Goal: Task Accomplishment & Management: Manage account settings

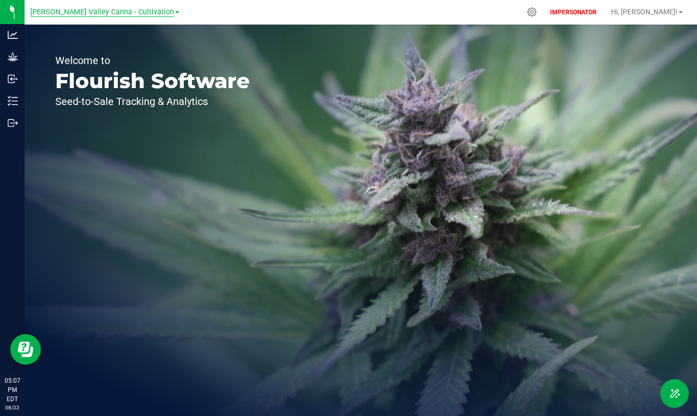
click at [135, 14] on span "[PERSON_NAME] Valley Canna - Cultivation" at bounding box center [102, 12] width 144 height 9
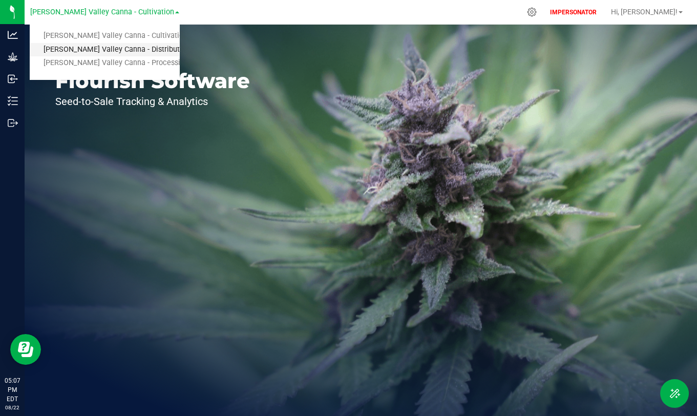
click at [93, 49] on link "[PERSON_NAME] Valley Canna - Distribution" at bounding box center [105, 50] width 150 height 14
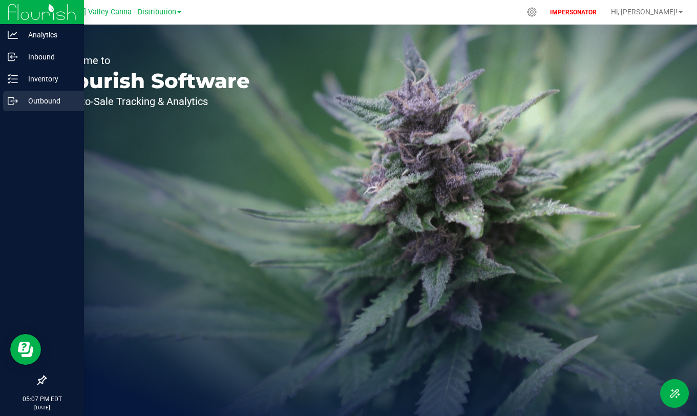
click at [35, 102] on p "Outbound" at bounding box center [48, 101] width 61 height 12
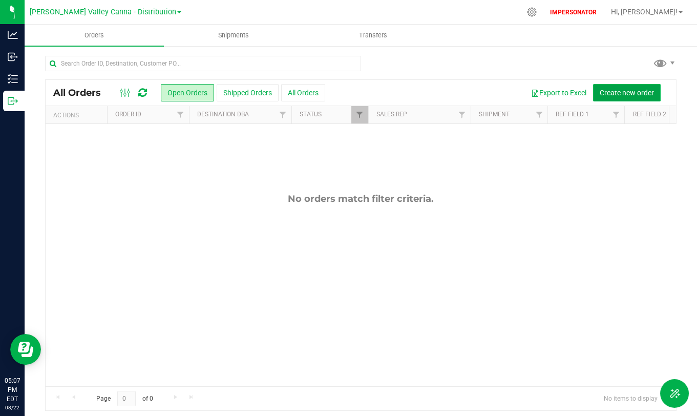
click at [606, 92] on span "Create new order" at bounding box center [627, 93] width 54 height 8
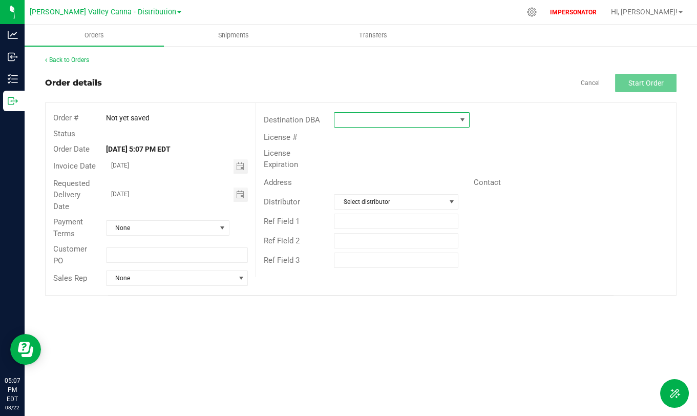
click at [410, 121] on span at bounding box center [395, 120] width 122 height 14
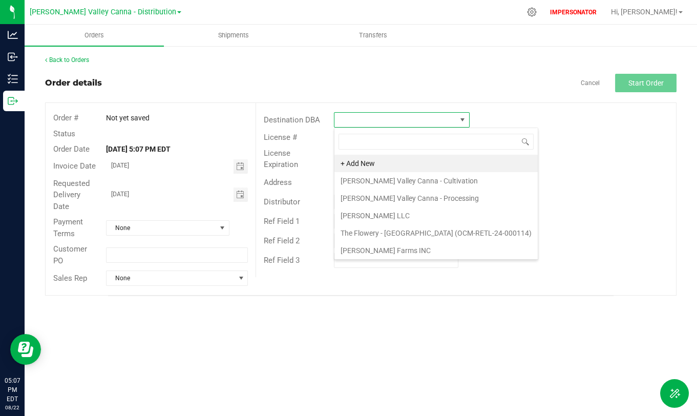
scroll to position [15, 135]
click at [368, 162] on li "+ Add New" at bounding box center [435, 163] width 203 height 17
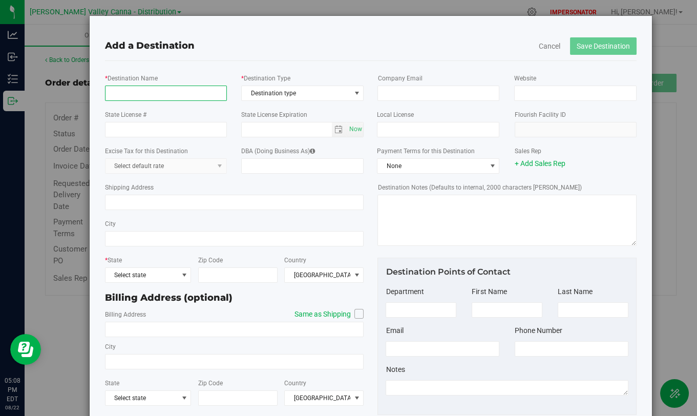
click at [181, 97] on input "* Destination Name" at bounding box center [166, 93] width 122 height 15
type input "The Flowery - [GEOGRAPHIC_DATA]"
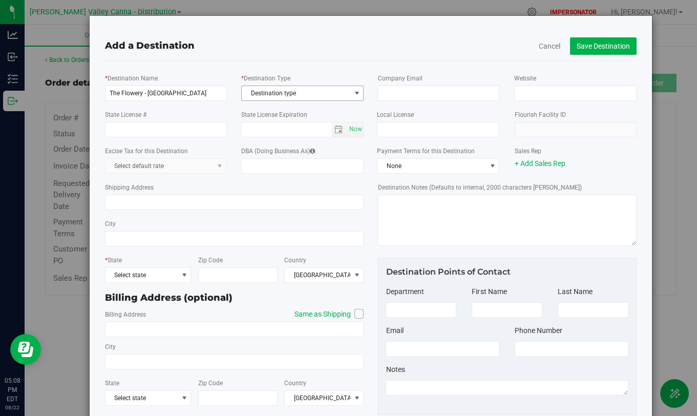
click at [346, 87] on span "Destination type" at bounding box center [296, 93] width 109 height 14
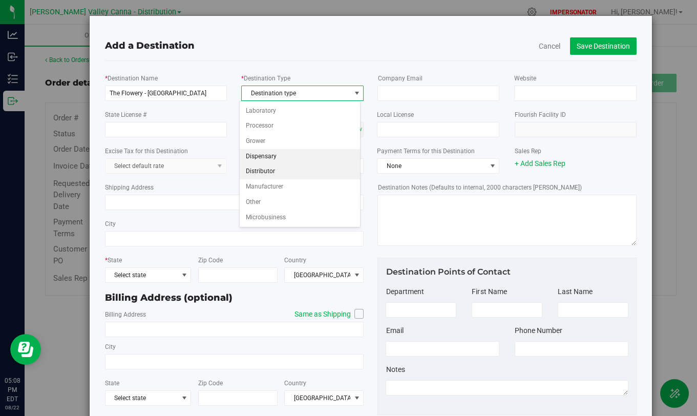
click at [281, 156] on li "Dispensary" at bounding box center [300, 156] width 120 height 15
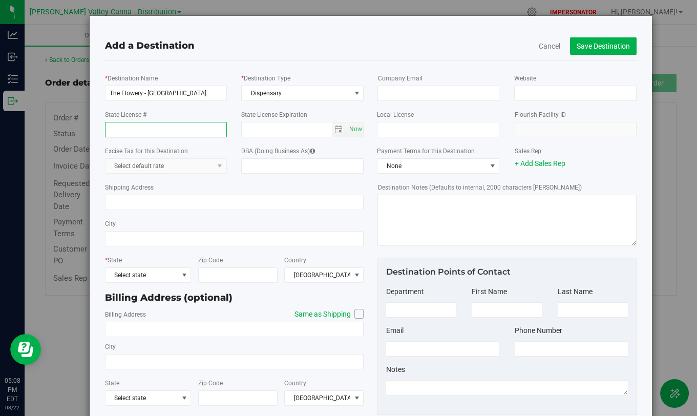
click at [159, 131] on input "State License #" at bounding box center [166, 129] width 122 height 15
type input "OCM-CAURD-25-000287"
click at [208, 178] on div "Shipping Address" at bounding box center [234, 196] width 259 height 36
click at [150, 271] on span "Select state" at bounding box center [141, 275] width 73 height 14
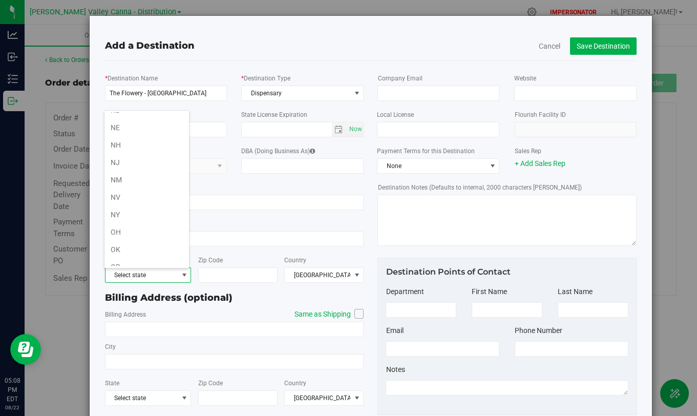
scroll to position [493, 0]
click at [127, 217] on li "NY" at bounding box center [146, 220] width 85 height 17
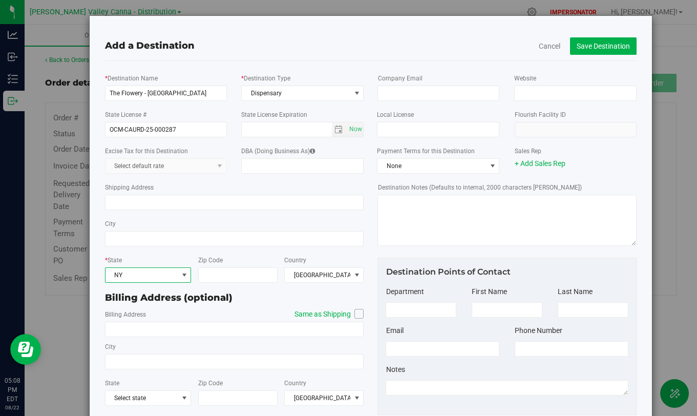
click at [229, 188] on div "Shipping Address" at bounding box center [234, 196] width 259 height 36
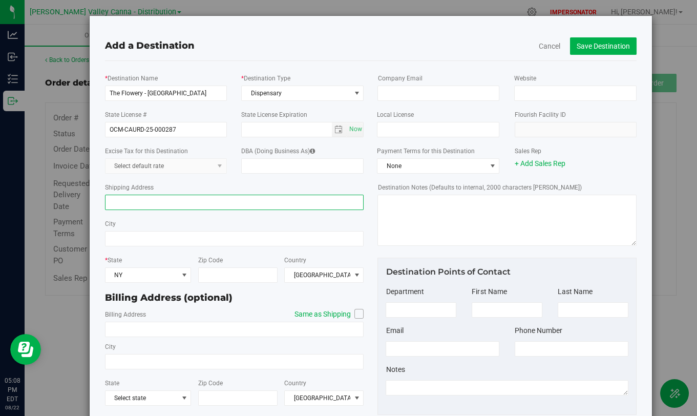
click at [166, 203] on input "Shipping Address" at bounding box center [234, 202] width 259 height 15
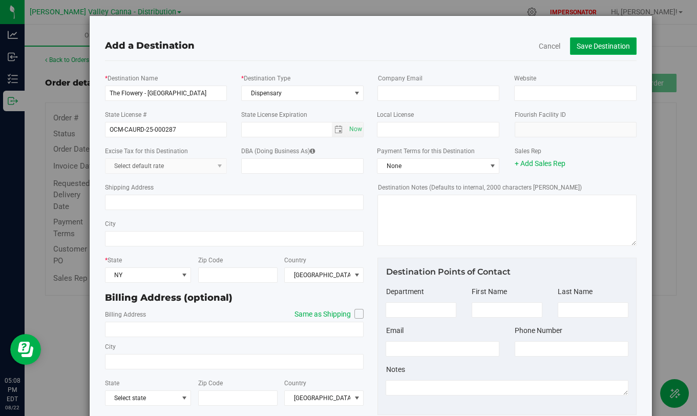
click at [586, 44] on button "Save Destination" at bounding box center [603, 45] width 67 height 17
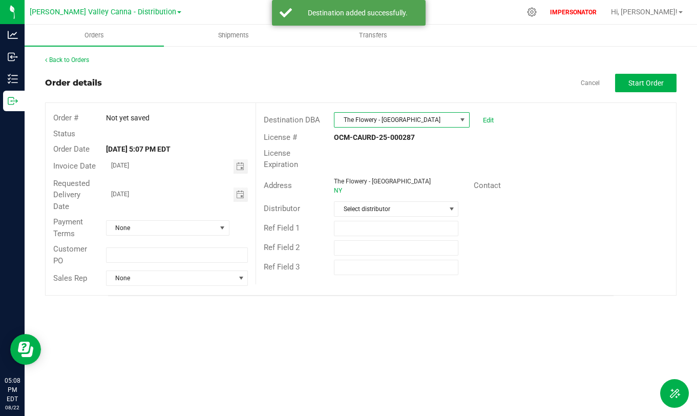
click at [428, 122] on span "The Flowery - [GEOGRAPHIC_DATA]" at bounding box center [395, 120] width 122 height 14
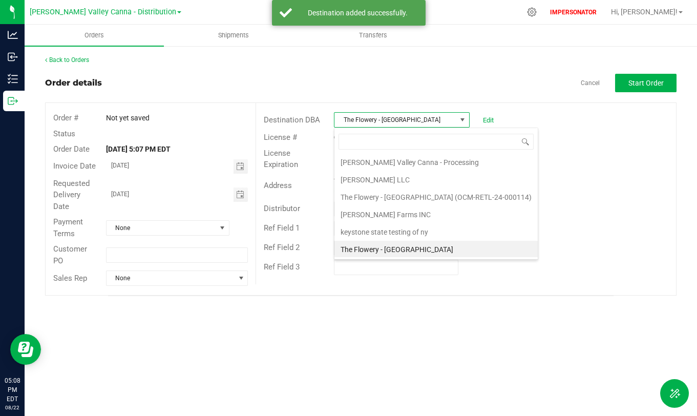
scroll to position [15, 135]
click at [428, 122] on span "The Flowery - [GEOGRAPHIC_DATA]" at bounding box center [395, 120] width 122 height 14
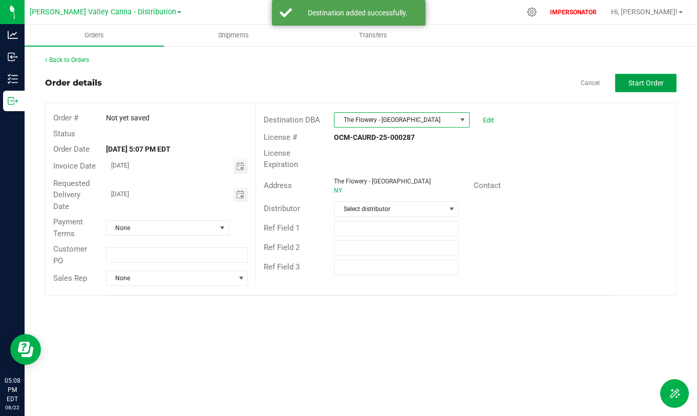
click at [639, 85] on span "Start Order" at bounding box center [645, 83] width 35 height 8
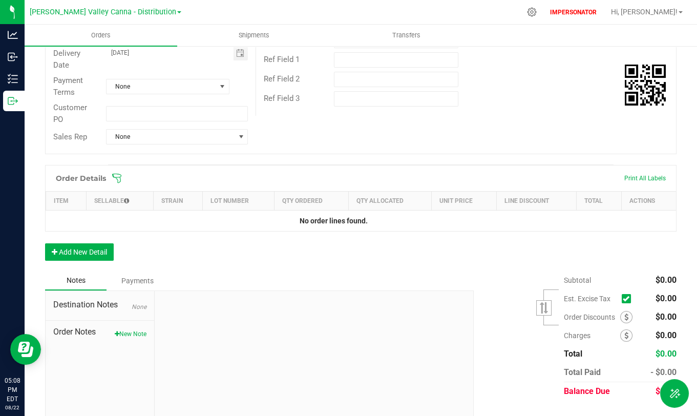
scroll to position [191, 0]
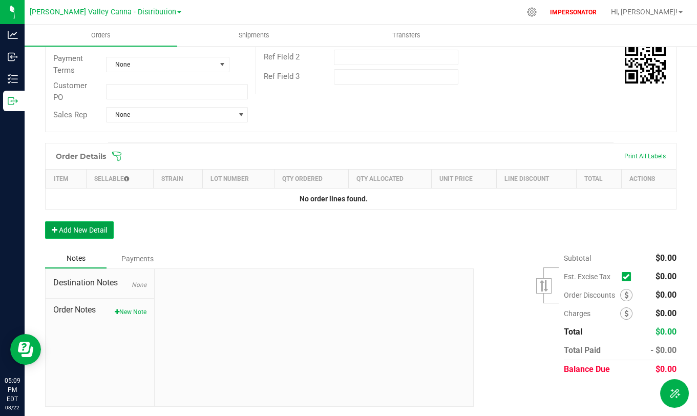
click at [73, 228] on button "Add New Detail" at bounding box center [79, 229] width 69 height 17
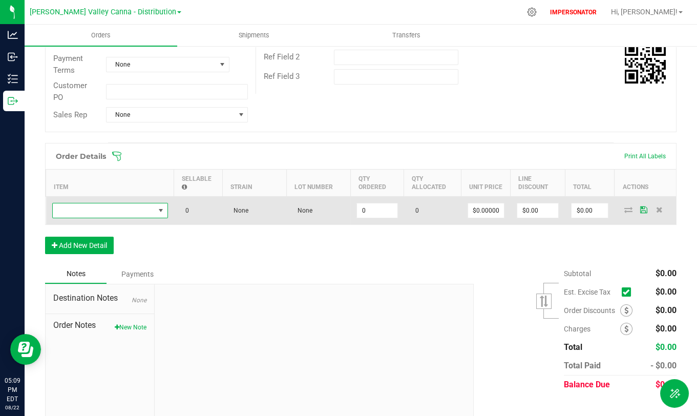
click at [138, 208] on span "NO DATA FOUND" at bounding box center [104, 210] width 102 height 14
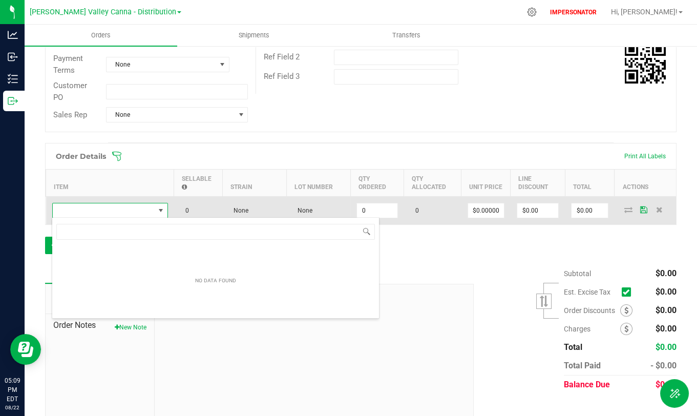
scroll to position [15, 115]
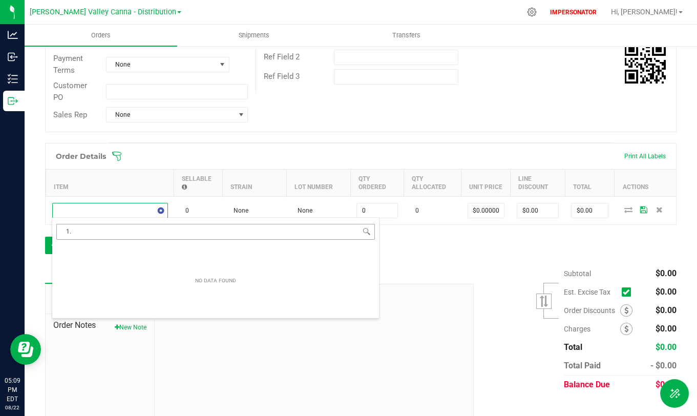
type input "1"
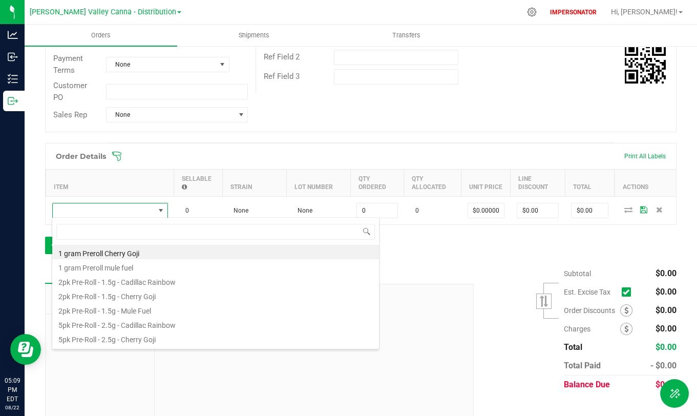
click at [432, 268] on div "Notes Payments" at bounding box center [255, 273] width 421 height 19
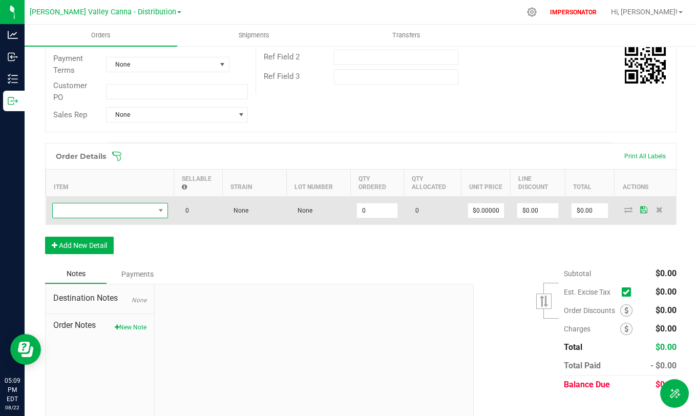
click at [156, 210] on span "NO DATA FOUND" at bounding box center [160, 210] width 13 height 14
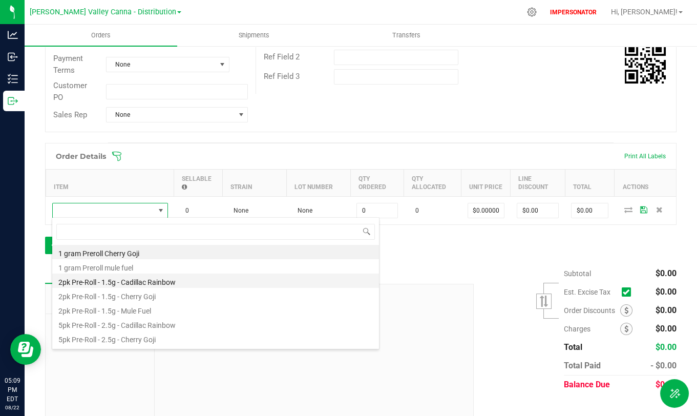
click at [170, 282] on li "2pk Pre-Roll - 1.5g - Cadillac Rainbow" at bounding box center [215, 280] width 327 height 14
type input "0 ea"
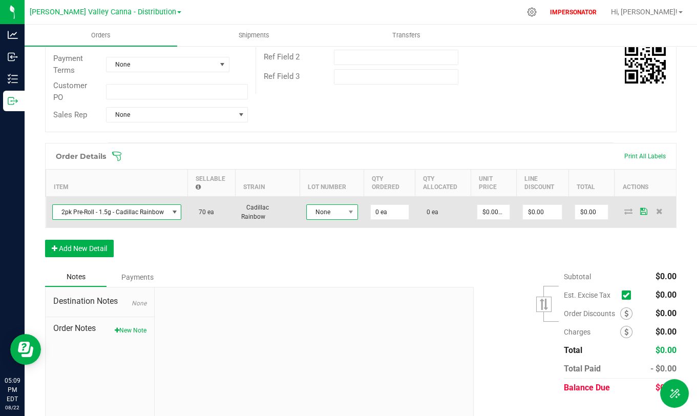
click at [344, 213] on span at bounding box center [350, 212] width 13 height 14
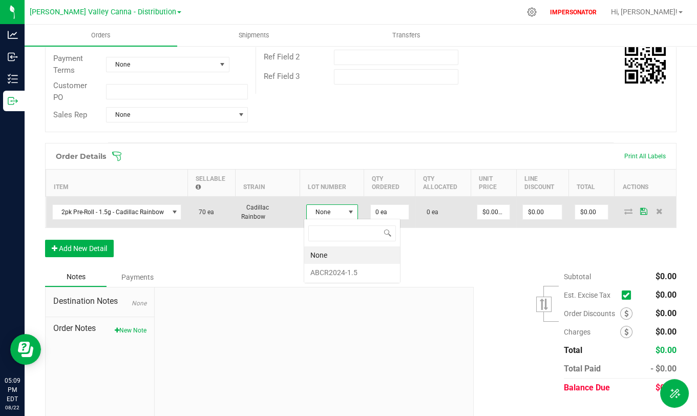
scroll to position [15, 51]
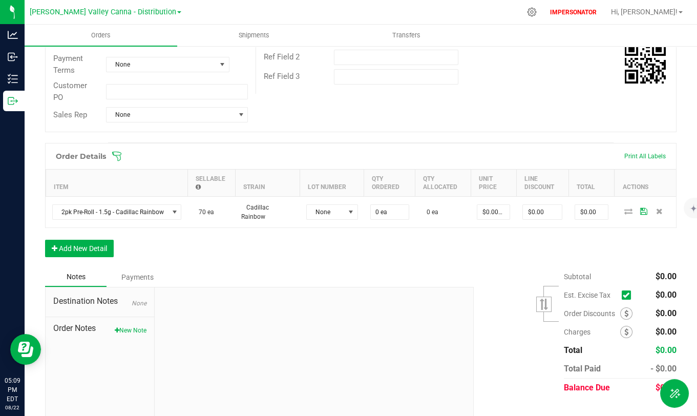
click at [182, 240] on div "Order Details Print All Labels Item Sellable Strain Lot Number Qty Ordered Qty …" at bounding box center [360, 205] width 631 height 124
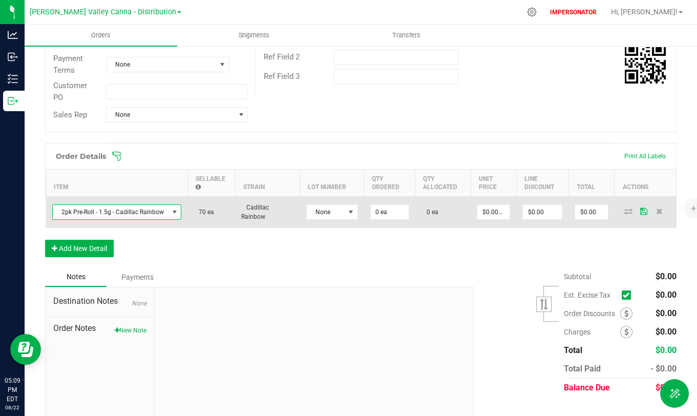
click at [151, 207] on span "2pk Pre-Roll - 1.5g - Cadillac Rainbow" at bounding box center [111, 212] width 116 height 14
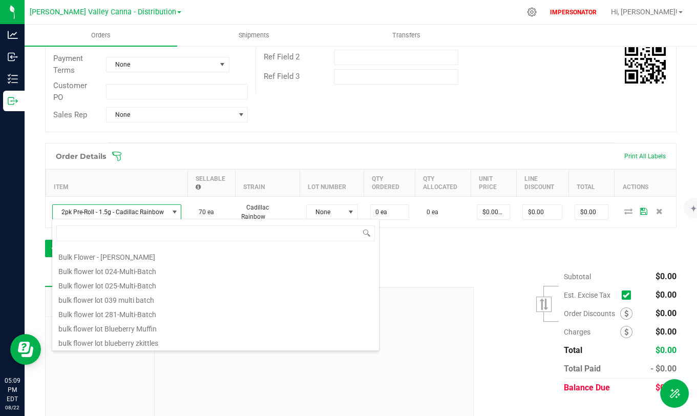
scroll to position [0, 0]
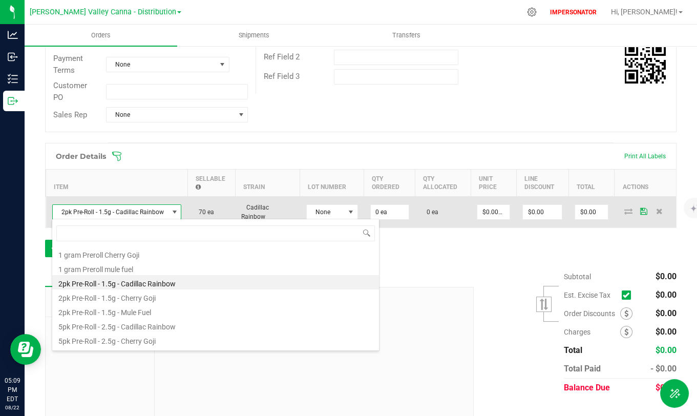
click at [124, 213] on span "2pk Pre-Roll - 1.5g - Cadillac Rainbow" at bounding box center [111, 212] width 116 height 14
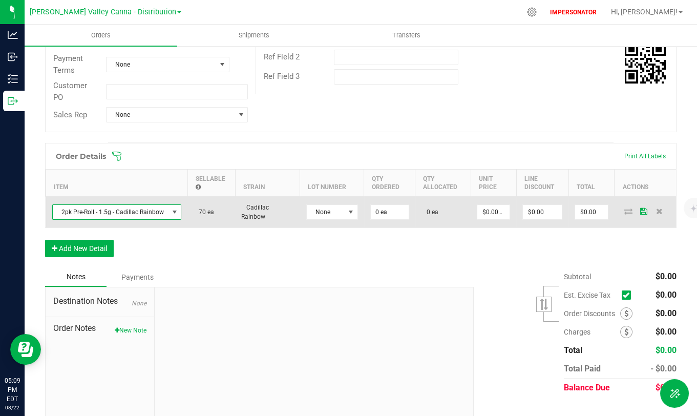
click at [124, 213] on span "2pk Pre-Roll - 1.5g - Cadillac Rainbow" at bounding box center [111, 212] width 116 height 14
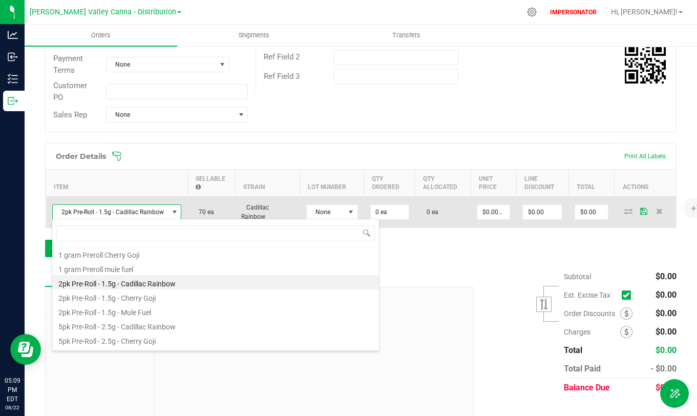
scroll to position [15, 128]
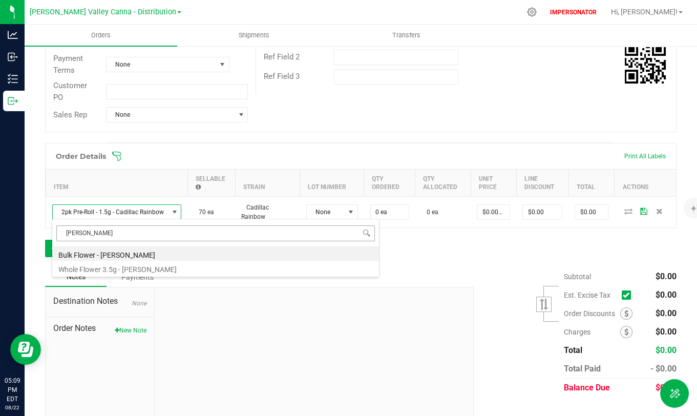
click at [138, 226] on input "[PERSON_NAME]" at bounding box center [215, 233] width 319 height 16
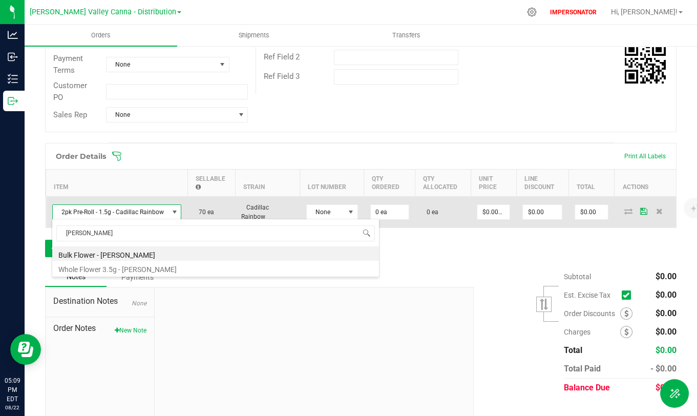
type input "[PERSON_NAME]"
click at [147, 209] on span "2pk Pre-Roll - 1.5g - Cadillac Rainbow" at bounding box center [111, 212] width 116 height 14
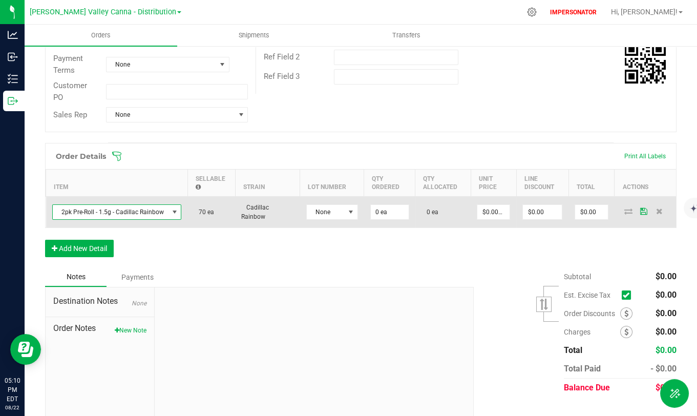
click at [149, 212] on span "2pk Pre-Roll - 1.5g - Cadillac Rainbow" at bounding box center [111, 212] width 116 height 14
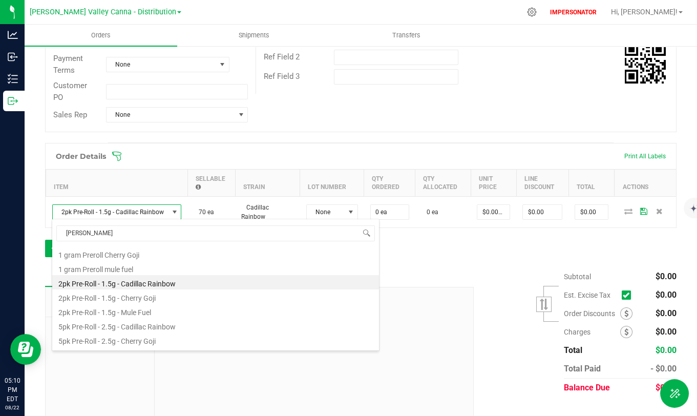
drag, startPoint x: 129, startPoint y: 238, endPoint x: 38, endPoint y: 232, distance: 90.8
click at [38, 232] on body "Analytics Inbound Inventory Outbound 05:10 PM EDT [DATE] 08/22 [PERSON_NAME][GE…" at bounding box center [348, 208] width 697 height 416
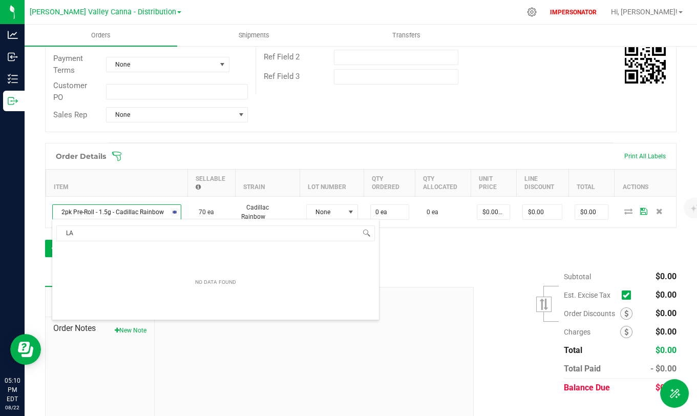
type input "L"
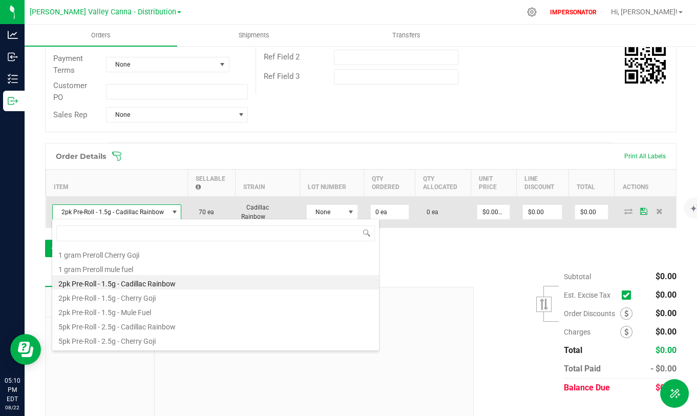
click at [152, 208] on span "2pk Pre-Roll - 1.5g - Cadillac Rainbow" at bounding box center [111, 212] width 116 height 14
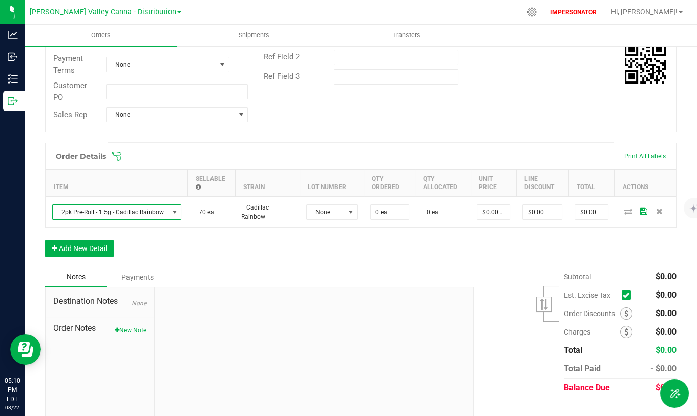
click at [187, 250] on div "Order Details Print All Labels Item Sellable Strain Lot Number Qty Ordered Qty …" at bounding box center [360, 205] width 631 height 124
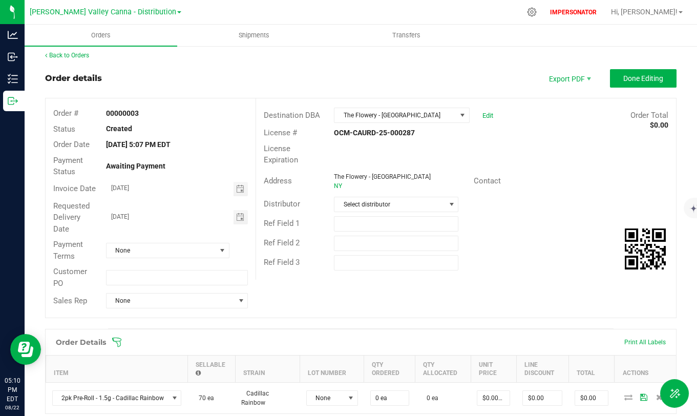
scroll to position [2, 0]
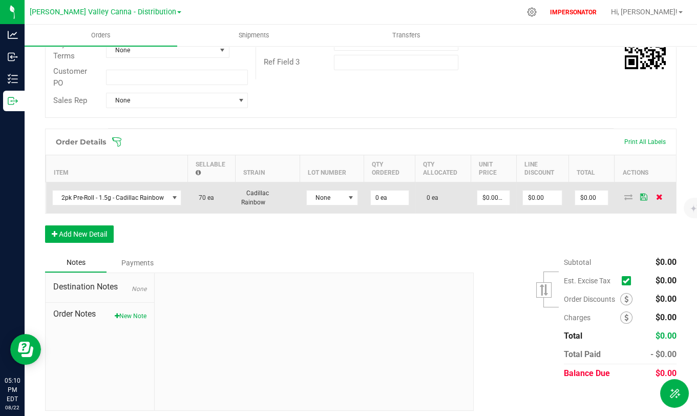
click at [656, 198] on icon at bounding box center [659, 197] width 7 height 6
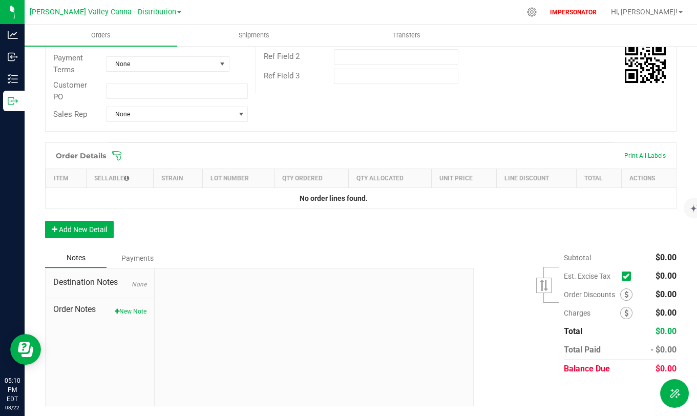
scroll to position [0, 0]
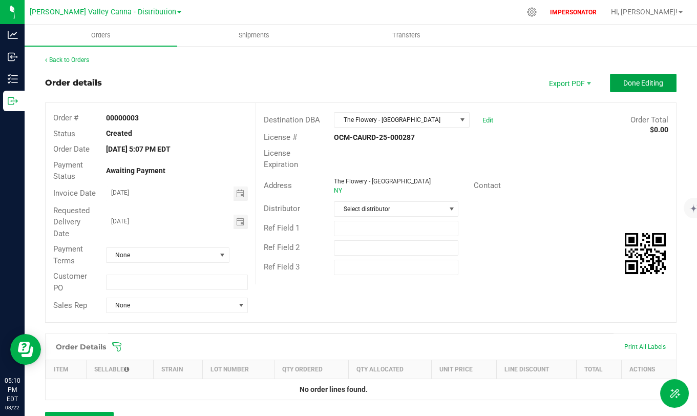
click at [633, 82] on span "Done Editing" at bounding box center [643, 83] width 40 height 8
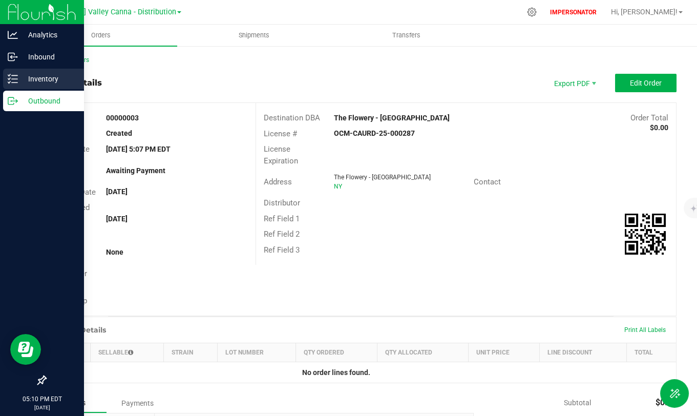
click at [29, 79] on p "Inventory" at bounding box center [48, 79] width 61 height 12
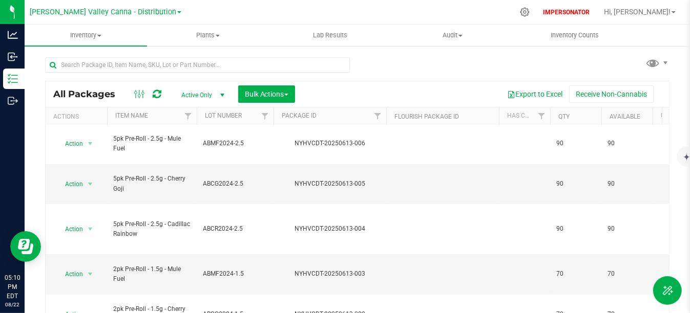
scroll to position [44, 0]
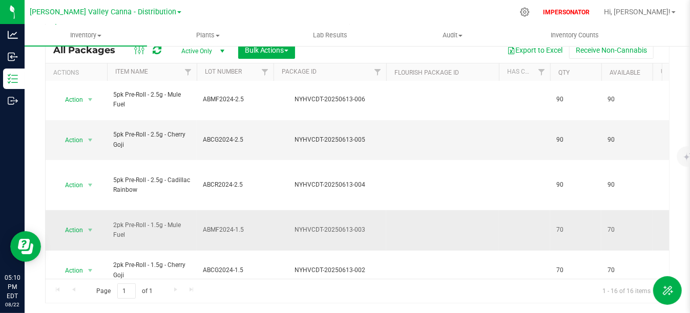
drag, startPoint x: 117, startPoint y: 221, endPoint x: 163, endPoint y: 232, distance: 47.8
click at [163, 232] on span "2pk Pre-Roll - 1.5g - Mule Fuel" at bounding box center [151, 230] width 77 height 19
drag, startPoint x: 550, startPoint y: 224, endPoint x: 567, endPoint y: 224, distance: 17.9
click at [567, 225] on span "70" at bounding box center [575, 230] width 39 height 10
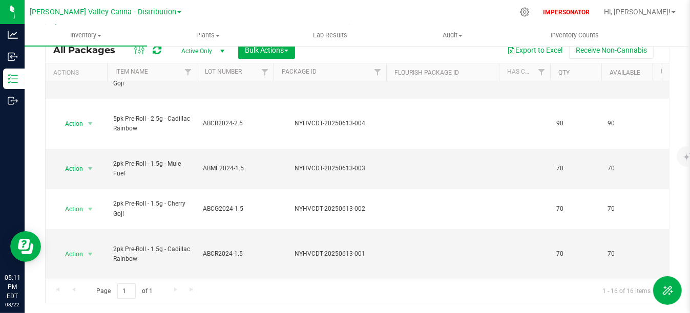
scroll to position [407, 0]
drag, startPoint x: 662, startPoint y: 262, endPoint x: 669, endPoint y: 95, distance: 166.6
click at [669, 95] on div "All Packages Active Only Active Only Lab Samples Locked All Bulk Actions Add to…" at bounding box center [357, 157] width 665 height 312
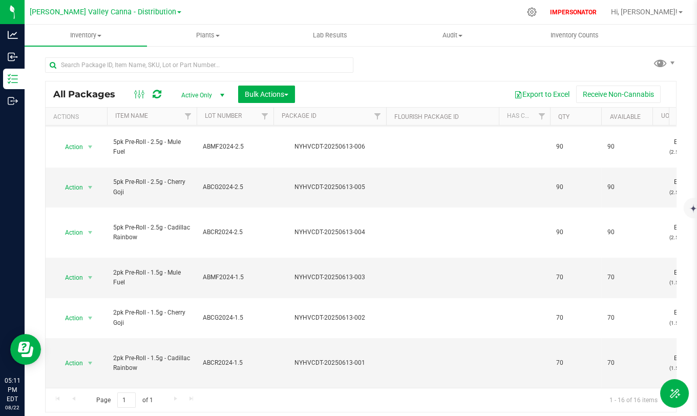
scroll to position [0, 0]
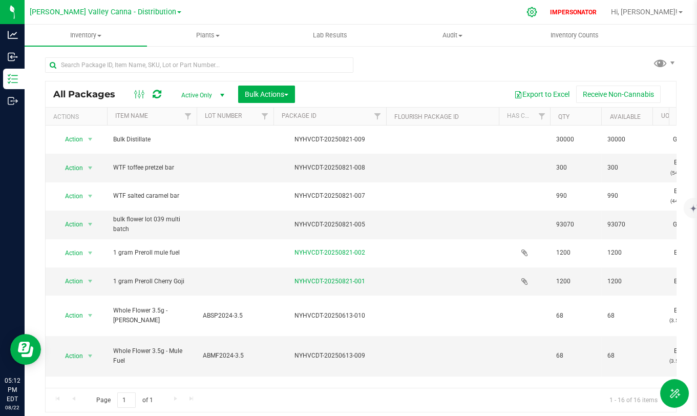
click at [537, 8] on icon at bounding box center [531, 12] width 11 height 11
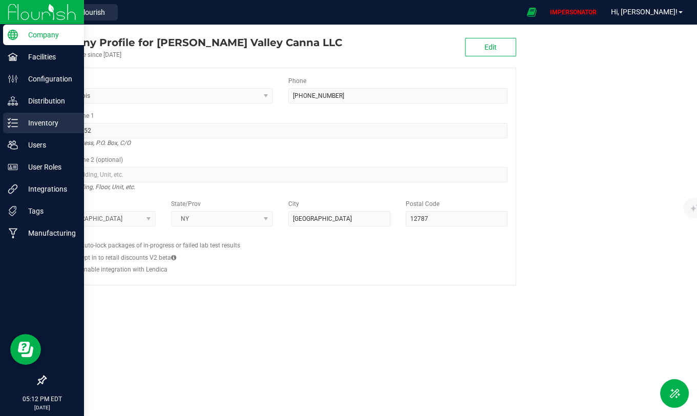
click at [20, 118] on p "Inventory" at bounding box center [48, 123] width 61 height 12
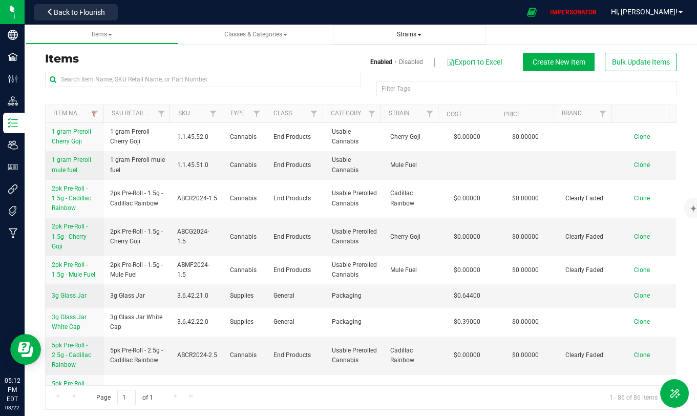
click at [412, 36] on span "Strains" at bounding box center [409, 34] width 25 height 7
click at [396, 60] on li "All strains" at bounding box center [409, 62] width 136 height 15
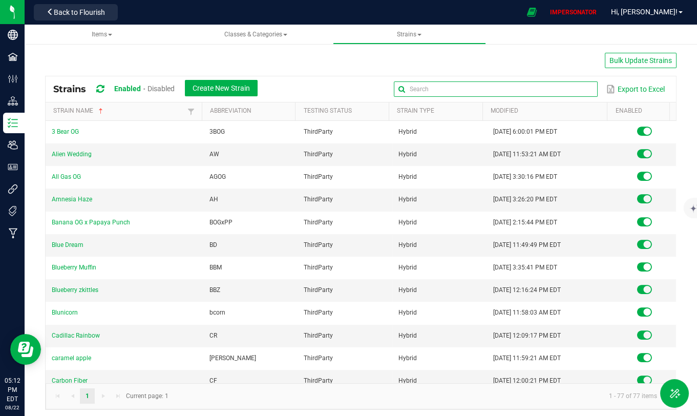
click at [567, 90] on input "text" at bounding box center [496, 88] width 204 height 15
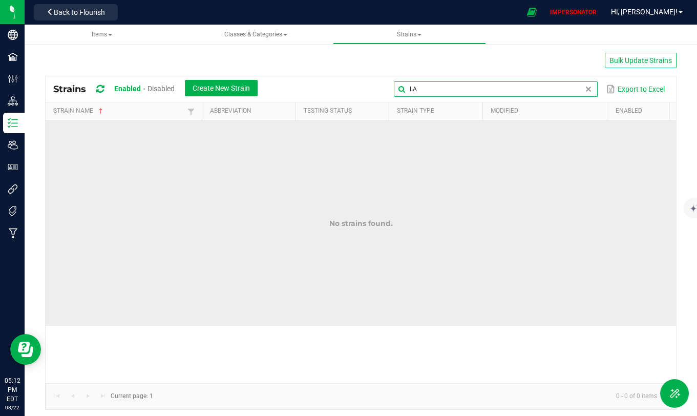
type input "L"
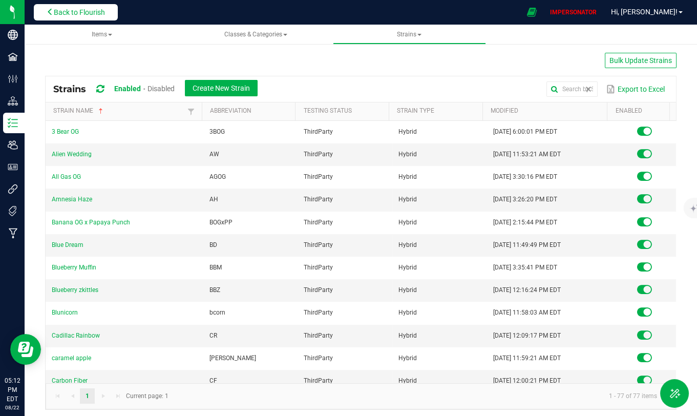
click at [91, 13] on span "Back to Flourish" at bounding box center [79, 12] width 51 height 8
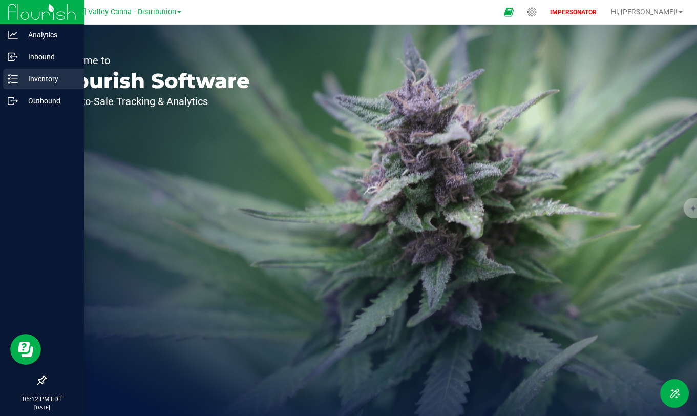
click at [43, 73] on p "Inventory" at bounding box center [48, 79] width 61 height 12
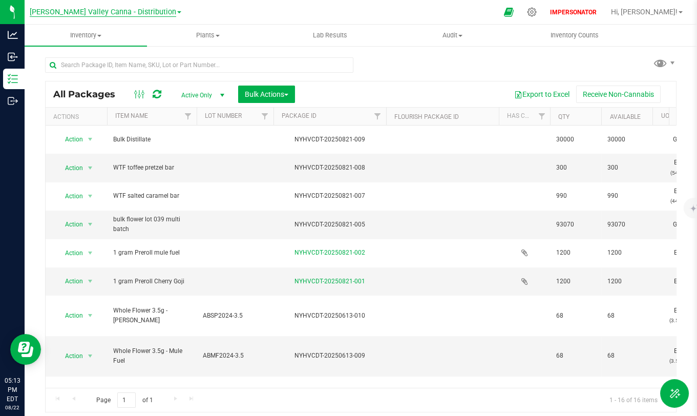
click at [129, 11] on span "[PERSON_NAME] Valley Canna - Distribution" at bounding box center [103, 12] width 146 height 9
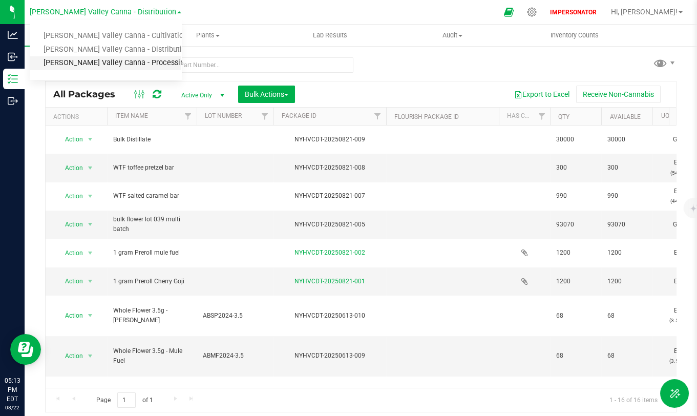
click at [112, 67] on link "[PERSON_NAME] Valley Canna - Processing" at bounding box center [106, 63] width 152 height 14
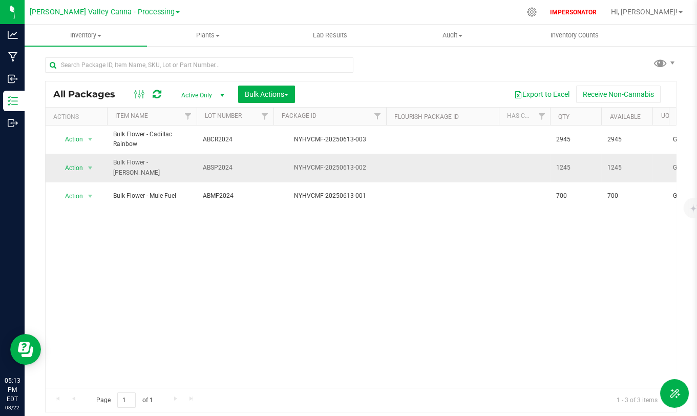
drag, startPoint x: 106, startPoint y: 161, endPoint x: 229, endPoint y: 164, distance: 123.0
click at [388, 166] on td at bounding box center [442, 168] width 113 height 28
drag, startPoint x: 555, startPoint y: 167, endPoint x: 587, endPoint y: 166, distance: 31.8
click at [587, 166] on td "1245" at bounding box center [575, 168] width 51 height 28
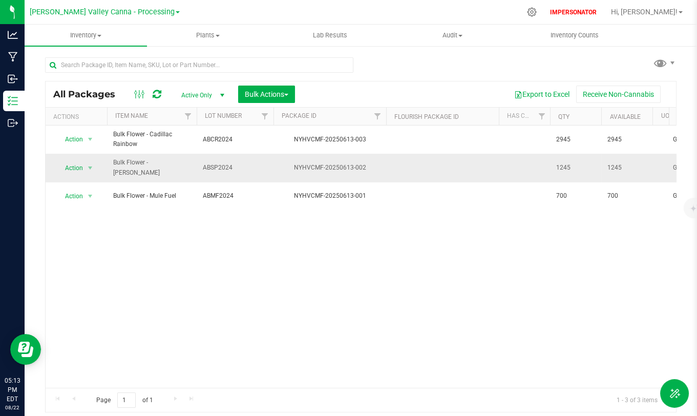
click at [587, 166] on span "1245" at bounding box center [575, 168] width 39 height 10
drag, startPoint x: 549, startPoint y: 165, endPoint x: 598, endPoint y: 166, distance: 49.2
click at [598, 166] on td "1245" at bounding box center [575, 168] width 51 height 28
drag, startPoint x: 553, startPoint y: 165, endPoint x: 575, endPoint y: 165, distance: 22.0
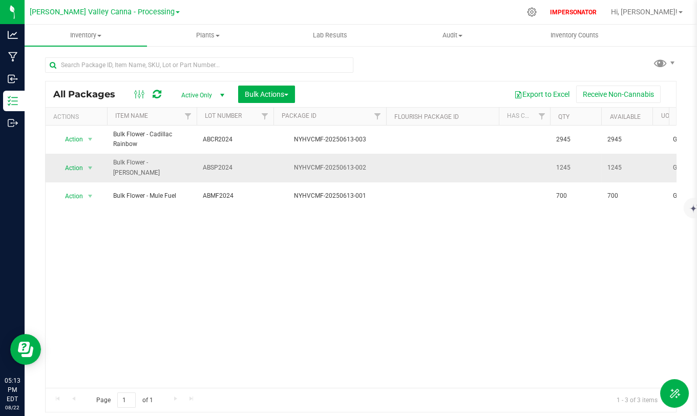
click at [575, 165] on td "1245" at bounding box center [575, 168] width 51 height 28
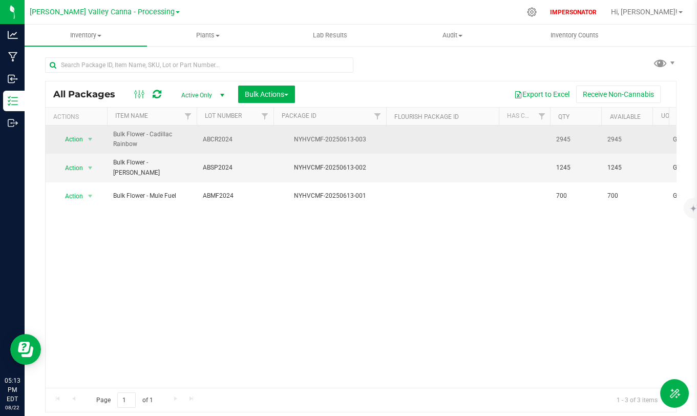
click at [118, 138] on span "Bulk Flower - Cadillac Rainbow" at bounding box center [151, 139] width 77 height 19
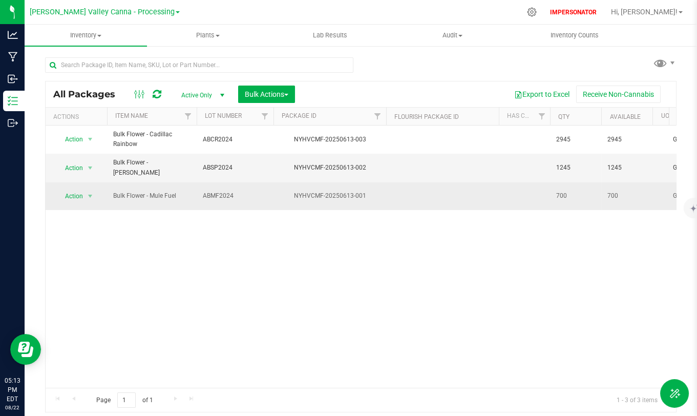
drag, startPoint x: 126, startPoint y: 188, endPoint x: 188, endPoint y: 188, distance: 62.0
click at [188, 191] on span "Bulk Flower - Mule Fuel" at bounding box center [151, 196] width 77 height 10
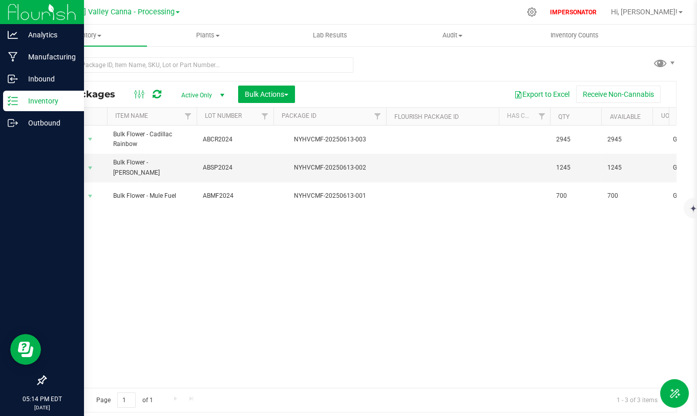
click at [48, 102] on p "Inventory" at bounding box center [48, 101] width 61 height 12
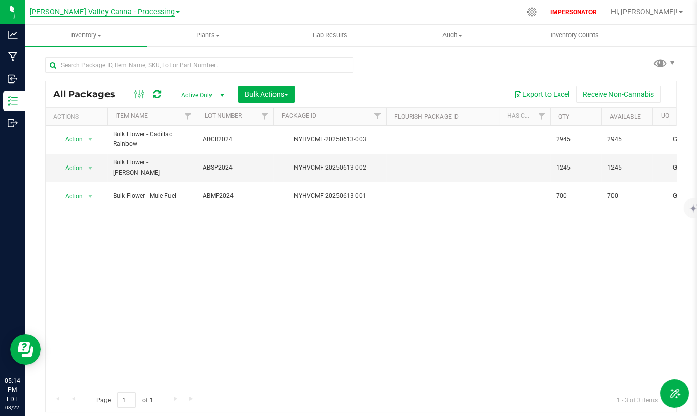
click at [108, 12] on span "[PERSON_NAME] Valley Canna - Processing" at bounding box center [102, 12] width 145 height 9
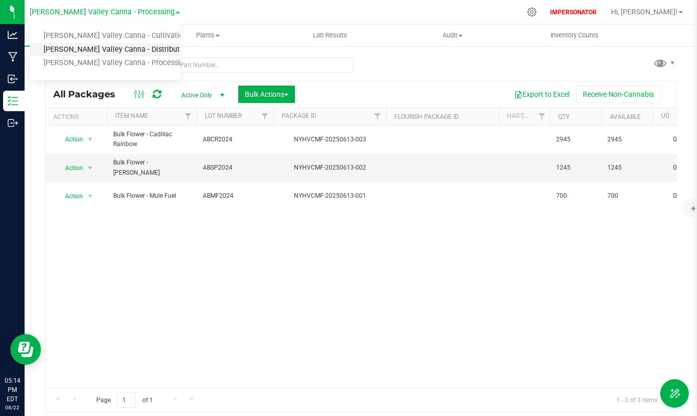
click at [124, 49] on link "[PERSON_NAME] Valley Canna - Distribution" at bounding box center [105, 50] width 150 height 14
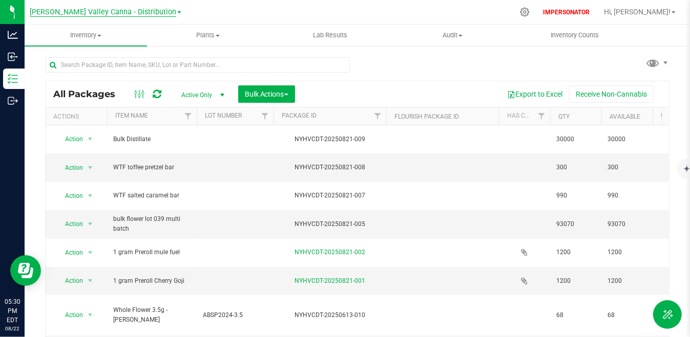
click at [120, 13] on span "[PERSON_NAME] Valley Canna - Distribution" at bounding box center [103, 12] width 146 height 9
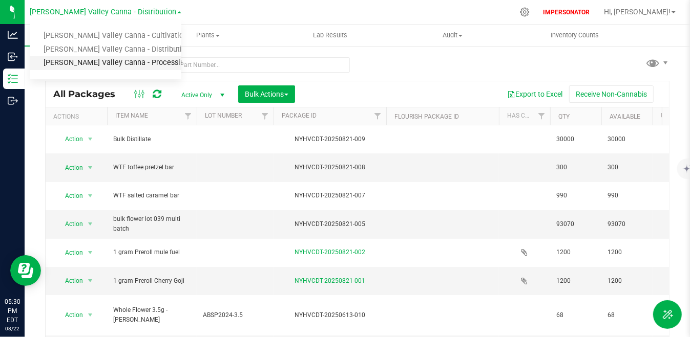
click at [123, 60] on link "[PERSON_NAME] Valley Canna - Processing" at bounding box center [106, 63] width 152 height 14
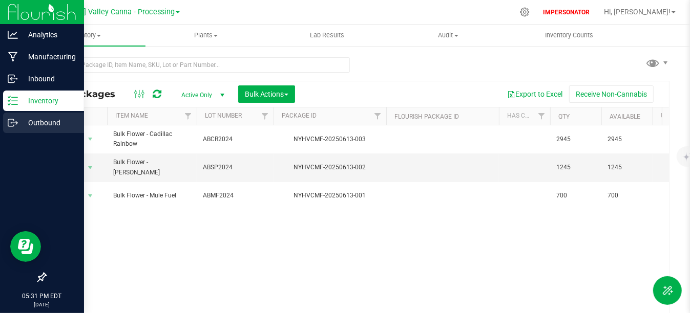
click at [16, 120] on icon at bounding box center [13, 123] width 10 height 10
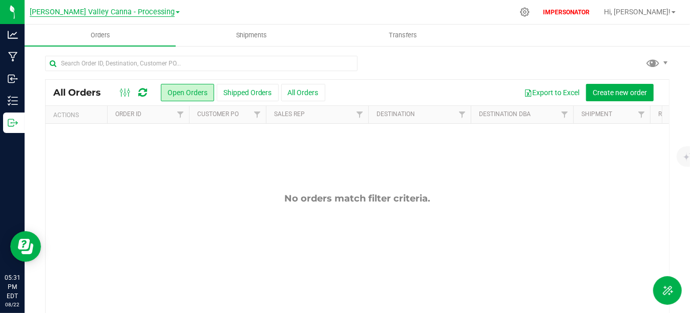
click at [131, 11] on span "[PERSON_NAME] Valley Canna - Processing" at bounding box center [102, 12] width 145 height 9
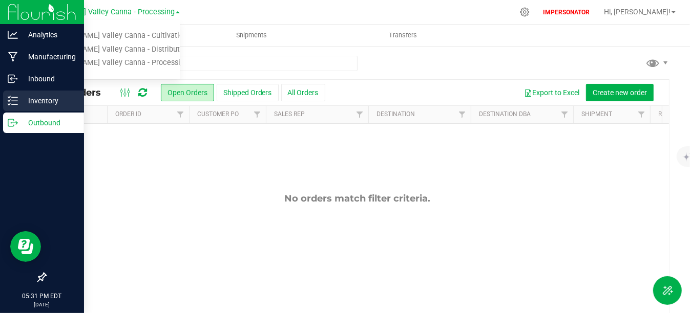
click at [19, 98] on p "Inventory" at bounding box center [48, 101] width 61 height 12
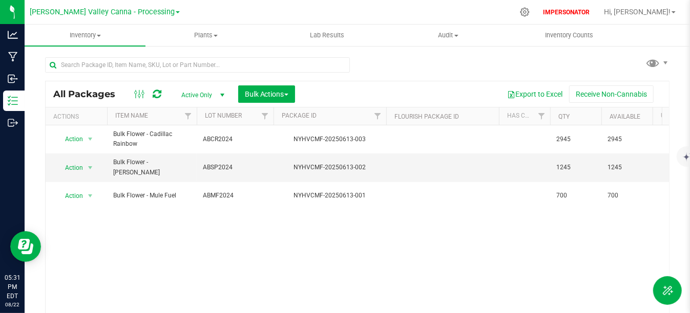
click at [126, 16] on link "[PERSON_NAME] Valley Canna - Processing" at bounding box center [105, 12] width 150 height 10
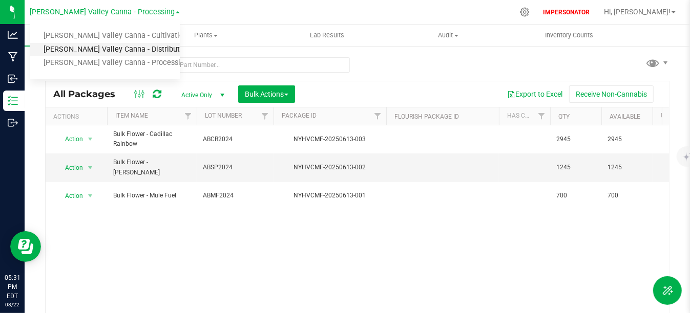
click at [125, 53] on link "[PERSON_NAME] Valley Canna - Distribution" at bounding box center [105, 50] width 150 height 14
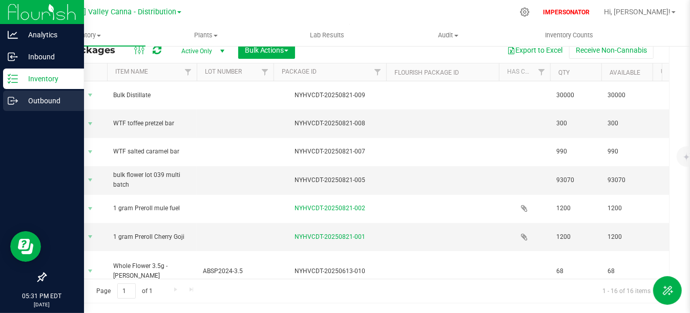
click at [13, 97] on icon at bounding box center [13, 101] width 10 height 10
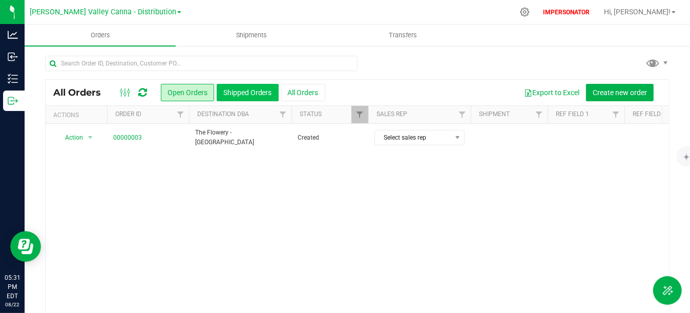
click at [254, 92] on button "Shipped Orders" at bounding box center [248, 92] width 62 height 17
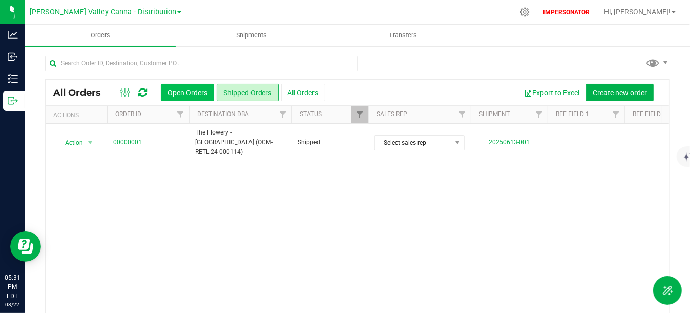
click at [200, 94] on button "Open Orders" at bounding box center [187, 92] width 53 height 17
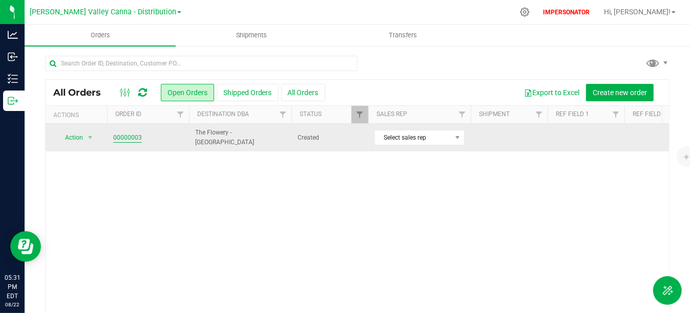
click at [128, 139] on link "00000003" at bounding box center [127, 138] width 29 height 10
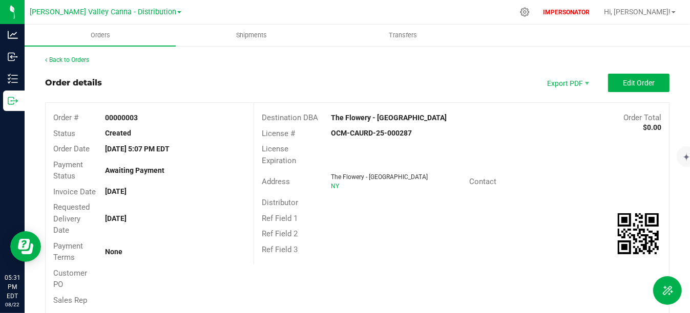
click at [631, 68] on div "Back to Orders Order details Export PDF Edit Order Order # 00000003 Status Crea…" at bounding box center [357, 303] width 624 height 496
click at [631, 72] on div "Back to Orders Order details Export PDF Edit Order Order # 00000003 Status Crea…" at bounding box center [357, 303] width 624 height 496
click at [631, 76] on button "Edit Order" at bounding box center [638, 83] width 61 height 18
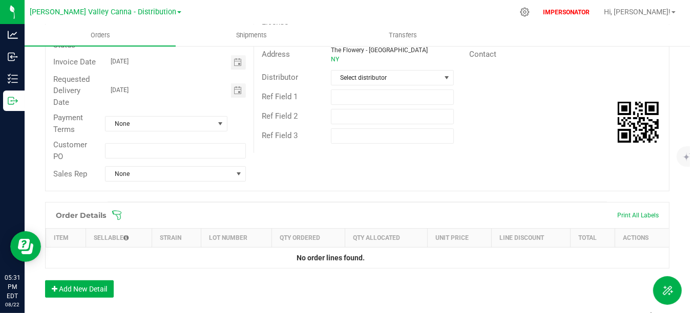
scroll to position [293, 0]
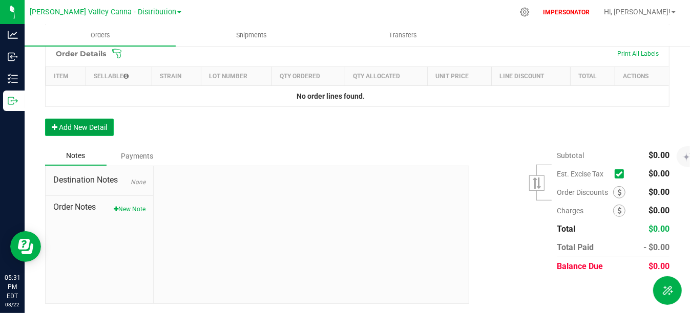
click at [94, 125] on button "Add New Detail" at bounding box center [79, 127] width 69 height 17
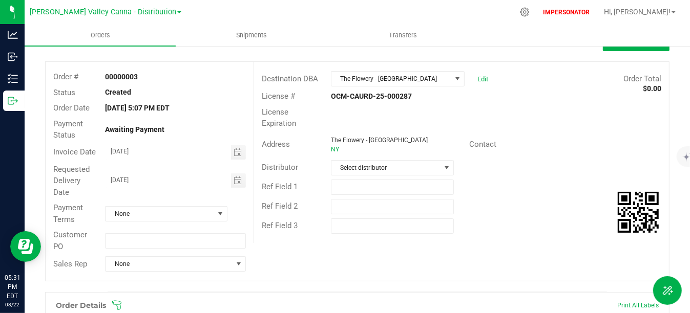
scroll to position [29, 0]
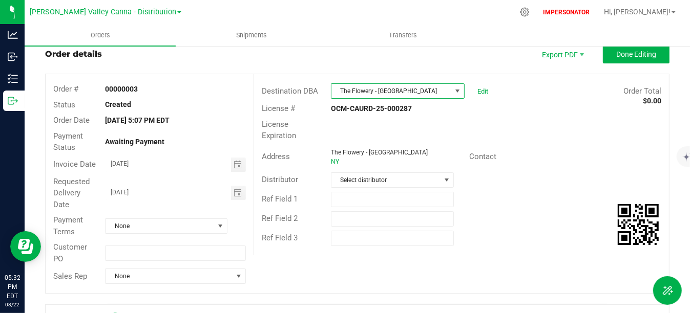
click at [398, 92] on span "The Flowery - [GEOGRAPHIC_DATA]" at bounding box center [391, 91] width 120 height 14
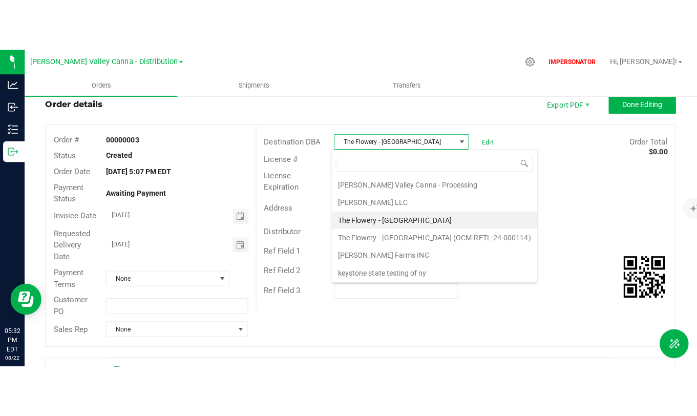
scroll to position [0, 0]
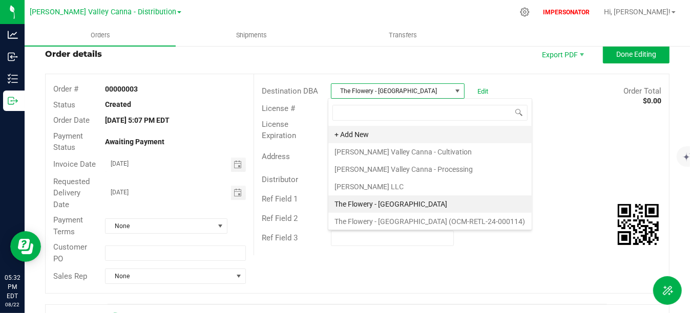
click at [346, 133] on li "+ Add New" at bounding box center [429, 134] width 203 height 17
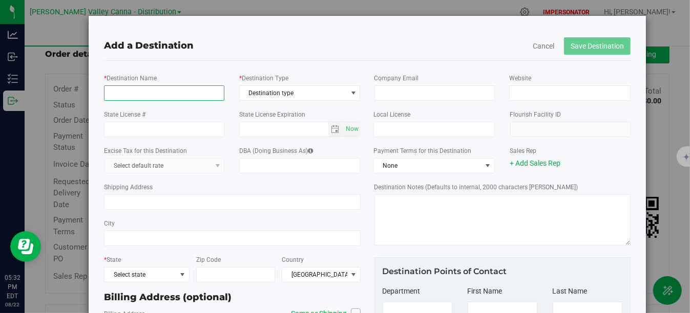
click at [192, 93] on input "* Destination Name" at bounding box center [164, 93] width 120 height 15
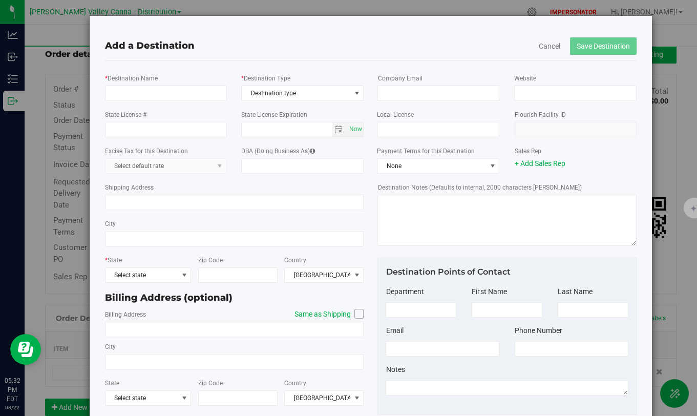
click at [181, 73] on div "* Destination Name" at bounding box center [165, 87] width 137 height 28
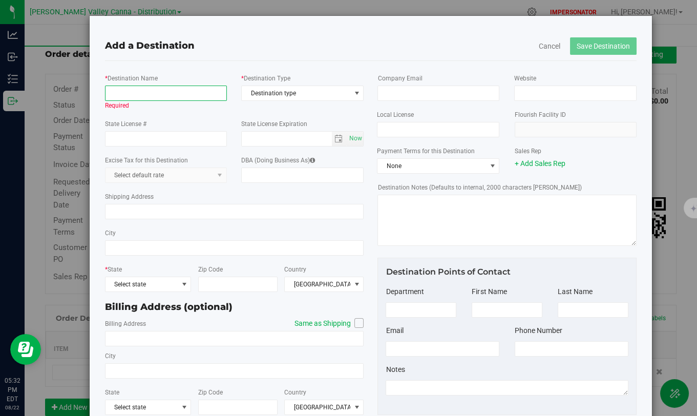
click at [156, 96] on input "* Destination Name" at bounding box center [166, 93] width 122 height 15
click at [161, 78] on div "* Destination Name Required" at bounding box center [165, 91] width 137 height 37
click at [160, 93] on input "* Destination Name" at bounding box center [166, 93] width 122 height 15
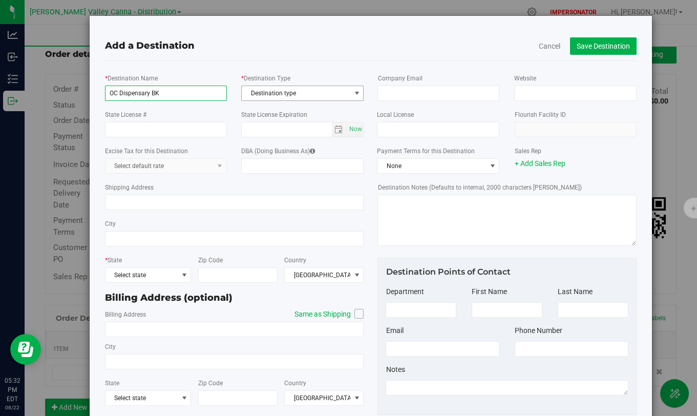
type input "OC Dispensary BK"
click at [291, 89] on span "Destination type" at bounding box center [296, 93] width 109 height 14
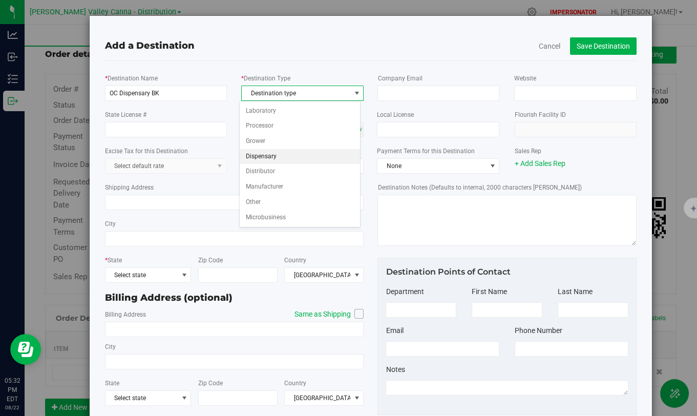
click at [265, 156] on li "Dispensary" at bounding box center [300, 156] width 120 height 15
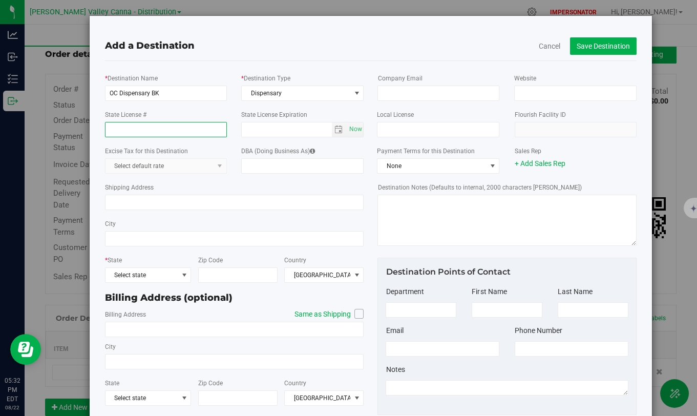
click at [167, 126] on input "State License #" at bounding box center [166, 129] width 122 height 15
type input "OCM-CAURD-25-000229"
click at [204, 191] on div "Shipping Address" at bounding box center [234, 196] width 259 height 36
click at [171, 281] on span "Select state" at bounding box center [141, 275] width 73 height 14
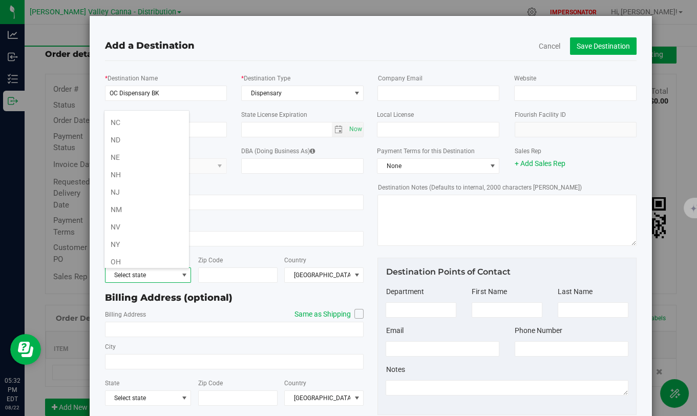
scroll to position [464, 0]
click at [120, 243] on li "NY" at bounding box center [146, 248] width 85 height 17
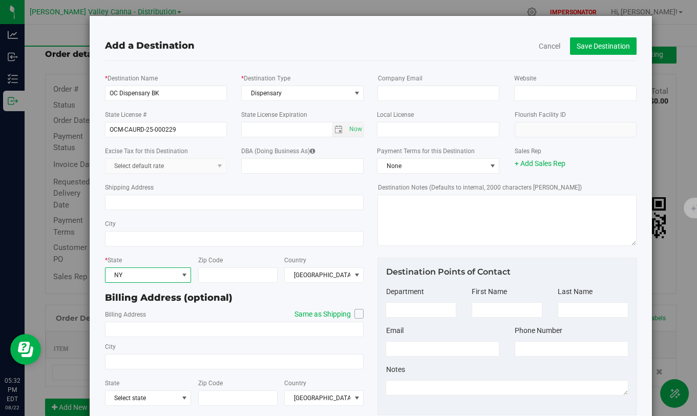
click at [276, 184] on div "Shipping Address" at bounding box center [234, 196] width 259 height 36
click at [618, 39] on button "Save Destination" at bounding box center [603, 45] width 67 height 17
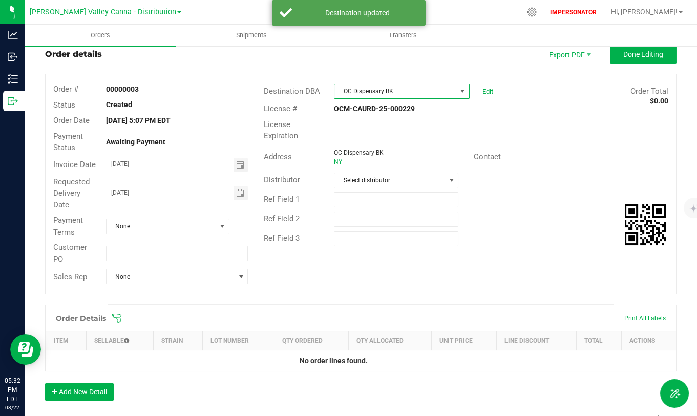
click at [394, 87] on span "OC Dispensary BK" at bounding box center [395, 91] width 122 height 14
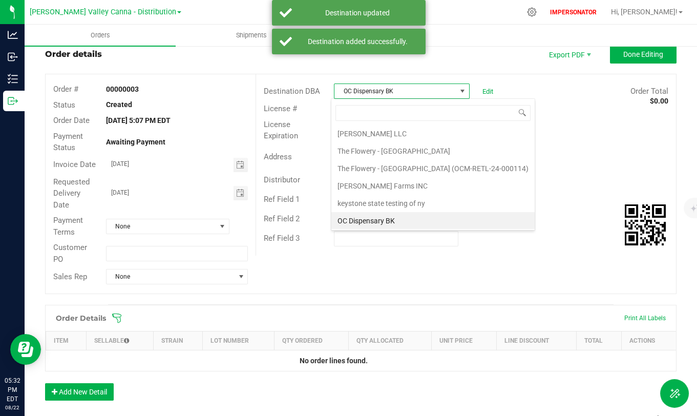
scroll to position [15, 134]
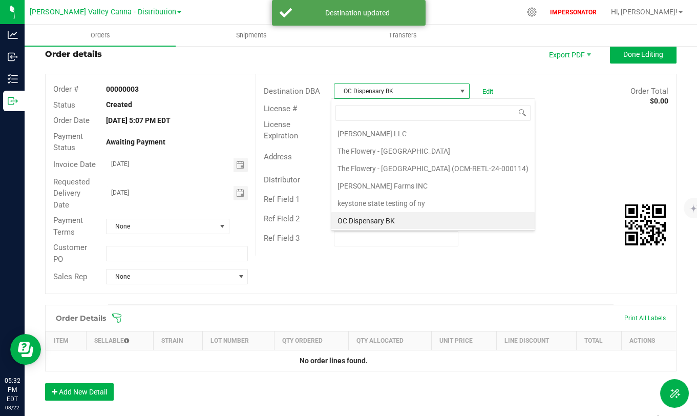
click at [394, 88] on span "OC Dispensary BK" at bounding box center [395, 91] width 122 height 14
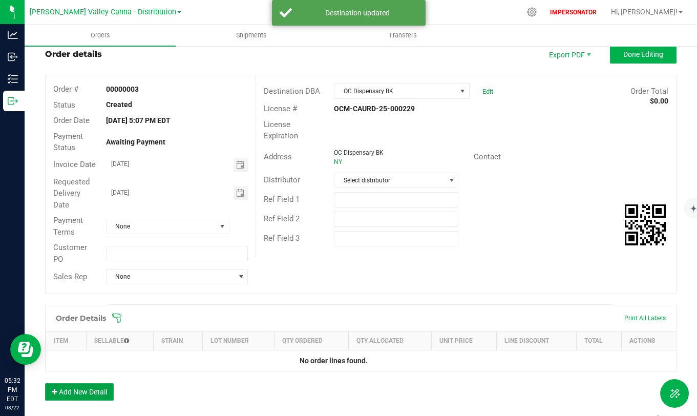
click at [69, 337] on button "Add New Detail" at bounding box center [79, 391] width 69 height 17
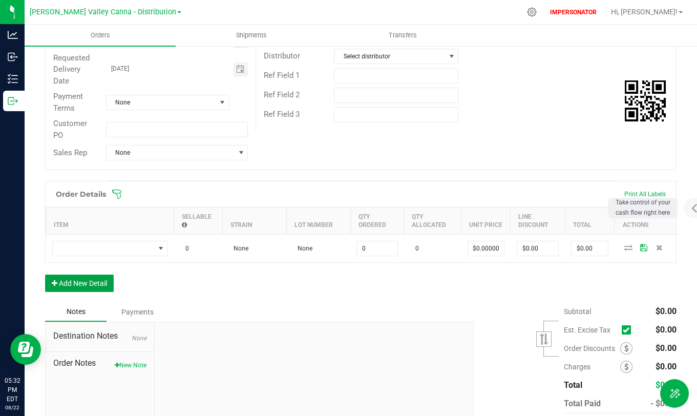
scroll to position [156, 0]
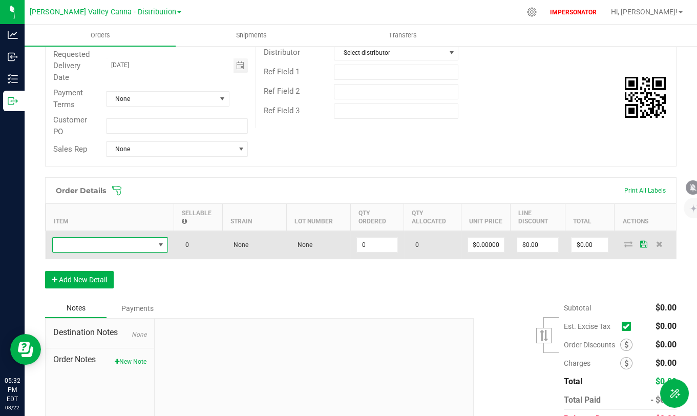
click at [125, 245] on span "NO DATA FOUND" at bounding box center [104, 245] width 102 height 14
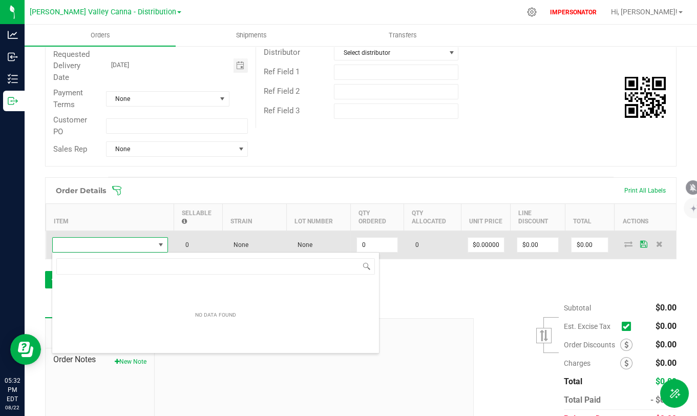
scroll to position [15, 115]
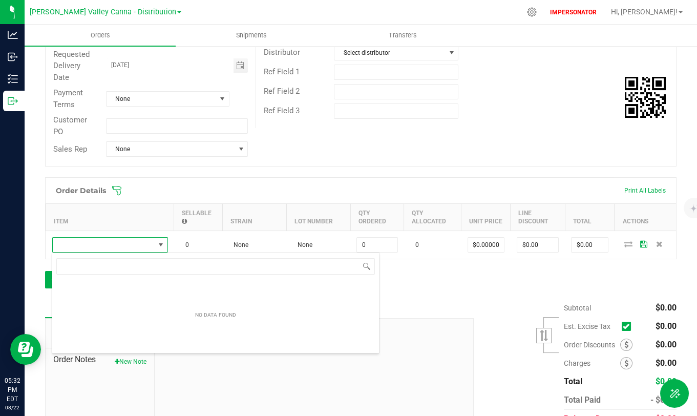
type input "1"
type input "2pk"
click at [445, 281] on div "Order Details Print All Labels Item Sellable Strain Lot Number Qty Ordered Qty …" at bounding box center [360, 237] width 631 height 121
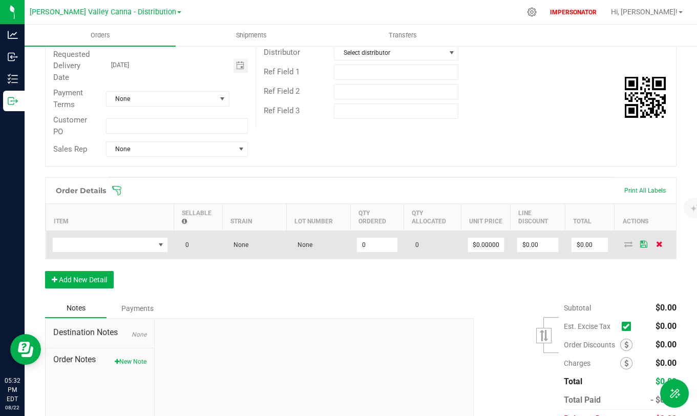
click at [656, 243] on icon at bounding box center [659, 244] width 7 height 6
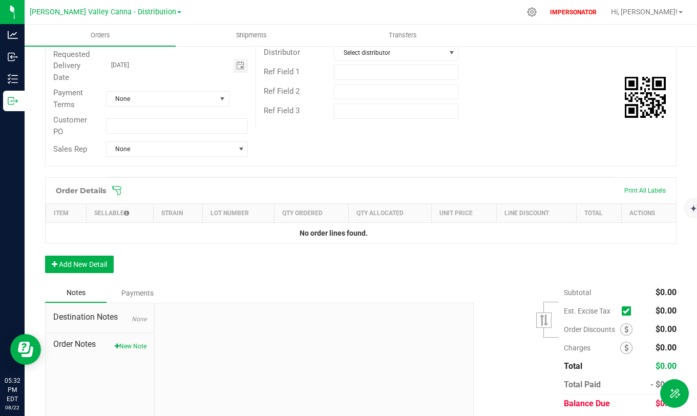
scroll to position [0, 0]
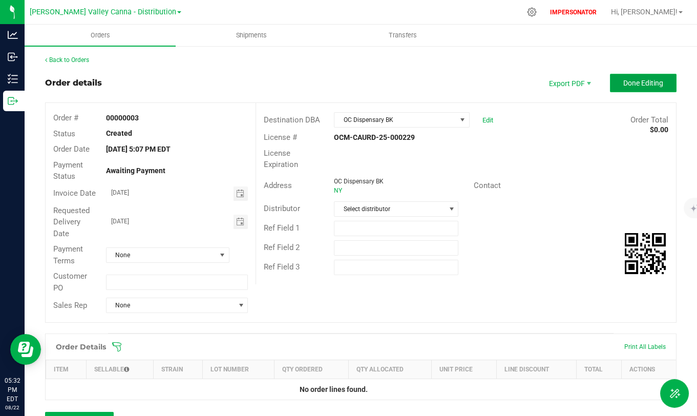
click at [639, 74] on button "Done Editing" at bounding box center [643, 83] width 67 height 18
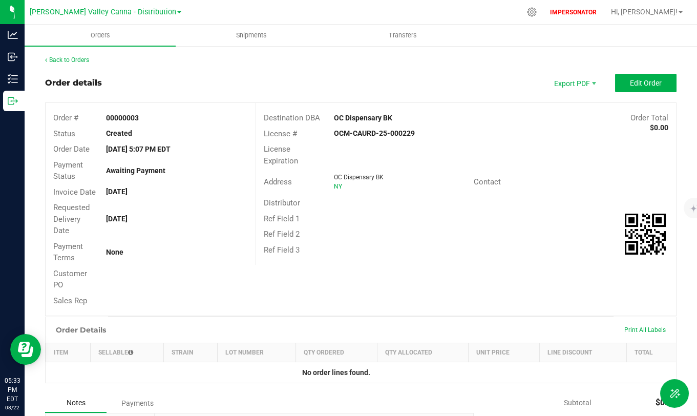
click at [633, 73] on div "Back to Orders Order details Export PDF Edit Order Order # 00000003 Status Crea…" at bounding box center [360, 303] width 631 height 496
click at [635, 84] on span "Edit Order" at bounding box center [646, 83] width 32 height 8
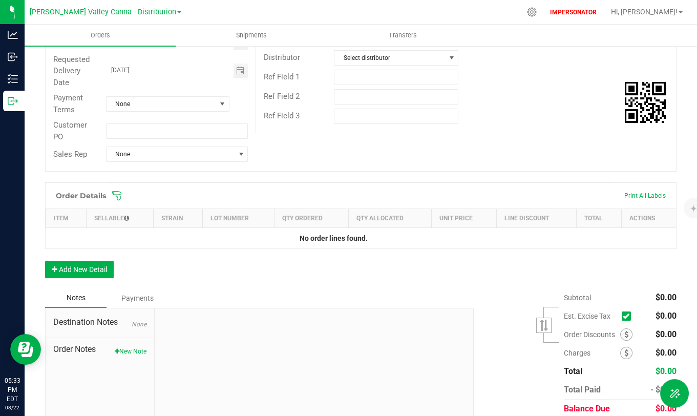
scroll to position [191, 0]
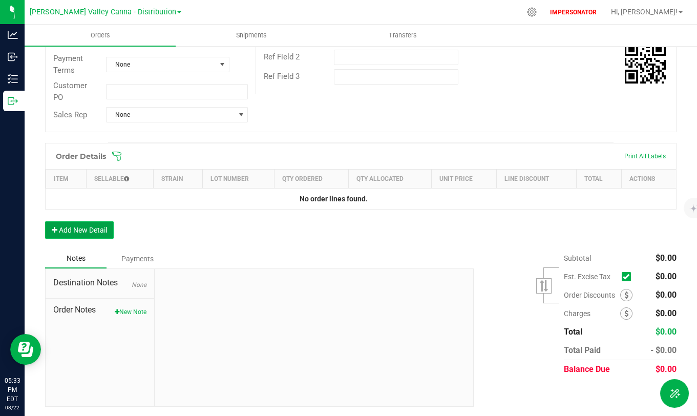
click at [96, 227] on button "Add New Detail" at bounding box center [79, 229] width 69 height 17
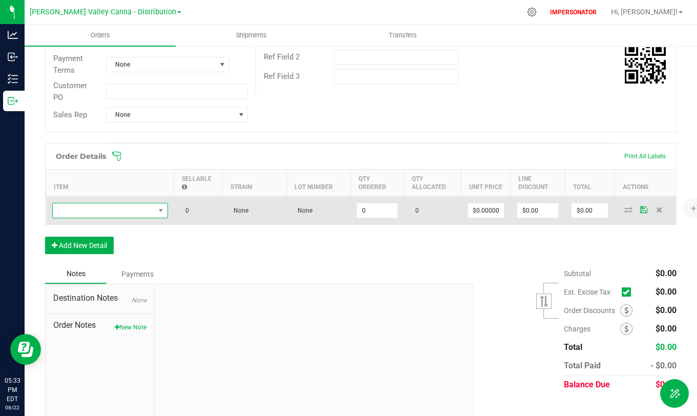
click at [146, 215] on span "NO DATA FOUND" at bounding box center [104, 210] width 102 height 14
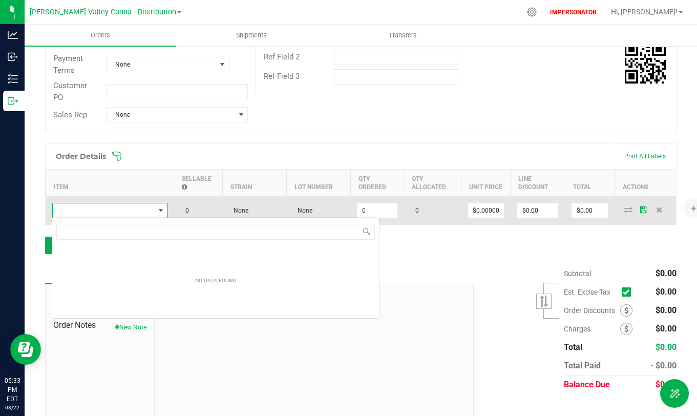
scroll to position [15, 115]
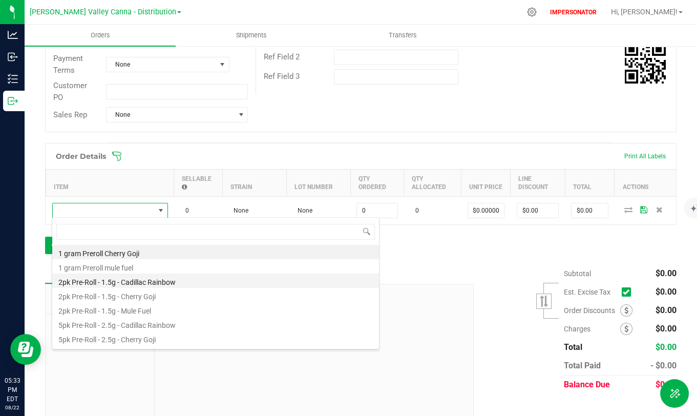
click at [140, 280] on li "2pk Pre-Roll - 1.5g - Cadillac Rainbow" at bounding box center [215, 280] width 327 height 14
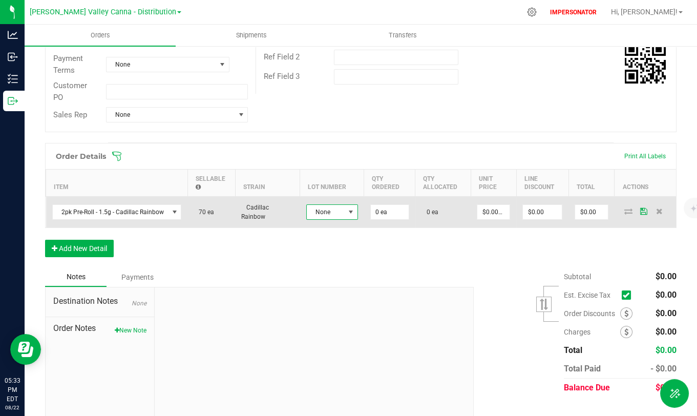
click at [335, 213] on span "None" at bounding box center [326, 212] width 38 height 14
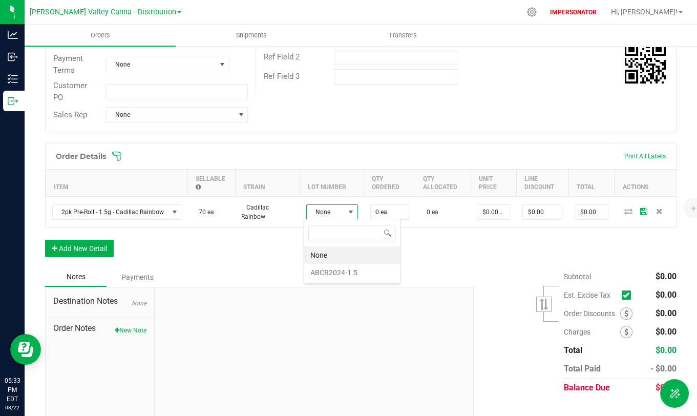
scroll to position [15, 51]
click at [338, 272] on li "ABCR2024-1.5" at bounding box center [352, 272] width 96 height 17
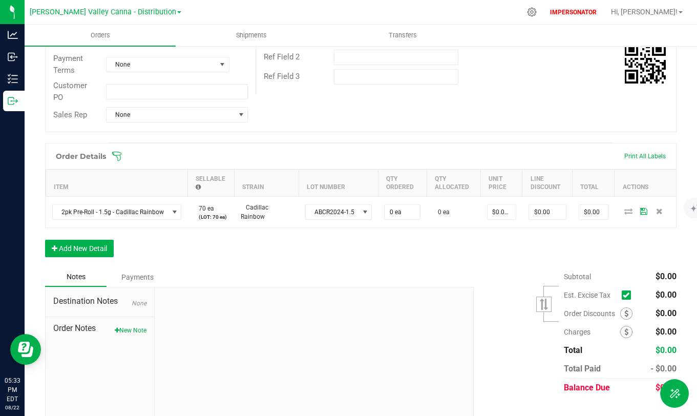
click at [410, 231] on div "Order Details Print All Labels Item Sellable Strain Lot Number Qty Ordered Qty …" at bounding box center [360, 205] width 631 height 124
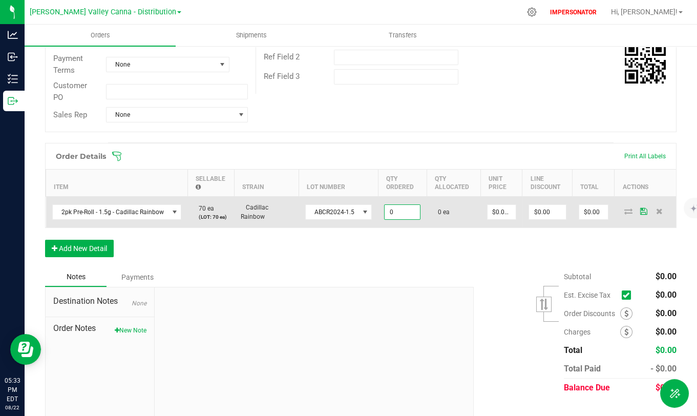
click at [396, 208] on input "0" at bounding box center [402, 212] width 35 height 14
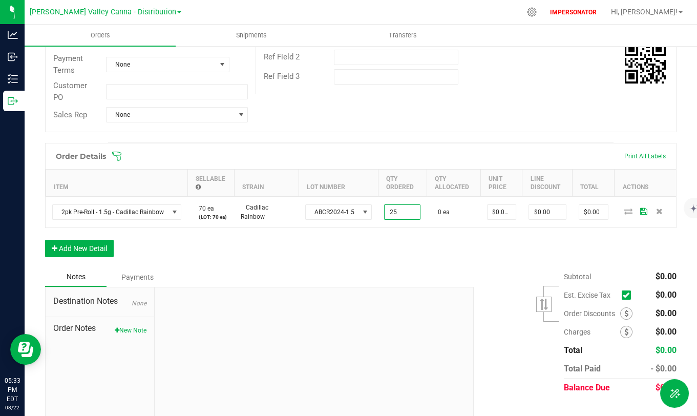
type input "25 ea"
click at [479, 258] on div "Order Details Print All Labels Item Sellable Strain Lot Number Qty Ordered Qty …" at bounding box center [360, 205] width 631 height 124
click at [97, 246] on button "Add New Detail" at bounding box center [79, 248] width 69 height 17
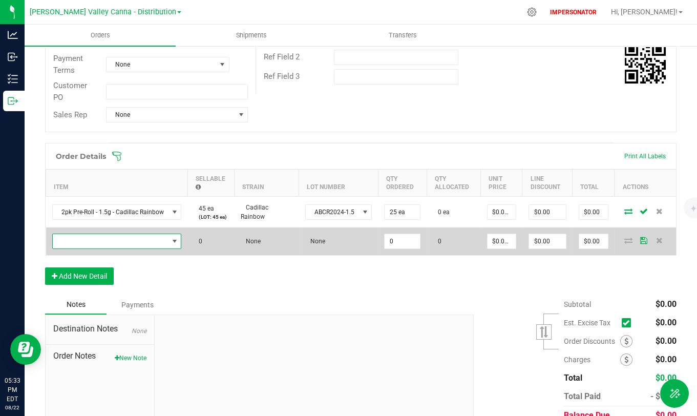
click at [159, 236] on span "NO DATA FOUND" at bounding box center [111, 241] width 116 height 14
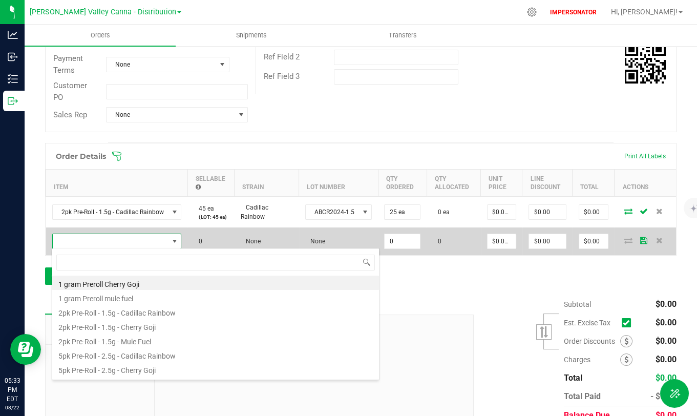
scroll to position [15, 128]
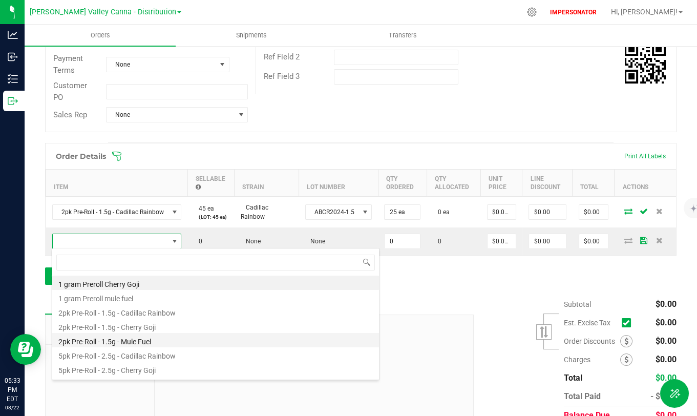
click at [158, 337] on li "2pk Pre-Roll - 1.5g - Mule Fuel" at bounding box center [215, 340] width 327 height 14
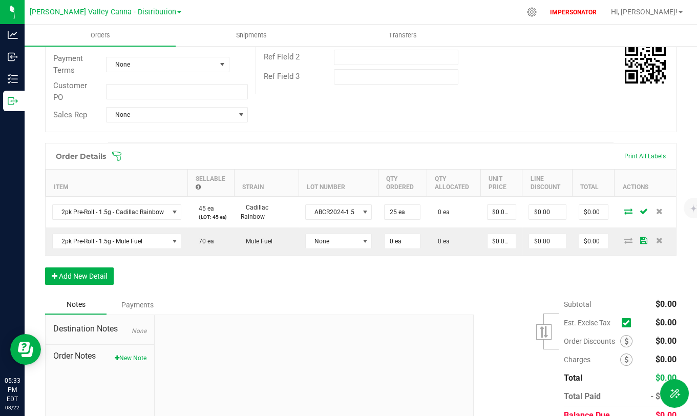
click at [362, 283] on div "Order Details Print All Labels Item Sellable Strain Lot Number Qty Ordered Qty …" at bounding box center [360, 219] width 631 height 152
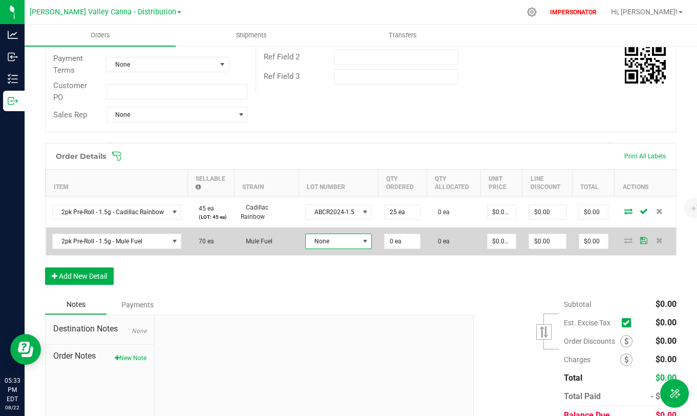
click at [364, 244] on span at bounding box center [365, 241] width 8 height 8
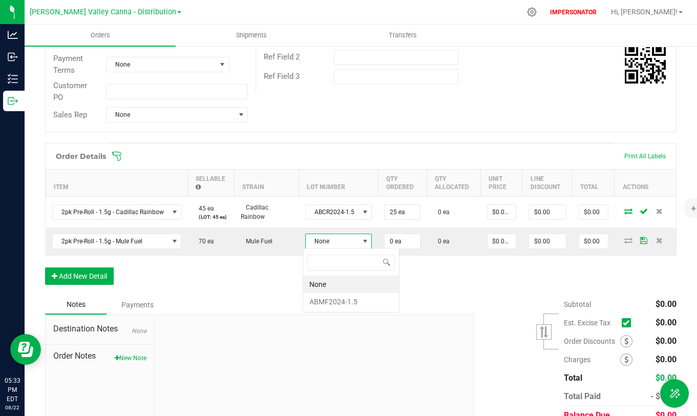
scroll to position [15, 66]
click at [336, 304] on li "ABMF2024-1.5" at bounding box center [351, 301] width 96 height 17
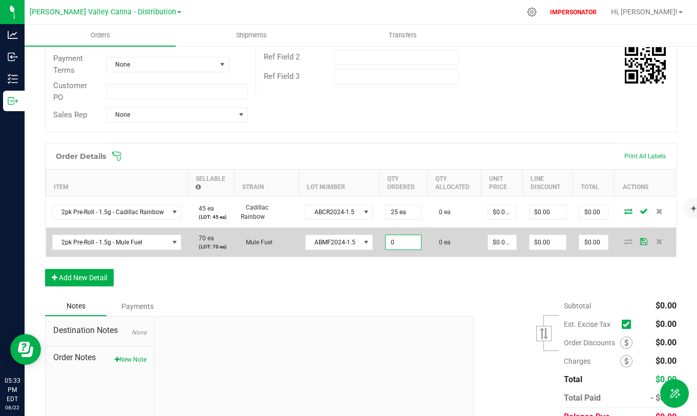
click at [411, 243] on input "0" at bounding box center [403, 242] width 35 height 14
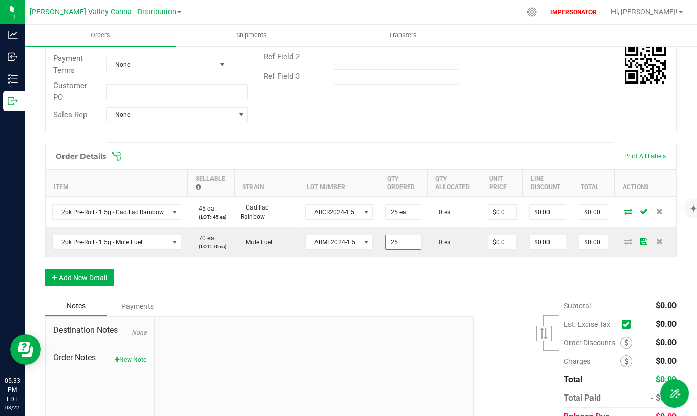
type input "25 ea"
click at [414, 325] on div at bounding box center [314, 384] width 319 height 137
click at [90, 273] on button "Add New Detail" at bounding box center [79, 277] width 69 height 17
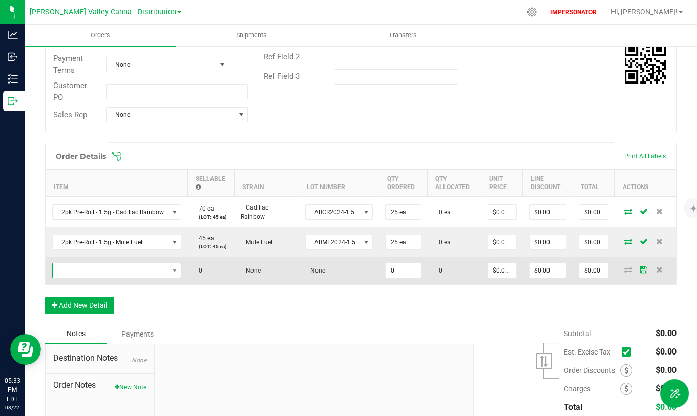
click at [168, 264] on span "NO DATA FOUND" at bounding box center [174, 270] width 13 height 14
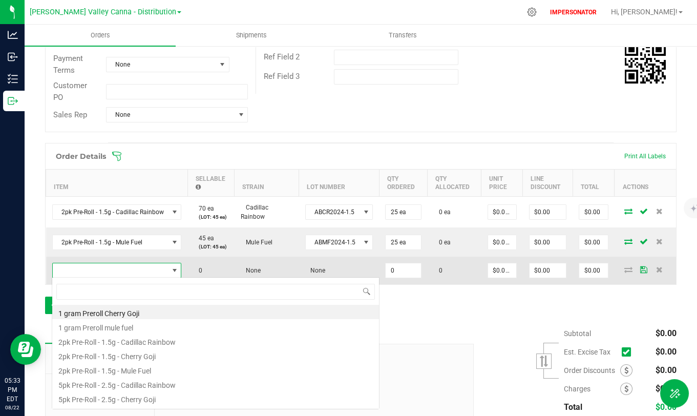
scroll to position [15, 128]
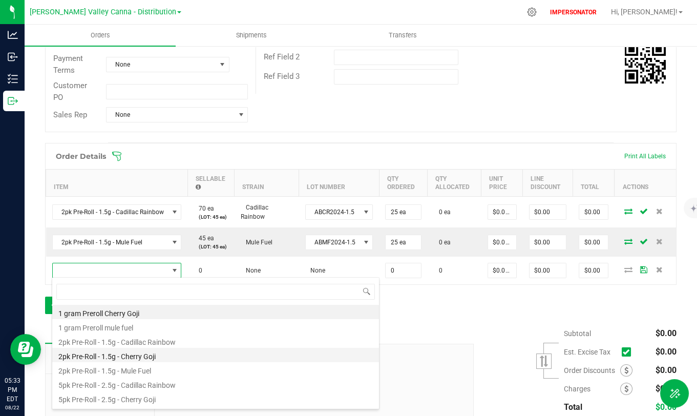
click at [147, 337] on li "2pk Pre-Roll - 1.5g - Cherry Goji" at bounding box center [215, 355] width 327 height 14
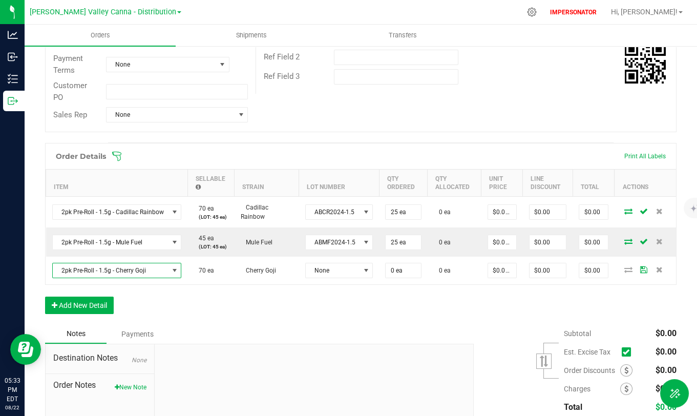
click at [348, 325] on div "Notes Payments" at bounding box center [255, 333] width 421 height 19
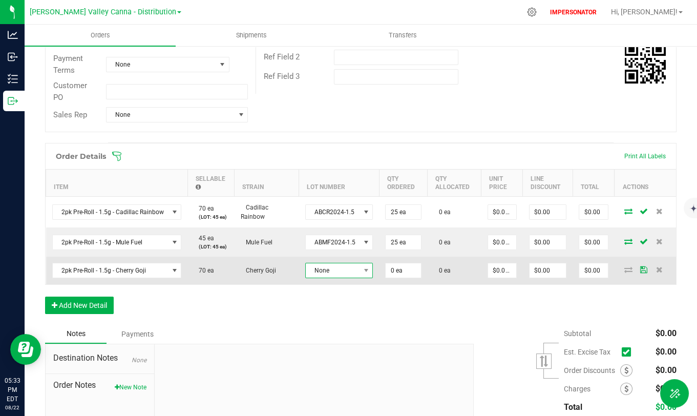
click at [346, 276] on span "None" at bounding box center [333, 270] width 54 height 14
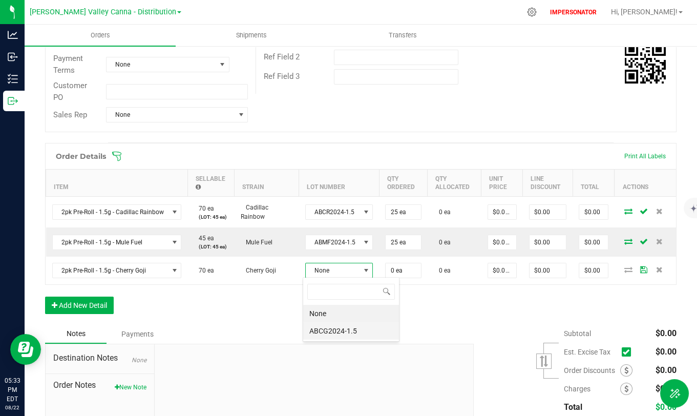
click at [345, 334] on li "ABCG2024-1.5" at bounding box center [351, 330] width 96 height 17
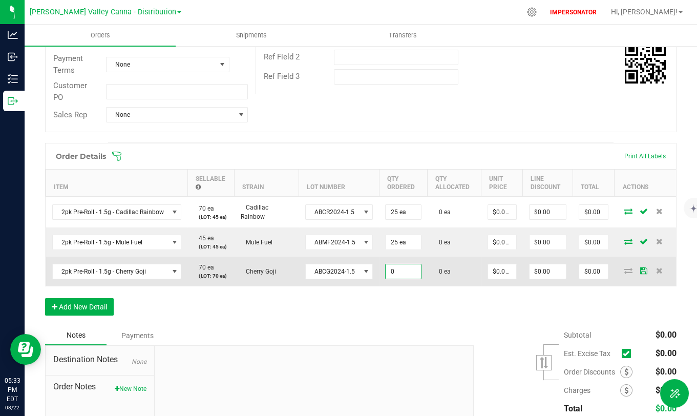
click at [395, 275] on input "0" at bounding box center [403, 271] width 35 height 14
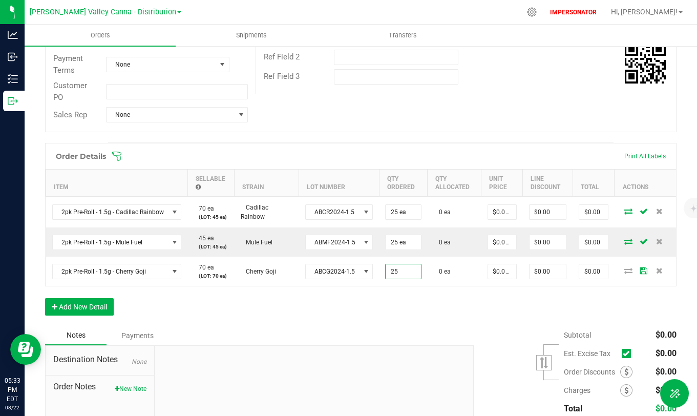
type input "25 ea"
click at [445, 337] on div at bounding box center [314, 414] width 319 height 137
click at [92, 310] on button "Add New Detail" at bounding box center [79, 306] width 69 height 17
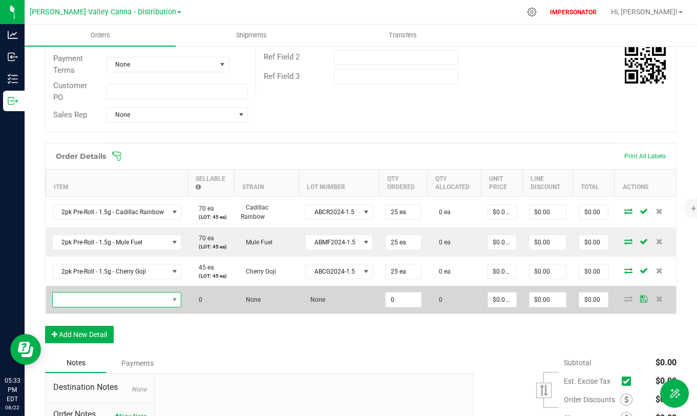
click at [159, 302] on span "NO DATA FOUND" at bounding box center [111, 299] width 116 height 14
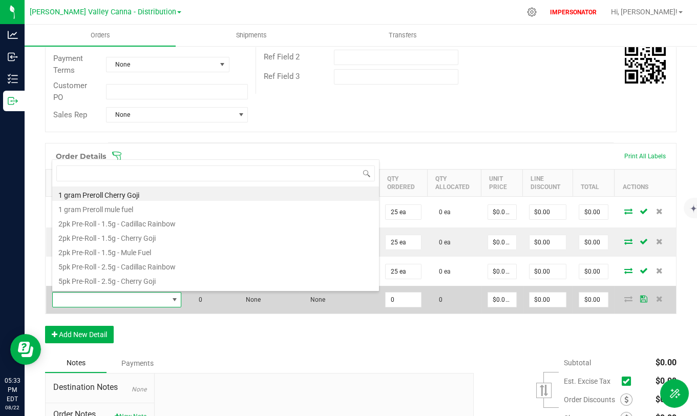
scroll to position [15, 128]
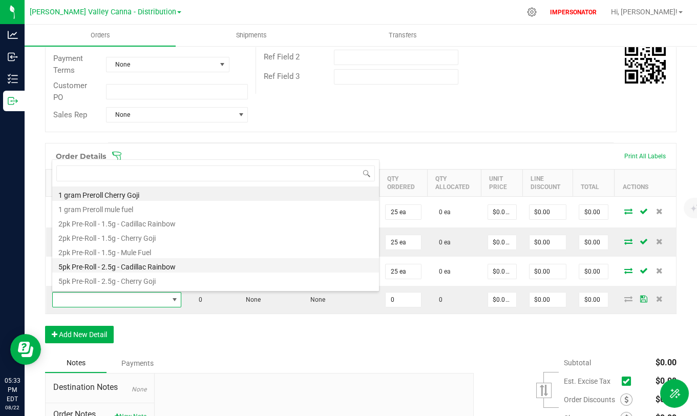
click at [214, 264] on li "5pk Pre-Roll - 2.5g - Cadillac Rainbow" at bounding box center [215, 265] width 327 height 14
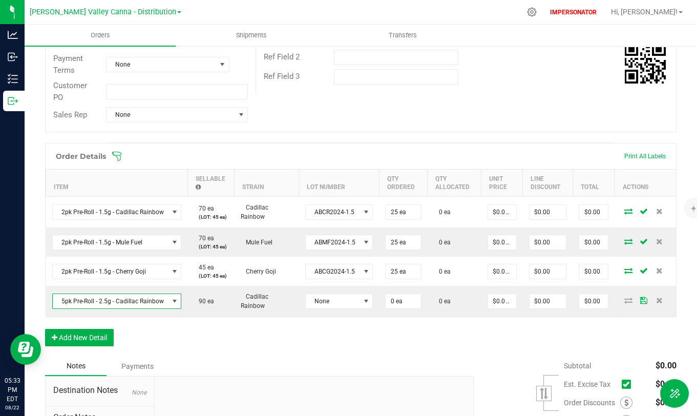
click at [319, 337] on div "Order Details Print All Labels Item Sellable Strain Lot Number Qty Ordered Qty …" at bounding box center [360, 250] width 631 height 214
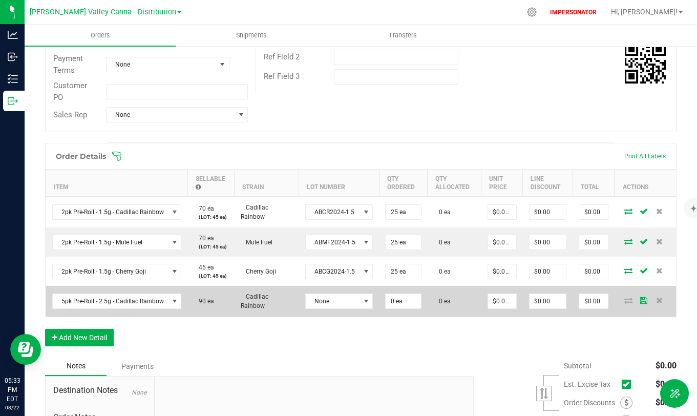
click at [347, 310] on td "None" at bounding box center [339, 301] width 80 height 31
click at [348, 299] on span "None" at bounding box center [333, 301] width 54 height 14
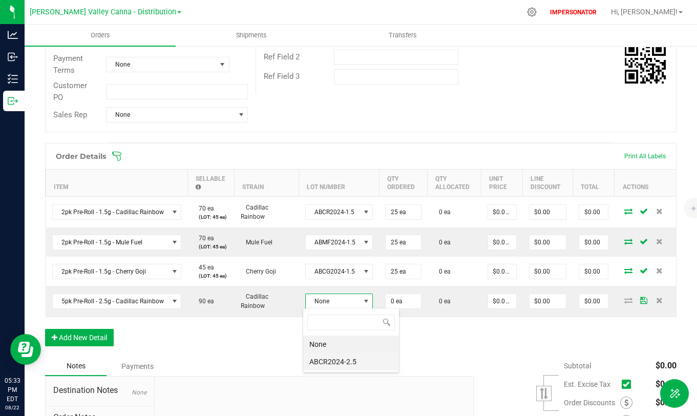
scroll to position [15, 67]
click at [329, 337] on li "ABCR2024-2.5" at bounding box center [351, 361] width 96 height 17
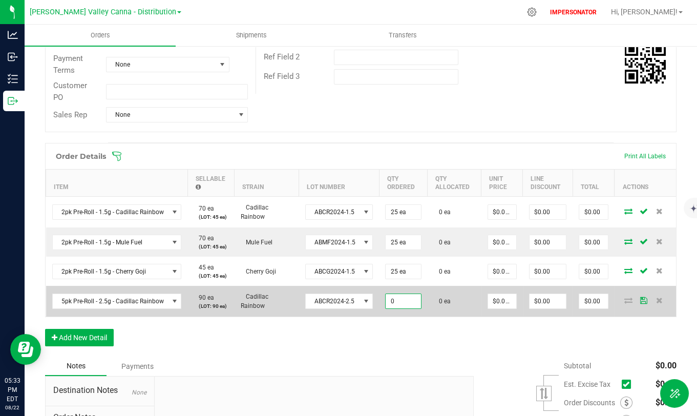
click at [408, 300] on input "0" at bounding box center [403, 301] width 35 height 14
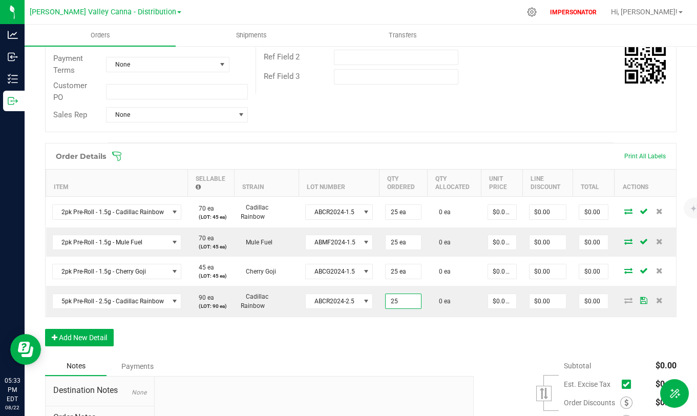
type input "25 ea"
click at [105, 337] on button "Add New Detail" at bounding box center [79, 337] width 69 height 17
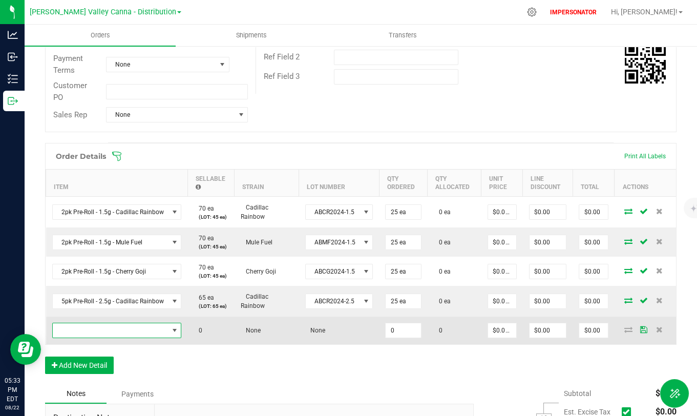
click at [156, 331] on span "NO DATA FOUND" at bounding box center [111, 330] width 116 height 14
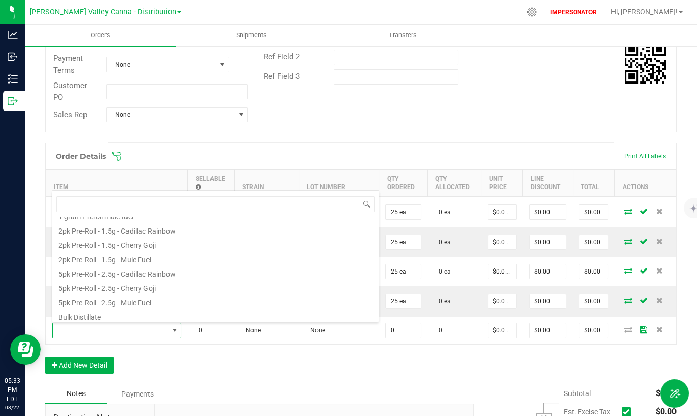
scroll to position [26, 0]
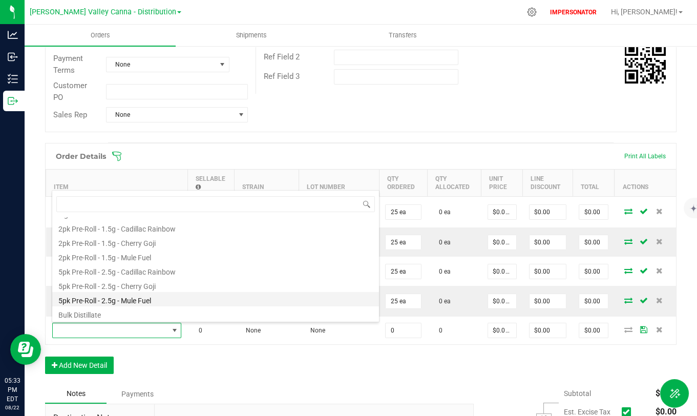
click at [108, 295] on li "5pk Pre-Roll - 2.5g - Mule Fuel" at bounding box center [215, 299] width 327 height 14
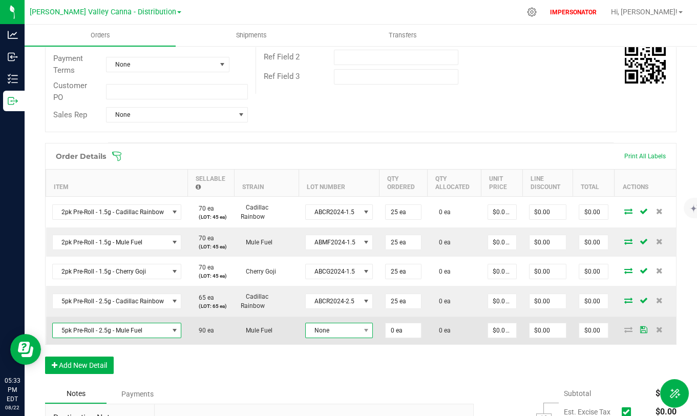
click at [342, 324] on span "None" at bounding box center [333, 330] width 54 height 14
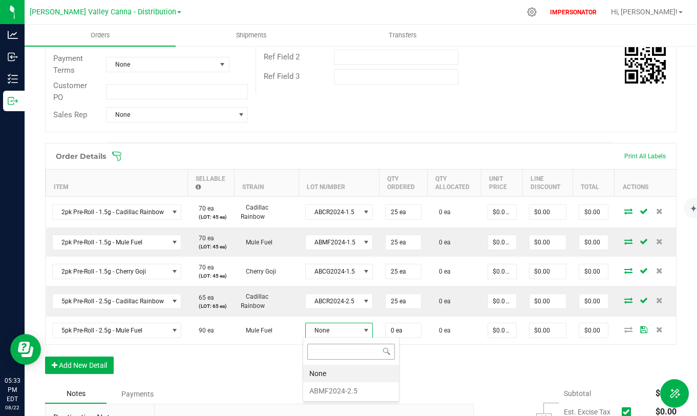
scroll to position [15, 67]
click at [331, 337] on li "ABMF2024-2.5" at bounding box center [351, 390] width 96 height 17
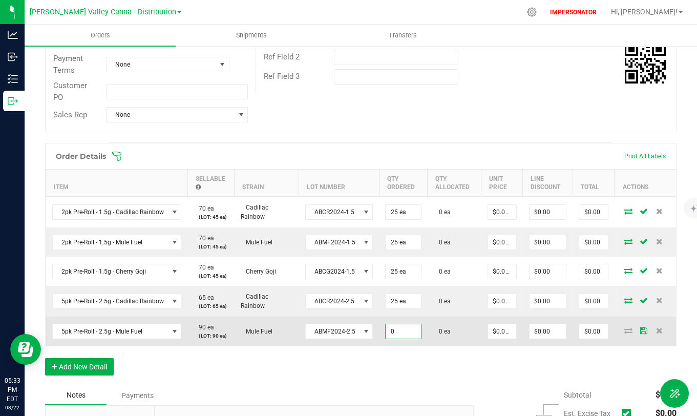
click at [408, 333] on input "0" at bounding box center [403, 331] width 35 height 14
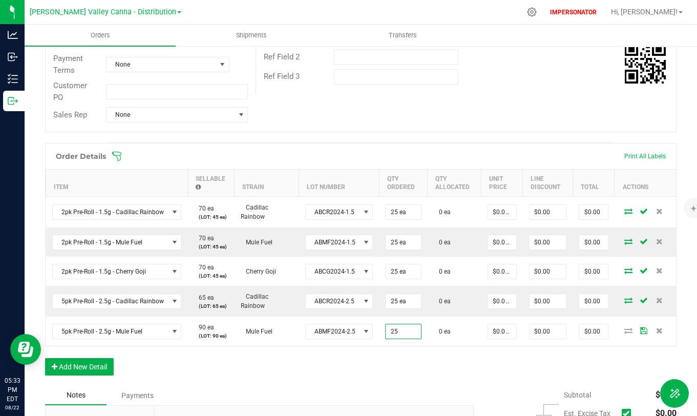
type input "25 ea"
click at [484, 337] on div "Order Details Print All Labels Item Sellable Strain Lot Number Qty Ordered Qty …" at bounding box center [360, 264] width 631 height 243
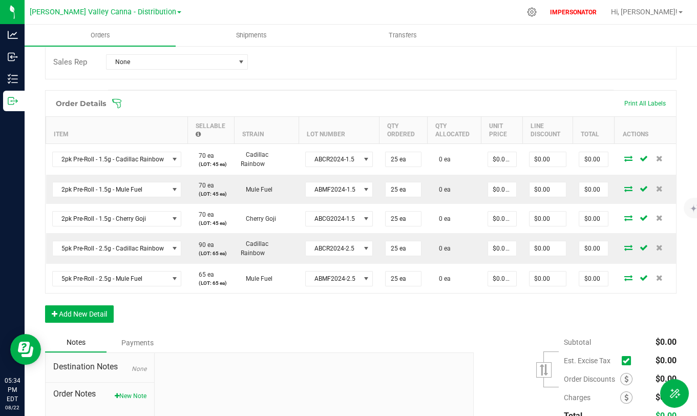
scroll to position [248, 0]
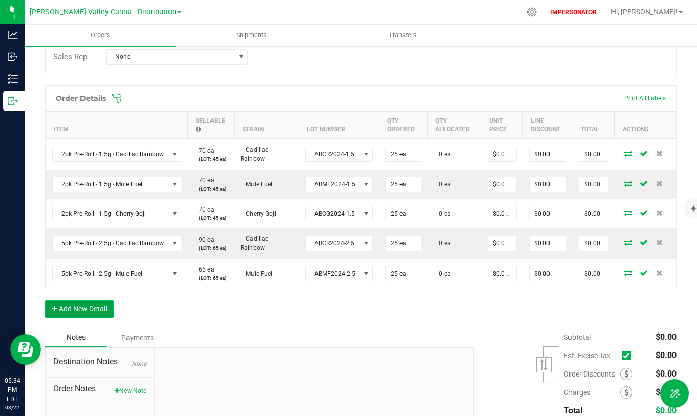
click at [82, 306] on button "Add New Detail" at bounding box center [79, 308] width 69 height 17
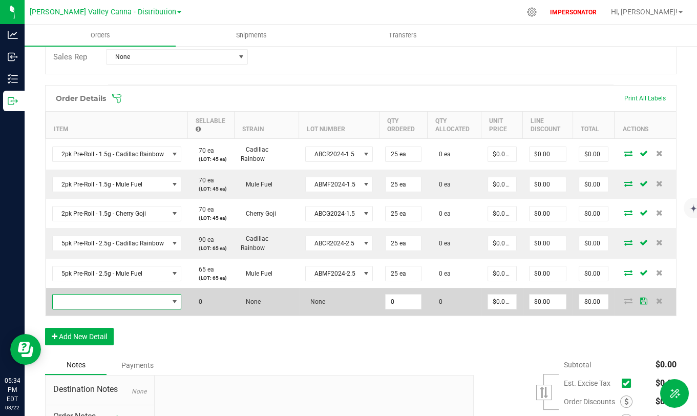
click at [168, 302] on span "NO DATA FOUND" at bounding box center [174, 301] width 13 height 14
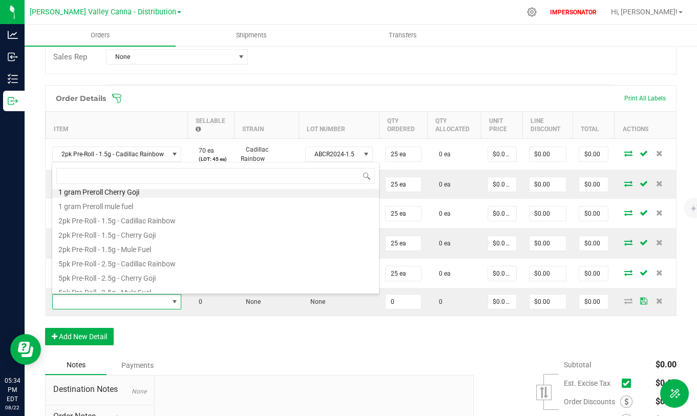
scroll to position [0, 0]
type input "3.5"
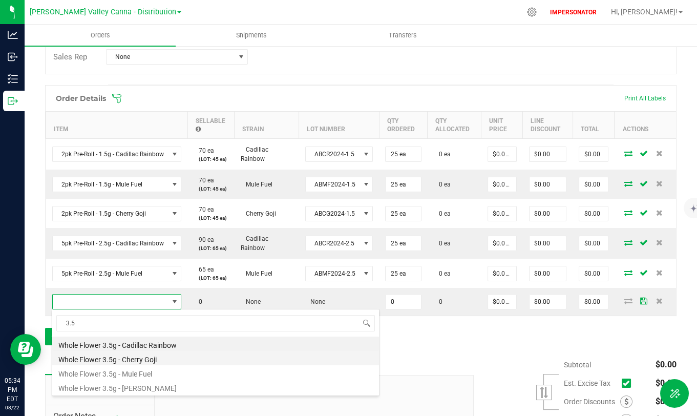
click at [149, 337] on li "Whole Flower 3.5g - Cherry Goji" at bounding box center [215, 358] width 327 height 14
type input "0 ea"
type input "$25.00000"
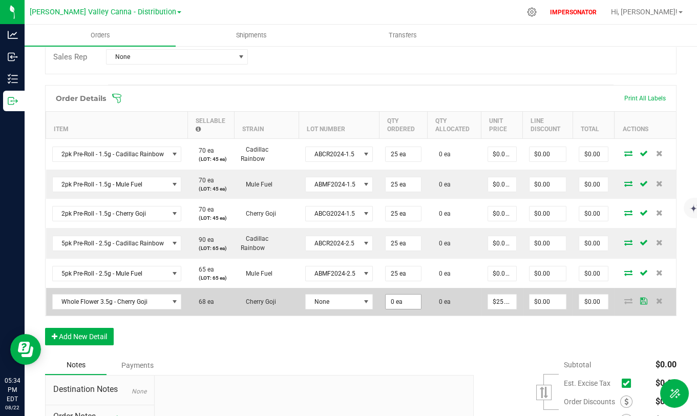
click at [417, 162] on span "0 ea" at bounding box center [403, 153] width 36 height 15
click at [339, 305] on span "None" at bounding box center [333, 301] width 54 height 14
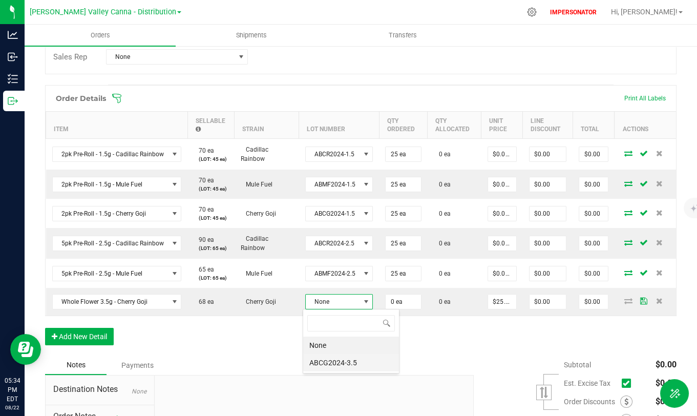
scroll to position [15, 67]
click at [333, 337] on li "ABCG2024-3.5" at bounding box center [351, 362] width 96 height 17
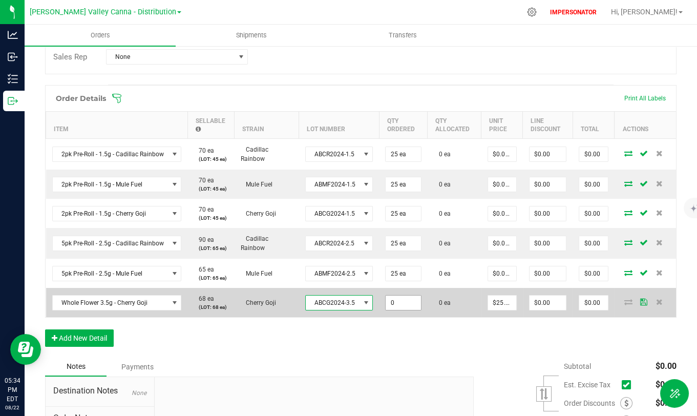
click at [396, 303] on input "0" at bounding box center [403, 302] width 35 height 14
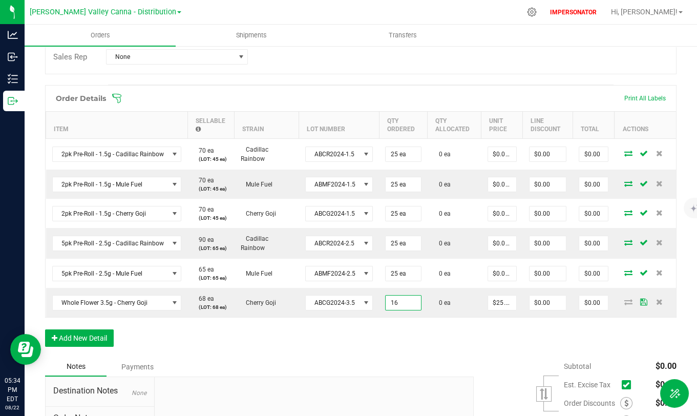
type input "16 ea"
type input "$400.00"
click at [431, 337] on div "Order Details Print All Labels Item Sellable Strain Lot Number Qty Ordered Qty …" at bounding box center [360, 221] width 631 height 272
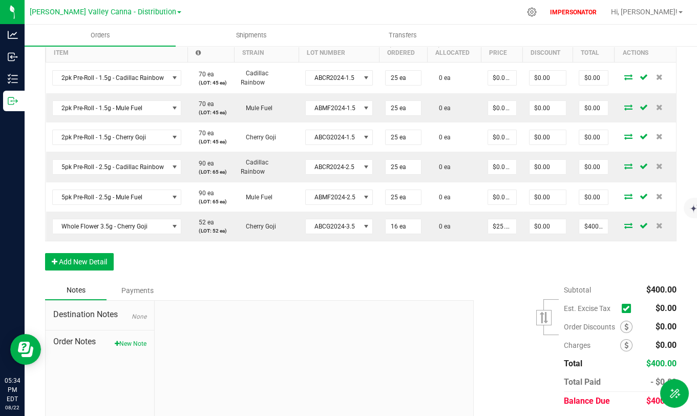
scroll to position [325, 0]
click at [85, 260] on button "Add New Detail" at bounding box center [79, 260] width 69 height 17
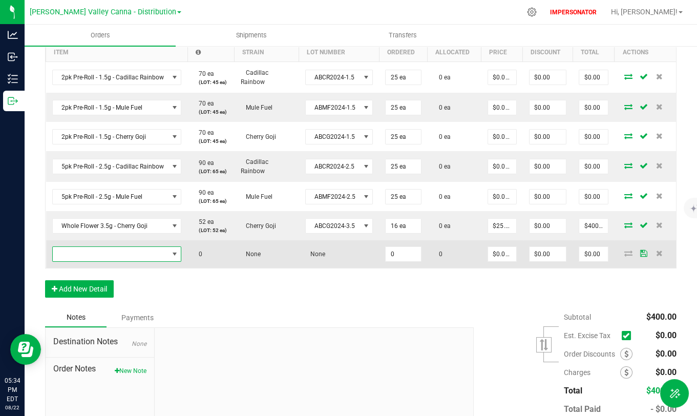
click at [144, 256] on span "NO DATA FOUND" at bounding box center [111, 254] width 116 height 14
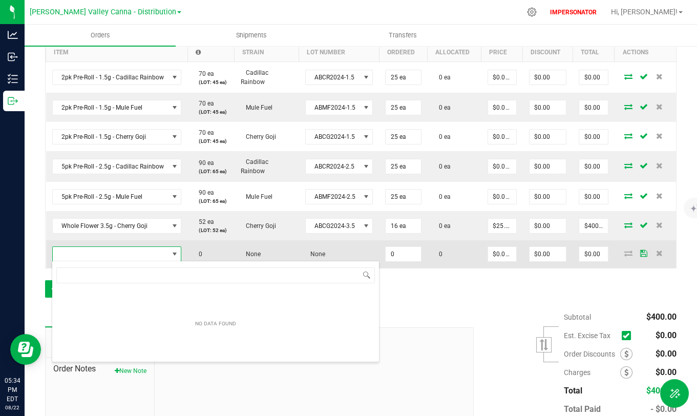
scroll to position [15, 128]
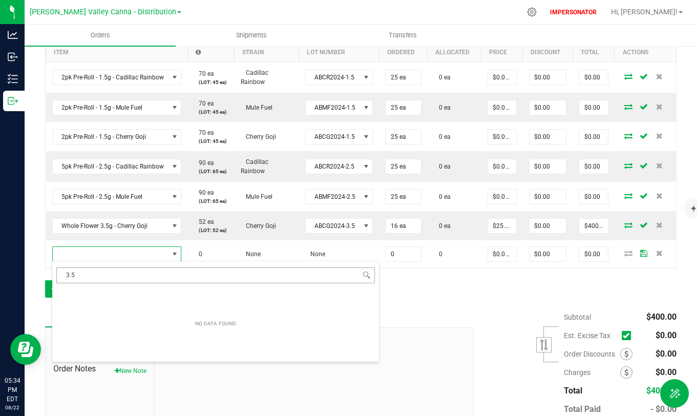
type input "3.5"
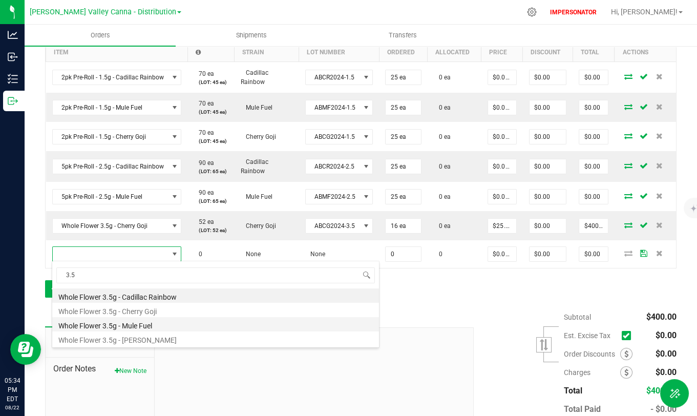
click at [124, 322] on li "Whole Flower 3.5g - Mule Fuel" at bounding box center [215, 324] width 327 height 14
type input "0 ea"
type input "$25.00000"
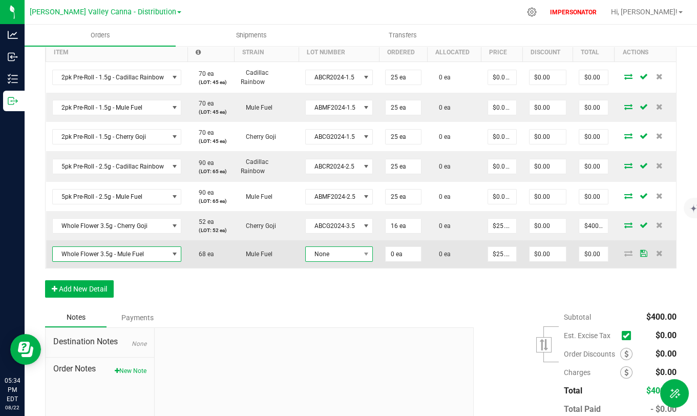
click at [350, 254] on span "None" at bounding box center [333, 254] width 54 height 14
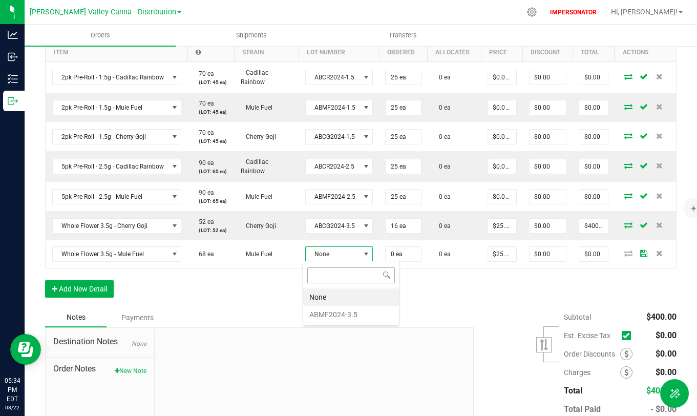
scroll to position [15, 67]
click at [334, 312] on li "ABMF2024-3.5" at bounding box center [351, 314] width 96 height 17
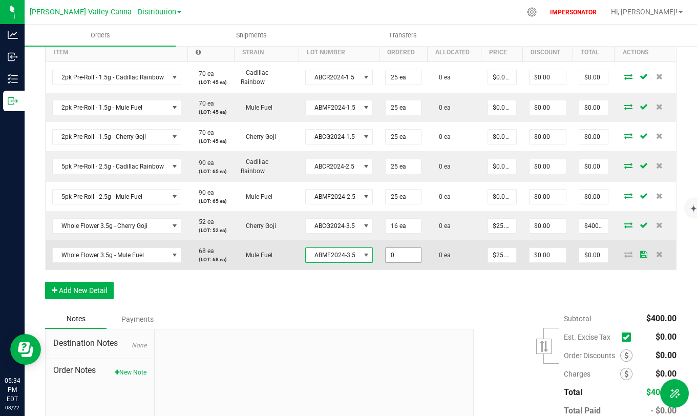
click at [399, 256] on input "0" at bounding box center [403, 255] width 35 height 14
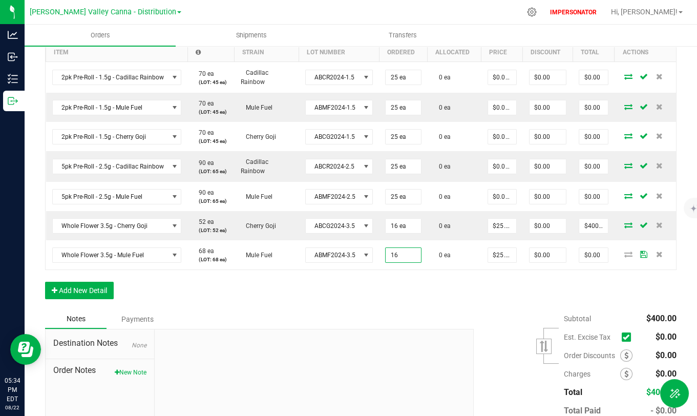
type input "16 ea"
type input "$400.00"
click at [398, 318] on div "Notes Payments" at bounding box center [255, 318] width 421 height 19
click at [83, 292] on button "Add New Detail" at bounding box center [79, 290] width 69 height 17
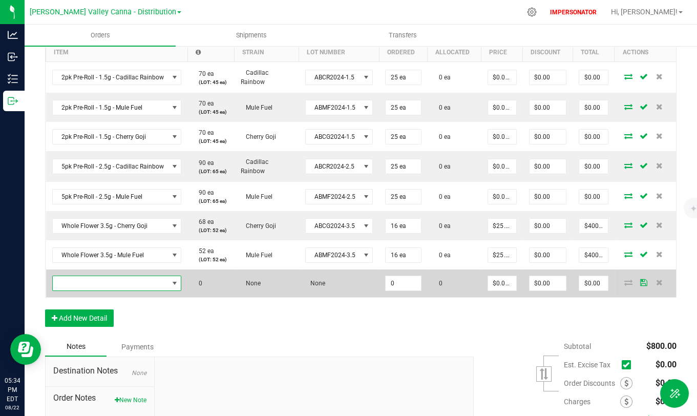
click at [171, 283] on span "NO DATA FOUND" at bounding box center [175, 283] width 8 height 8
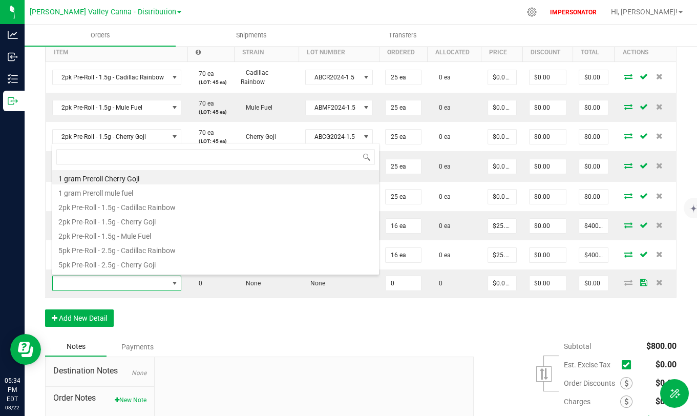
scroll to position [15, 128]
click at [212, 306] on div "Order Details Print All Labels Item Sellable Strain Lot Number Qty Ordered Qty …" at bounding box center [360, 172] width 631 height 329
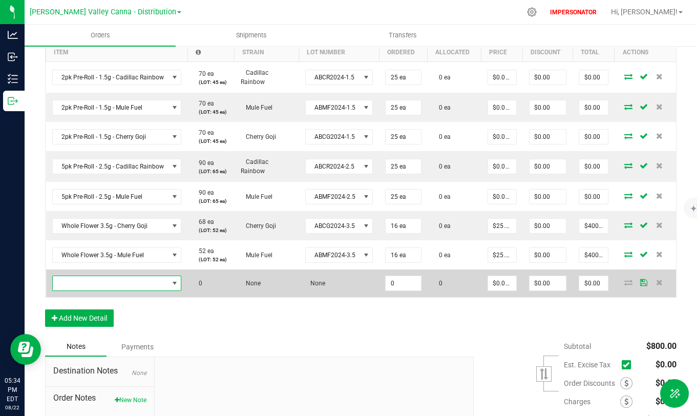
click at [140, 283] on span "NO DATA FOUND" at bounding box center [111, 283] width 116 height 14
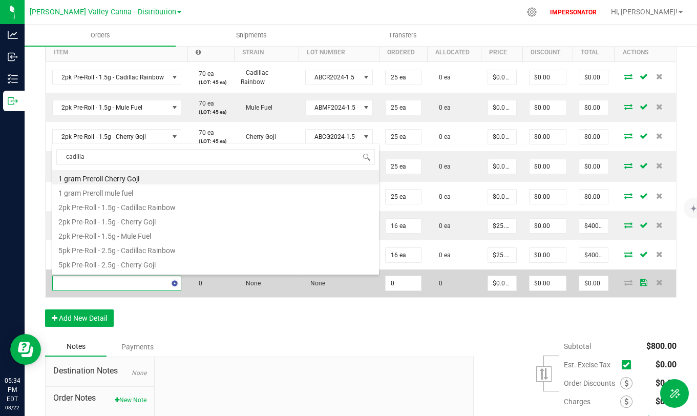
type input "cadillac"
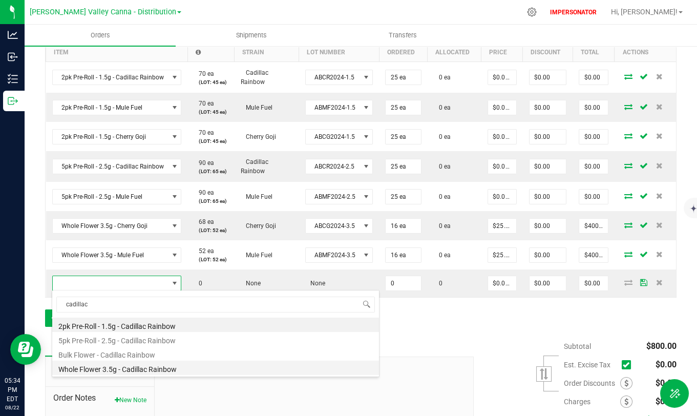
click at [152, 337] on li "Whole Flower 3.5g - Cadillac Rainbow" at bounding box center [215, 368] width 327 height 14
type input "0 ea"
type input "$25.00000"
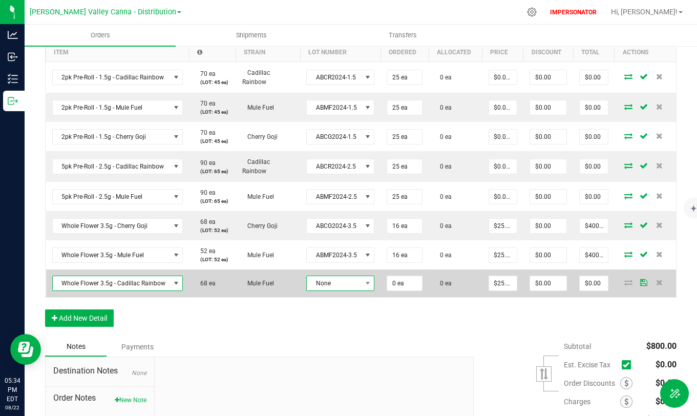
click at [361, 288] on span at bounding box center [367, 283] width 13 height 14
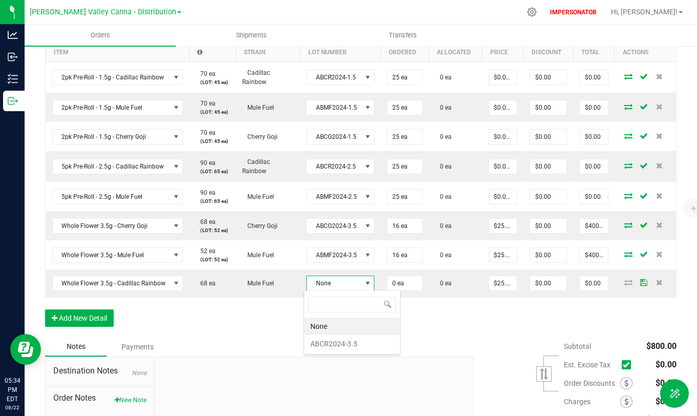
scroll to position [15, 67]
click at [331, 337] on li "ABCR2024-3.5" at bounding box center [352, 343] width 96 height 17
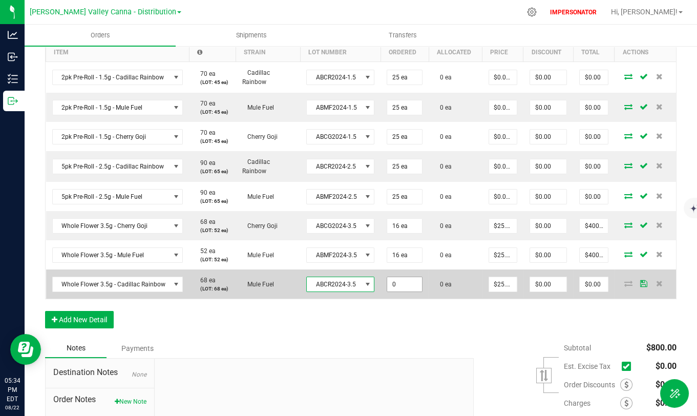
click at [398, 289] on input "0" at bounding box center [404, 284] width 35 height 14
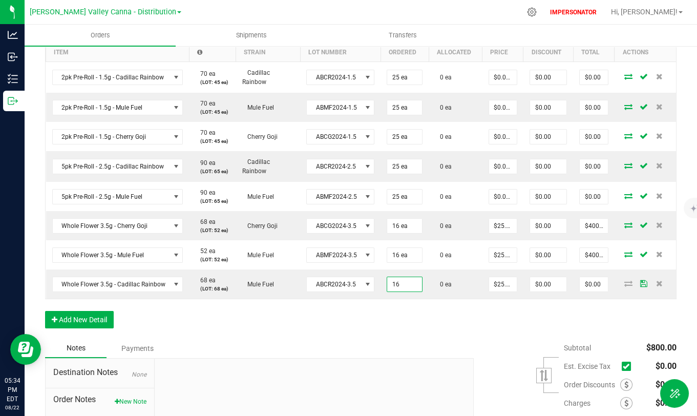
type input "16 ea"
type input "$400.00"
click at [466, 337] on div "Subtotal $800.00 Est. Excise Tax" at bounding box center [571, 404] width 210 height 130
click at [90, 323] on button "Add New Detail" at bounding box center [79, 319] width 69 height 17
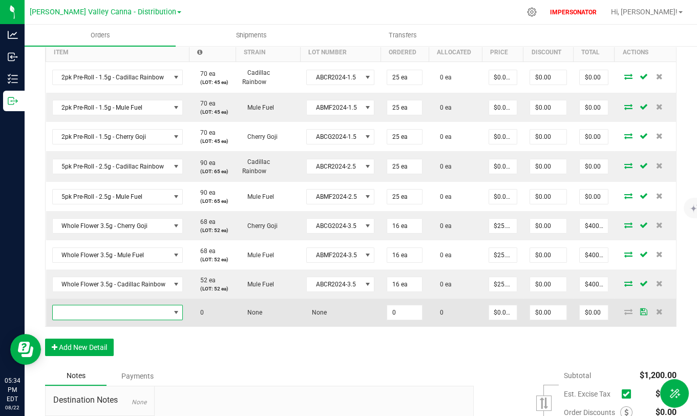
click at [153, 307] on span "NO DATA FOUND" at bounding box center [111, 312] width 117 height 14
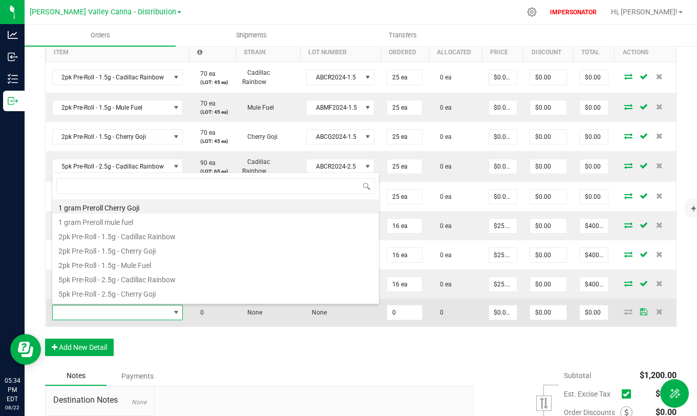
scroll to position [15, 129]
type input "[PERSON_NAME]"
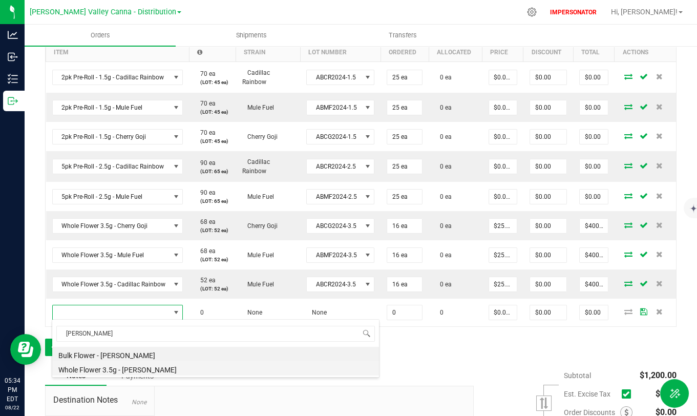
click at [122, 337] on li "Whole Flower 3.5g - [PERSON_NAME]" at bounding box center [215, 368] width 327 height 14
type input "0 ea"
type input "$25.00000"
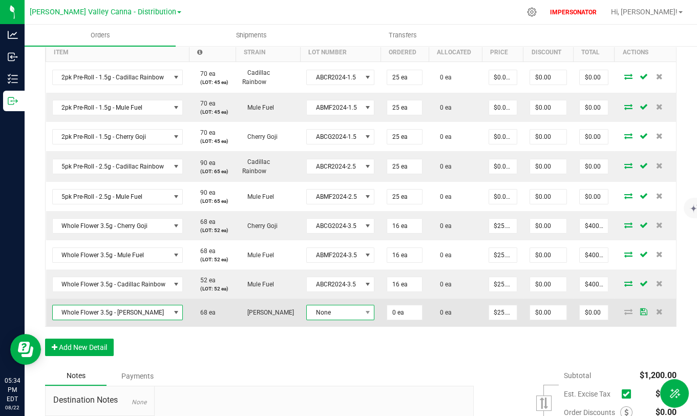
click at [355, 308] on span "None" at bounding box center [334, 312] width 54 height 14
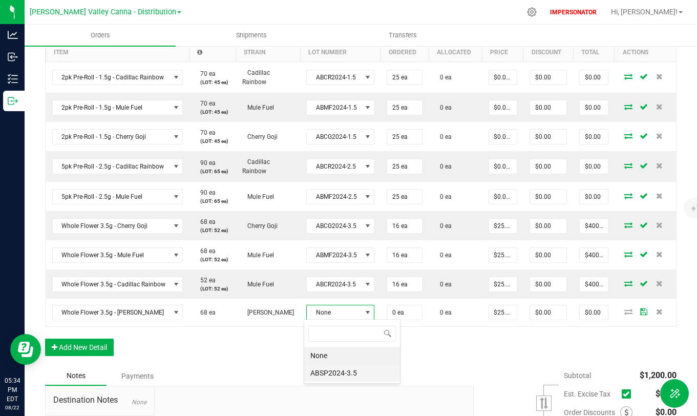
click at [330, 337] on li "ABSP2024-3.5" at bounding box center [352, 372] width 96 height 17
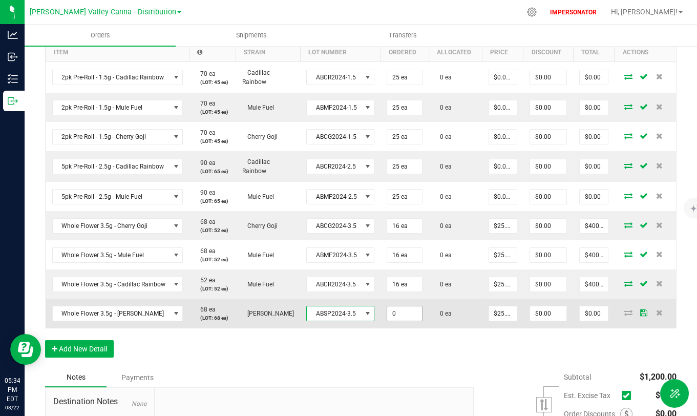
click at [405, 315] on input "0" at bounding box center [404, 313] width 35 height 14
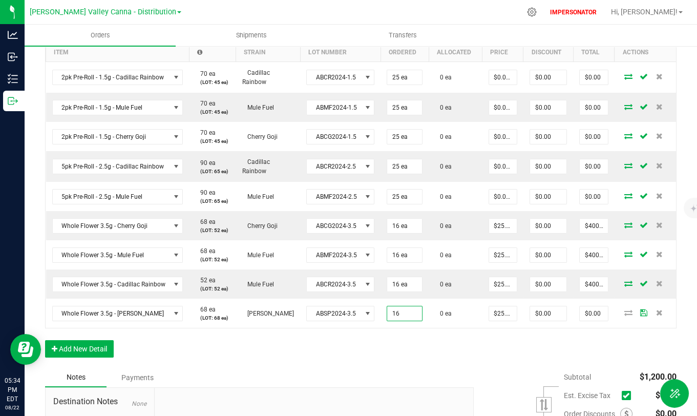
type input "16 ea"
type input "$400.00"
click at [478, 337] on div "Order Details Print All Labels Item Sellable Strain Lot Number Qty Ordered Qty …" at bounding box center [360, 188] width 631 height 360
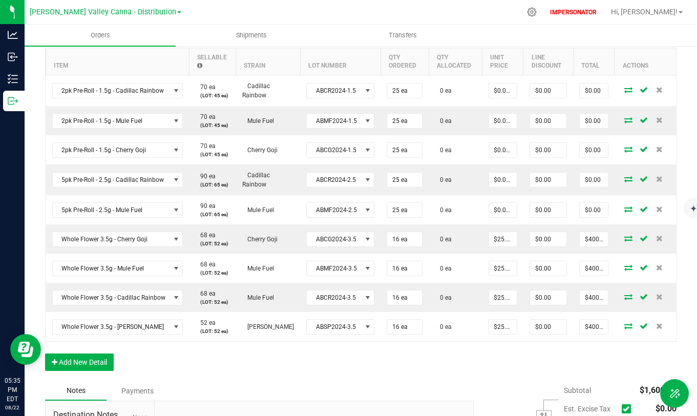
scroll to position [311, 0]
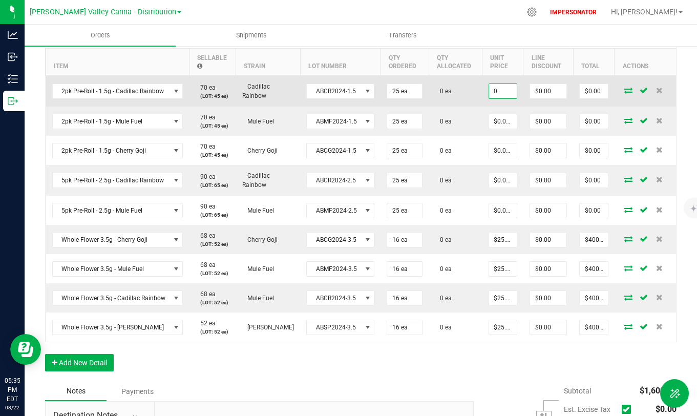
click at [499, 92] on input "0" at bounding box center [503, 91] width 28 height 14
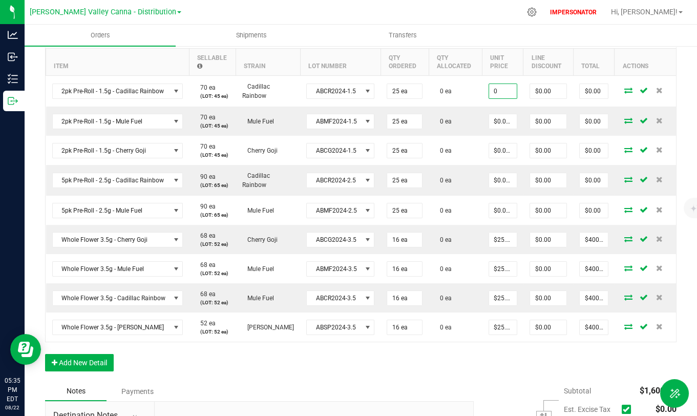
type input "$0.00000"
click at [500, 39] on ul "Orders Shipments Transfers" at bounding box center [373, 36] width 697 height 22
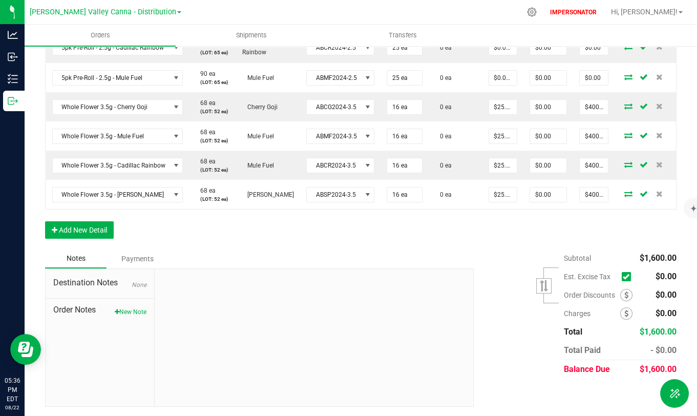
scroll to position [0, 0]
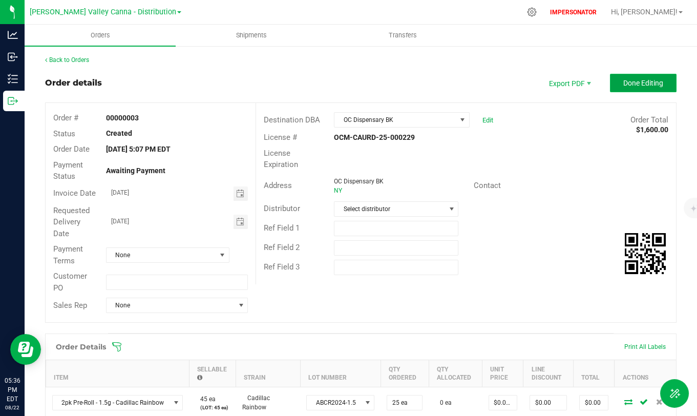
click at [635, 81] on span "Done Editing" at bounding box center [643, 83] width 40 height 8
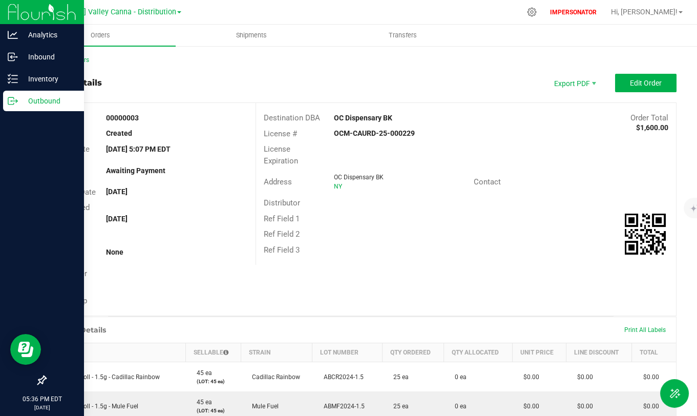
click at [27, 103] on p "Outbound" at bounding box center [48, 101] width 61 height 12
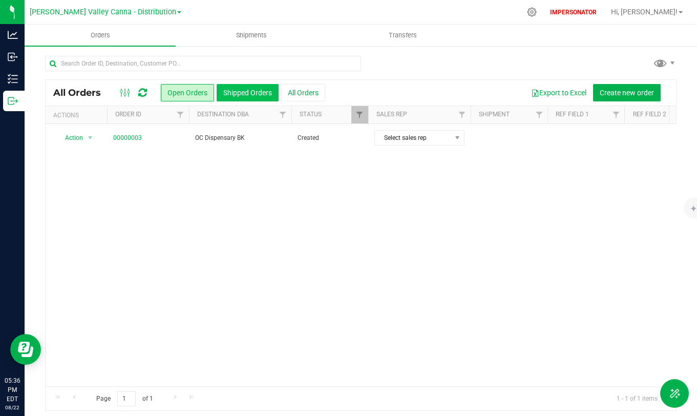
click at [262, 85] on button "Shipped Orders" at bounding box center [248, 92] width 62 height 17
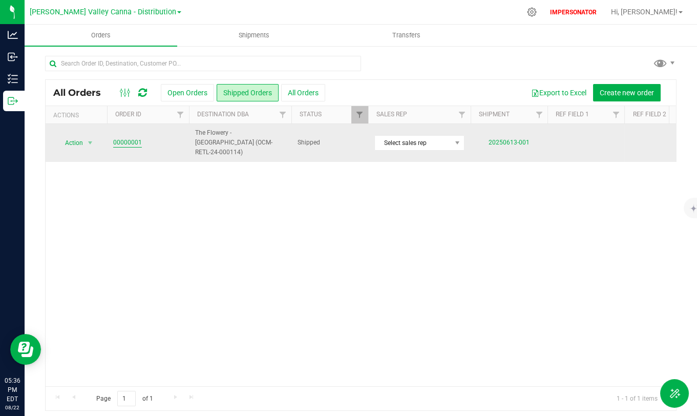
click at [132, 138] on link "00000001" at bounding box center [127, 143] width 29 height 10
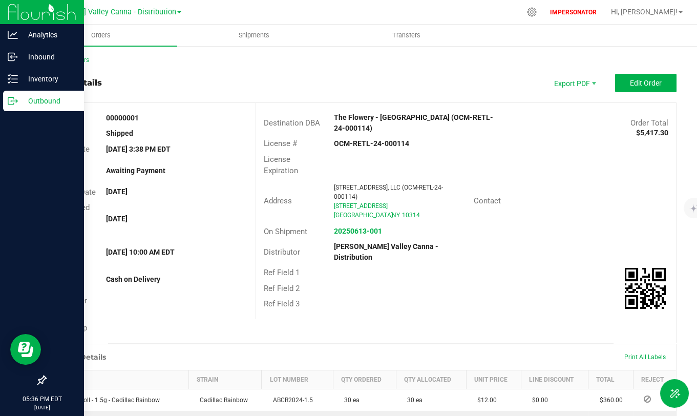
click at [20, 105] on p "Outbound" at bounding box center [48, 101] width 61 height 12
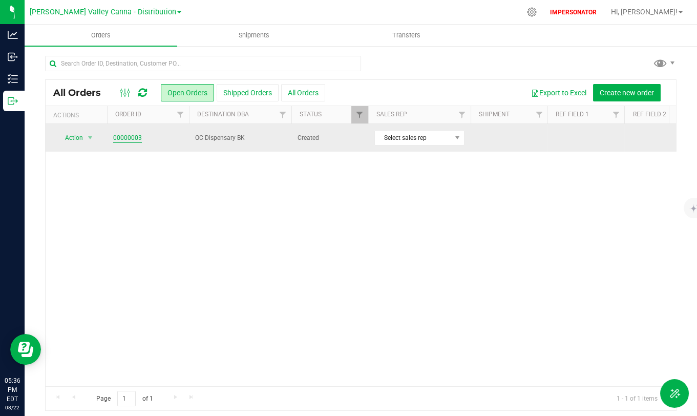
click at [128, 137] on link "00000003" at bounding box center [127, 138] width 29 height 10
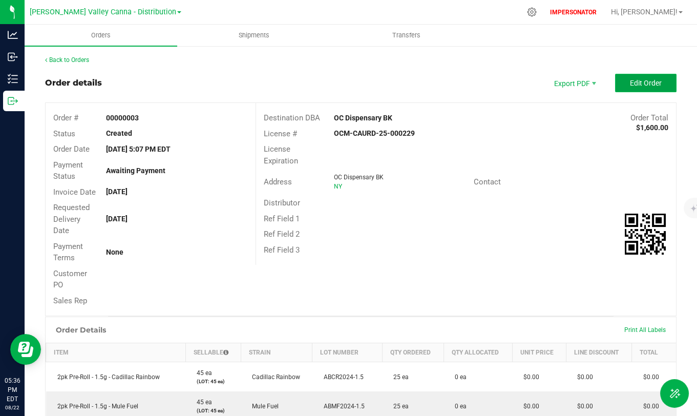
click at [630, 85] on span "Edit Order" at bounding box center [646, 83] width 32 height 8
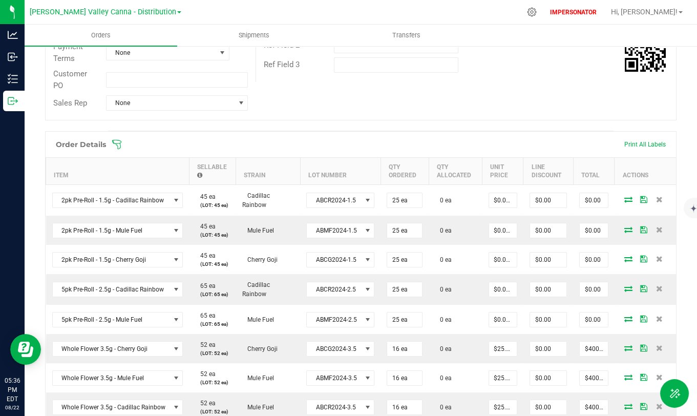
scroll to position [202, 0]
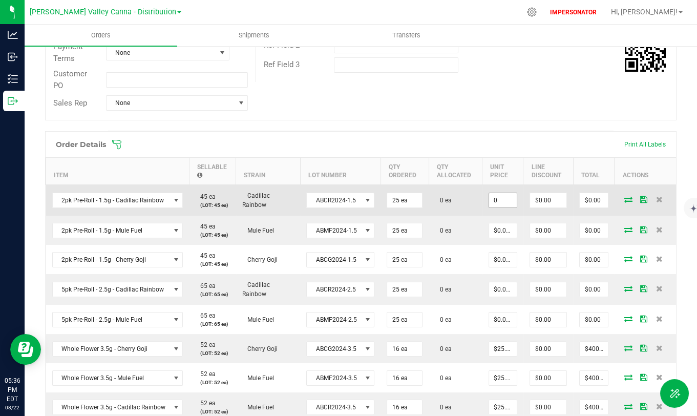
click at [496, 200] on input "0" at bounding box center [503, 200] width 28 height 14
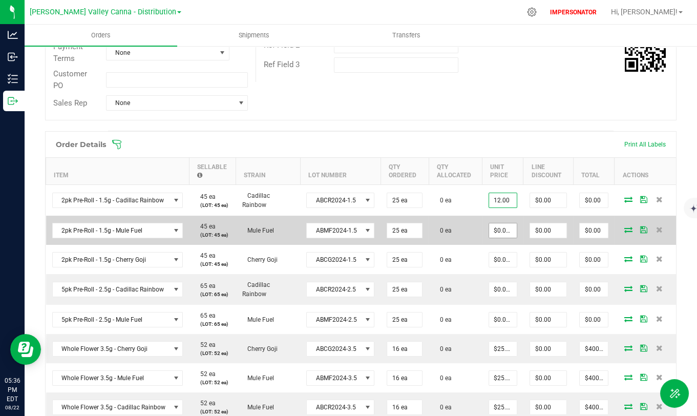
type input "$12.00000"
type input "$300.00"
click at [497, 231] on input "0" at bounding box center [503, 230] width 28 height 14
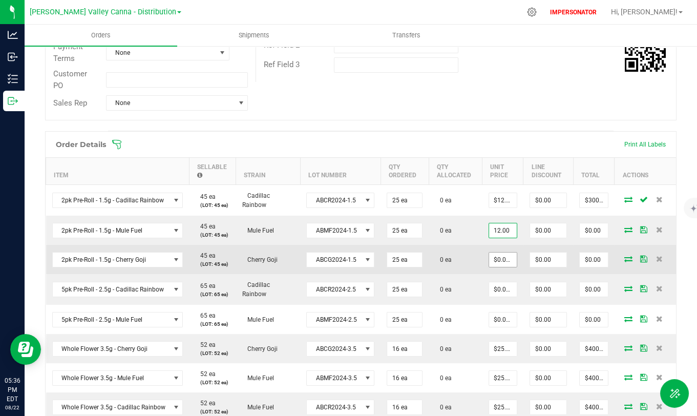
type input "$12.00000"
type input "$300.00"
click at [493, 256] on input "0" at bounding box center [503, 259] width 28 height 14
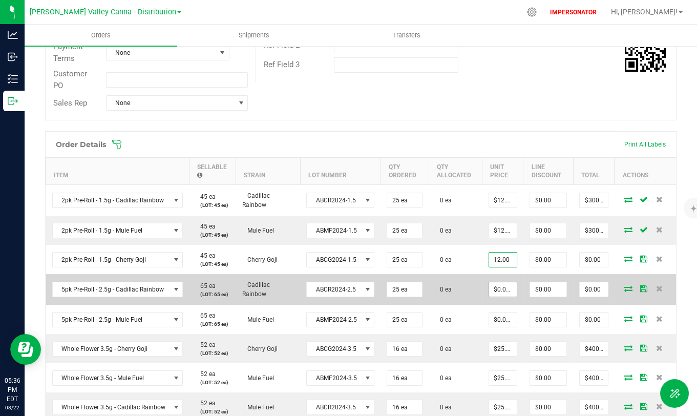
type input "$12.00000"
type input "$300.00"
click at [497, 291] on input "0" at bounding box center [503, 289] width 28 height 14
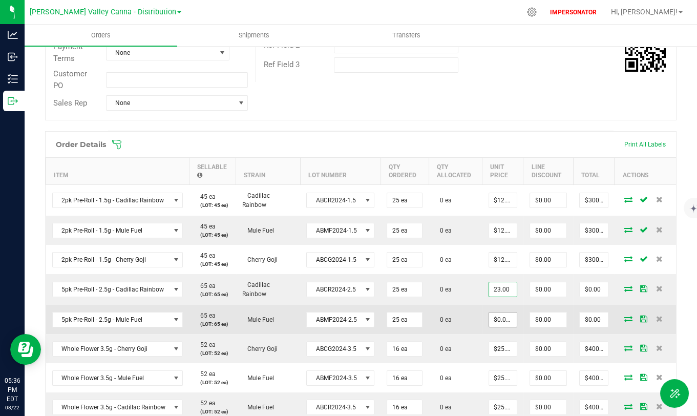
type input "$23.00000"
type input "$575.00"
click at [492, 314] on input "0" at bounding box center [503, 319] width 28 height 14
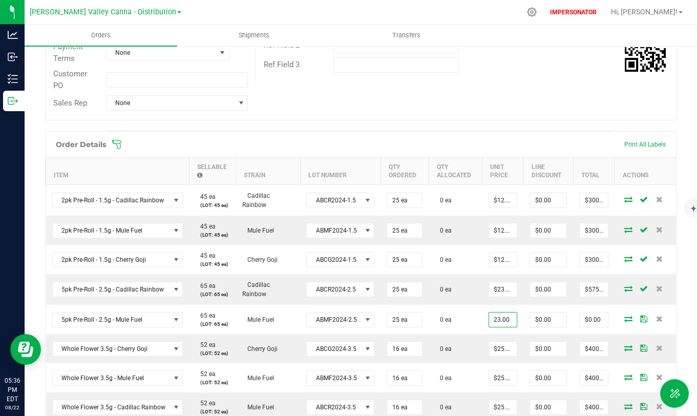
type input "$23.00000"
type input "$575.00"
click at [469, 129] on div "Order details Export PDF Done Editing Order # 00000003 Status Created Order Dat…" at bounding box center [360, 259] width 631 height 777
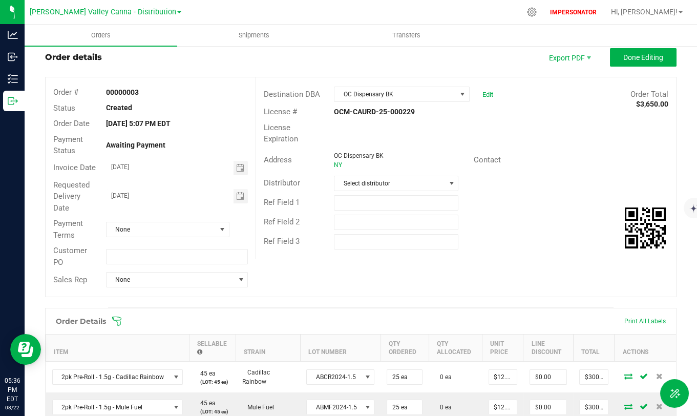
scroll to position [0, 0]
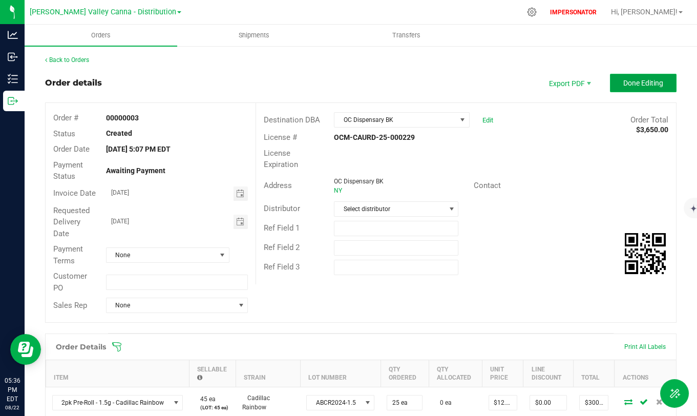
click at [641, 82] on span "Done Editing" at bounding box center [643, 83] width 40 height 8
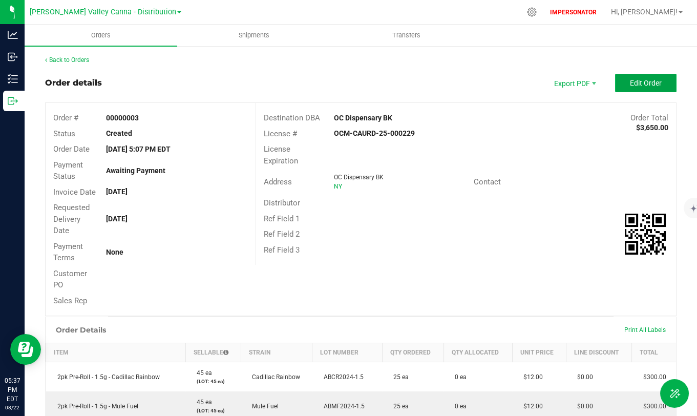
click at [643, 88] on button "Edit Order" at bounding box center [645, 83] width 61 height 18
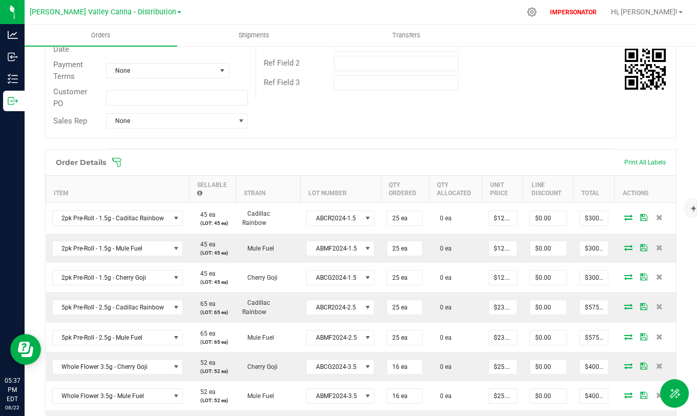
scroll to position [183, 0]
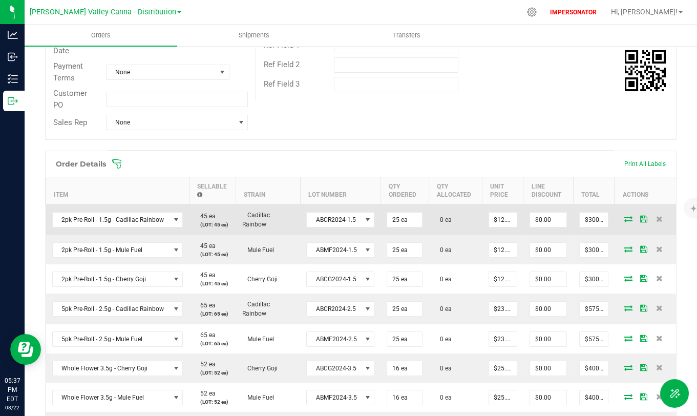
click at [624, 218] on icon at bounding box center [628, 219] width 8 height 6
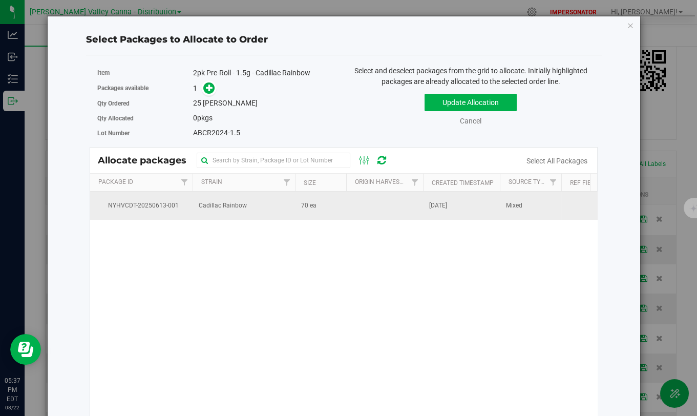
drag, startPoint x: 300, startPoint y: 207, endPoint x: 324, endPoint y: 208, distance: 24.6
click at [324, 207] on td "70 ea" at bounding box center [320, 206] width 51 height 28
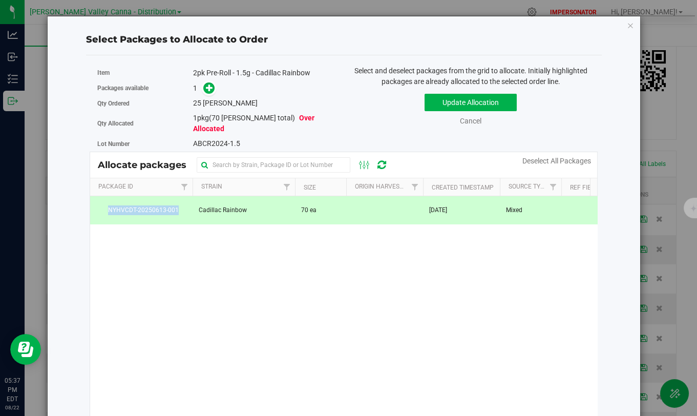
drag, startPoint x: 181, startPoint y: 204, endPoint x: 105, endPoint y: 203, distance: 75.8
click at [105, 205] on span "NYHVCDT-20250613-001" at bounding box center [141, 210] width 90 height 10
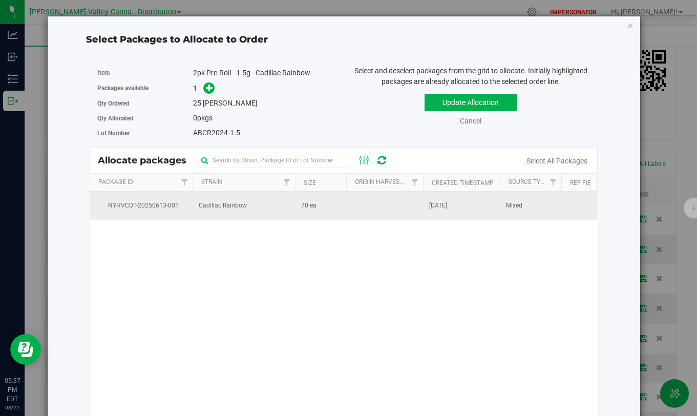
click at [353, 206] on td at bounding box center [384, 206] width 77 height 28
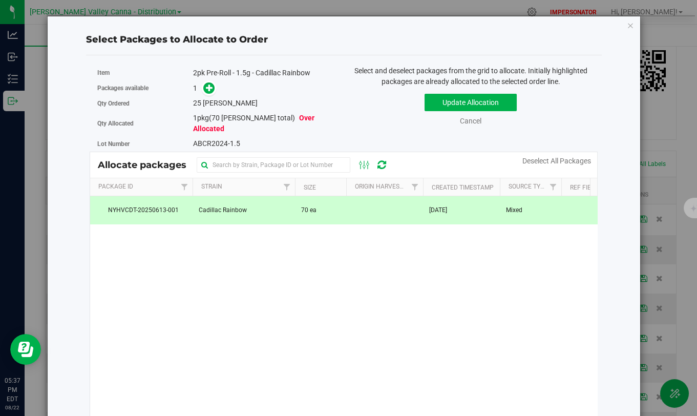
drag, startPoint x: 319, startPoint y: 119, endPoint x: 281, endPoint y: 119, distance: 37.9
click at [281, 119] on div "1 pkg (70 [PERSON_NAME] total) Over Allocated" at bounding box center [264, 124] width 143 height 22
click at [329, 136] on div "Lot Number ABCR2024-1.5" at bounding box center [216, 143] width 239 height 15
click at [206, 89] on icon at bounding box center [209, 87] width 7 height 7
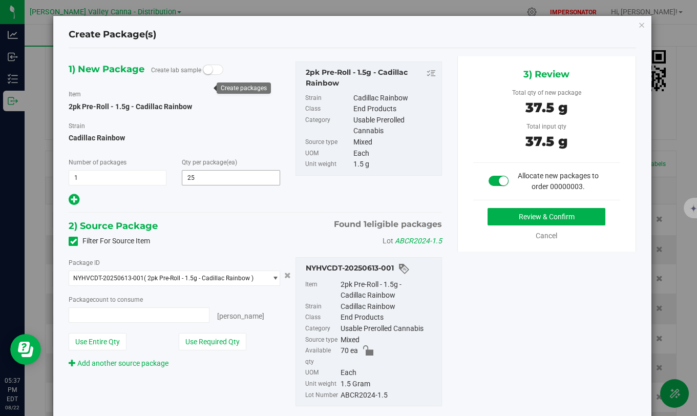
type input "25 ea"
drag, startPoint x: 93, startPoint y: 106, endPoint x: 229, endPoint y: 106, distance: 136.2
click at [229, 106] on div "2pk Pre-Roll - 1.5g - Cadillac Rainbow" at bounding box center [174, 106] width 211 height 11
click at [209, 176] on span "25 25" at bounding box center [231, 177] width 98 height 15
click at [199, 218] on div "1) New Package Create lab sample Item 2pk Pre-Roll - 1.5g - Cadillac Rainbow [G…" at bounding box center [255, 242] width 388 height 372
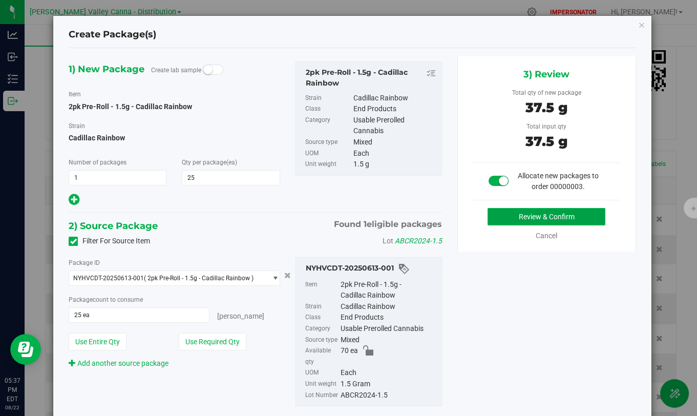
click at [556, 214] on button "Review & Confirm" at bounding box center [547, 216] width 118 height 17
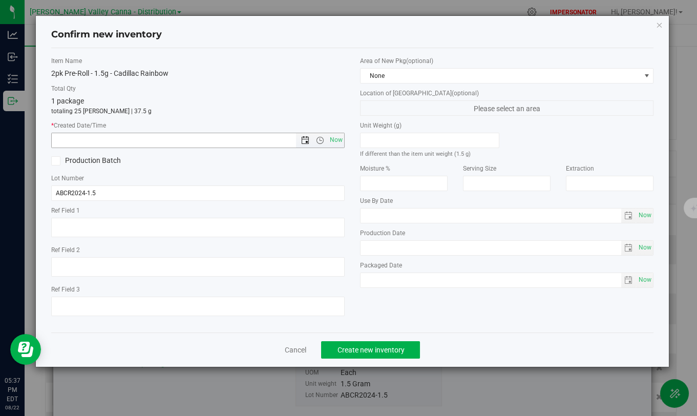
click at [304, 140] on span "Open the date view" at bounding box center [305, 140] width 8 height 8
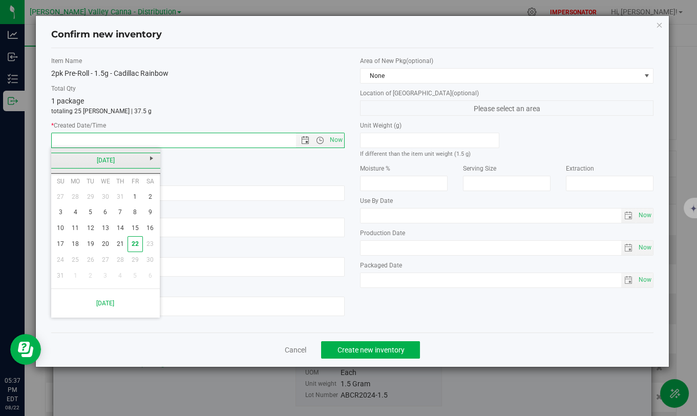
click at [57, 159] on link "[DATE]" at bounding box center [106, 161] width 110 height 16
click at [92, 219] on link "Jun" at bounding box center [92, 217] width 26 height 26
click at [119, 228] on link "19" at bounding box center [120, 228] width 15 height 16
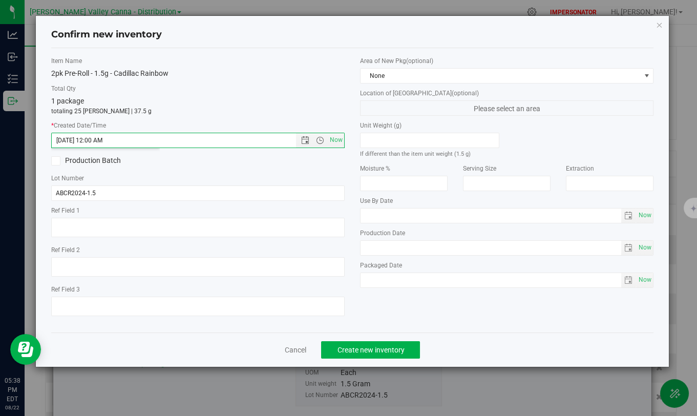
type input "[DATE] 5:38 PM"
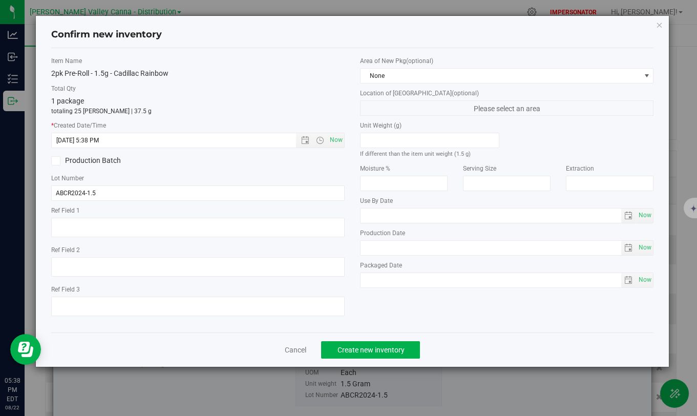
click at [217, 100] on div "1 package totaling 25 [PERSON_NAME] | 37.5 g" at bounding box center [197, 106] width 293 height 20
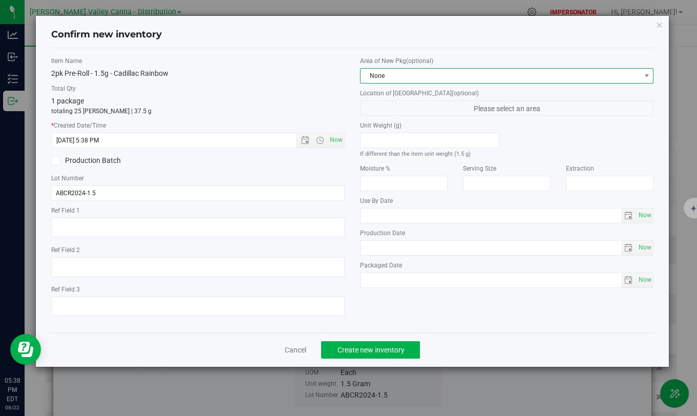
click at [470, 77] on span "None" at bounding box center [501, 76] width 280 height 14
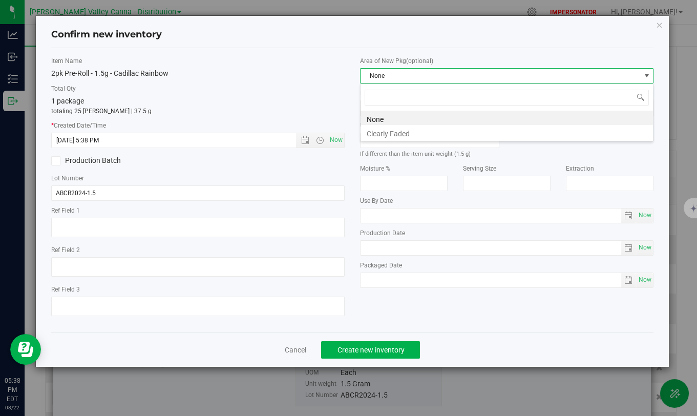
scroll to position [15, 293]
click at [406, 131] on li "Clearly Faded" at bounding box center [507, 132] width 292 height 14
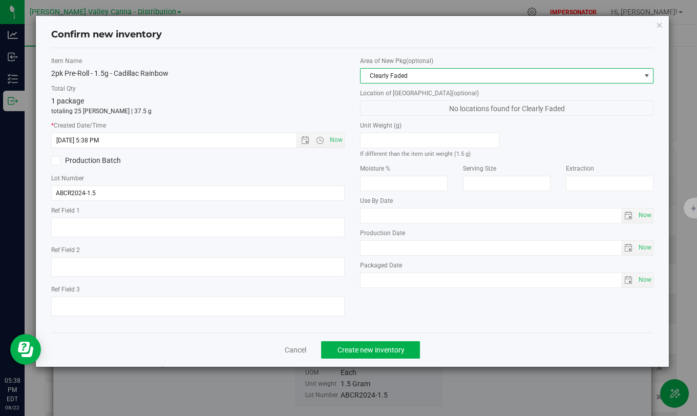
click at [459, 44] on div "Confirm new inventory" at bounding box center [352, 35] width 602 height 26
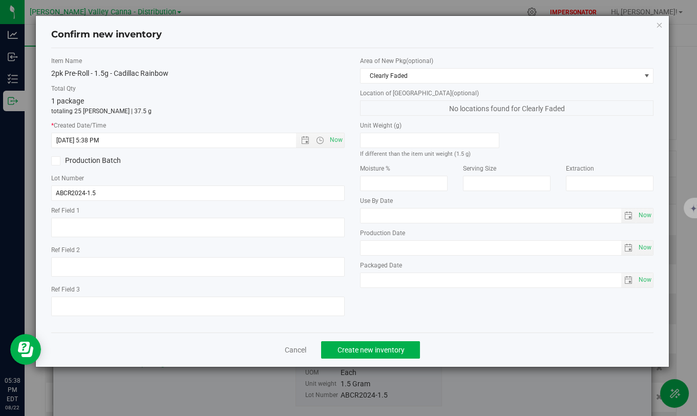
drag, startPoint x: 438, startPoint y: 59, endPoint x: 343, endPoint y: 60, distance: 95.3
click at [342, 60] on div "Item Name 2pk Pre-Roll - 1.5g - Cadillac Rainbow Total Qty 1 package totaling 2…" at bounding box center [353, 190] width 618 height 268
click at [343, 60] on label "Item Name" at bounding box center [197, 60] width 293 height 9
click at [379, 337] on span "Create new inventory" at bounding box center [370, 350] width 67 height 8
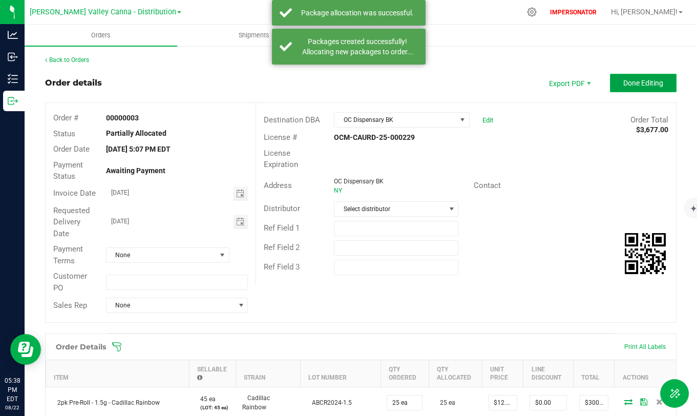
click at [652, 83] on span "Done Editing" at bounding box center [643, 83] width 40 height 8
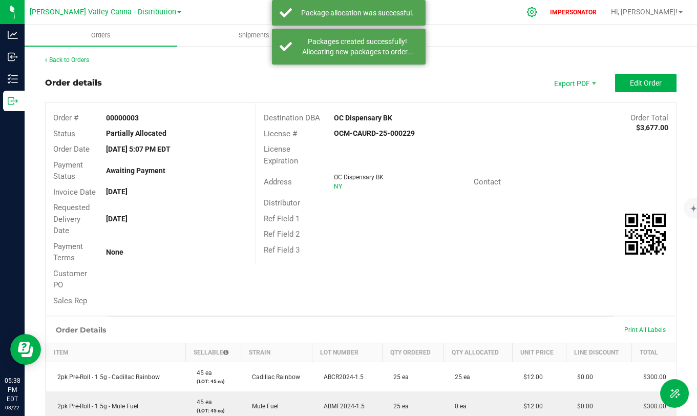
click at [537, 14] on icon at bounding box center [531, 12] width 11 height 11
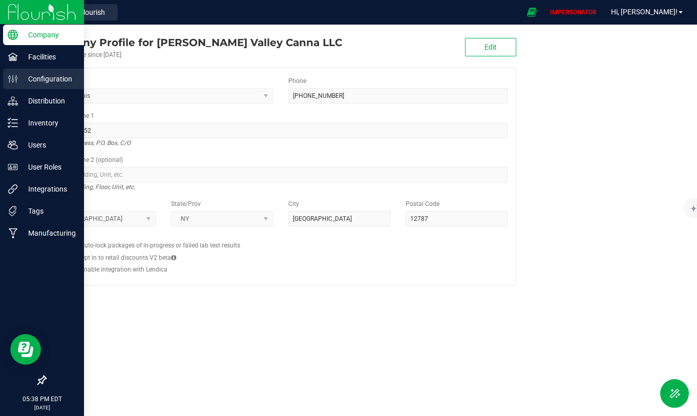
click at [40, 70] on div "Configuration" at bounding box center [43, 79] width 81 height 20
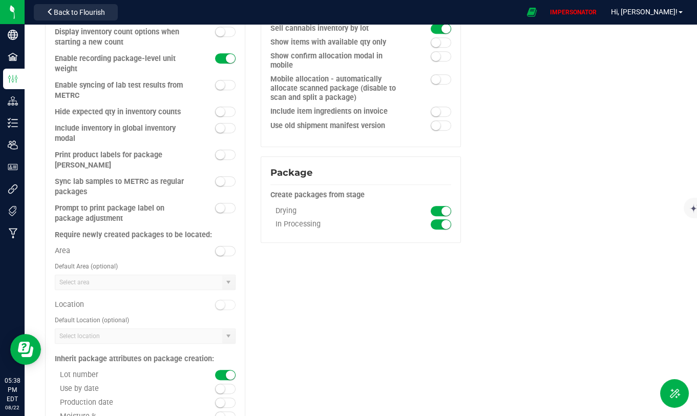
scroll to position [1023, 0]
click at [226, 245] on span at bounding box center [225, 250] width 20 height 10
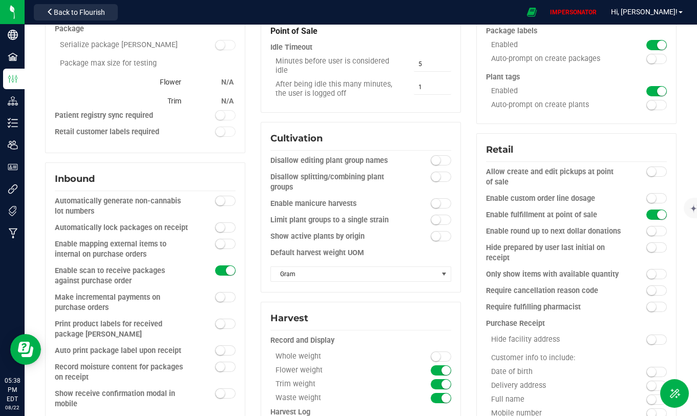
scroll to position [0, 0]
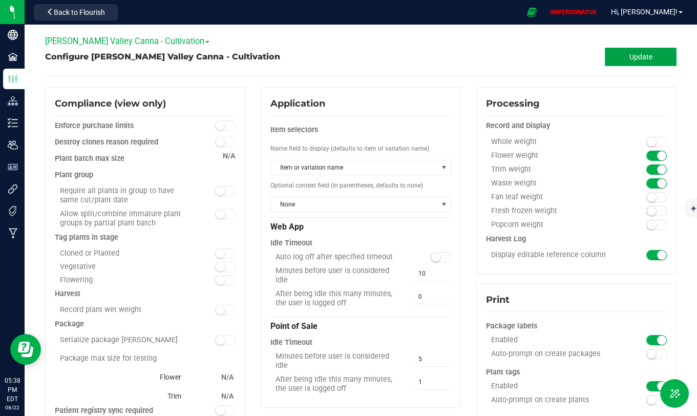
click at [626, 48] on button "Update" at bounding box center [641, 57] width 72 height 18
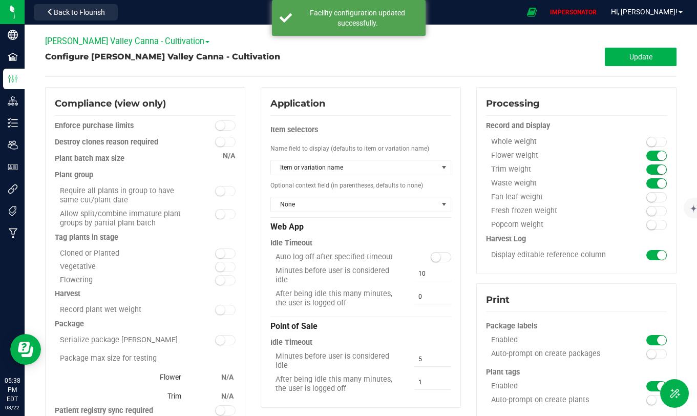
click at [150, 47] on div "[PERSON_NAME] Valley Canna - Cultivation [PERSON_NAME] Valley Canna - Cultivati…" at bounding box center [360, 41] width 631 height 13
click at [148, 41] on span "[PERSON_NAME] Valley Canna - Cultivation" at bounding box center [127, 41] width 164 height 10
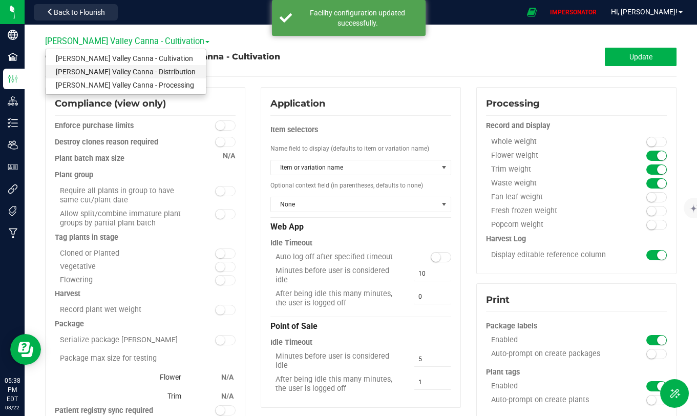
click at [147, 72] on link "[PERSON_NAME] Valley Canna - Distribution" at bounding box center [126, 71] width 160 height 13
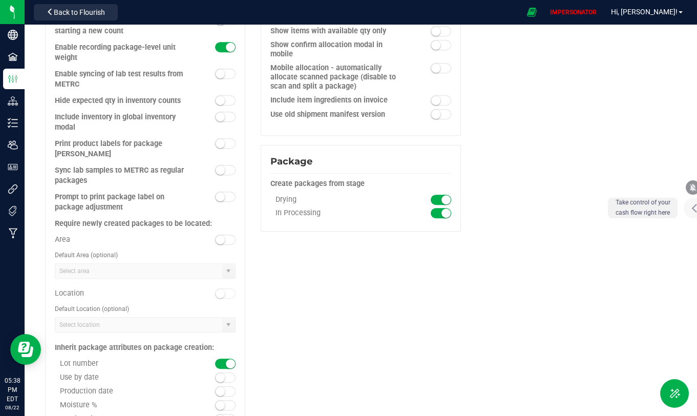
scroll to position [1042, 0]
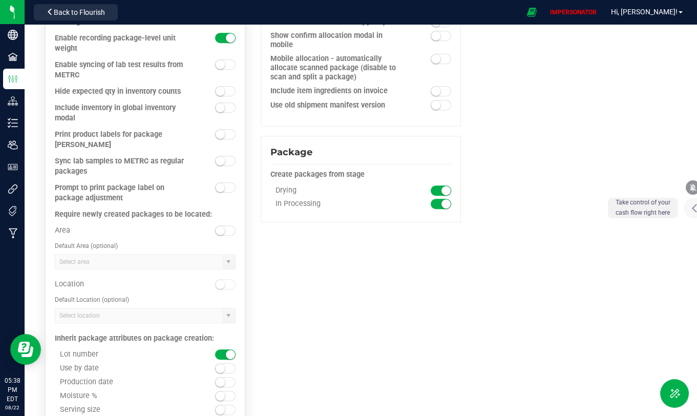
click at [216, 226] on small at bounding box center [220, 230] width 9 height 9
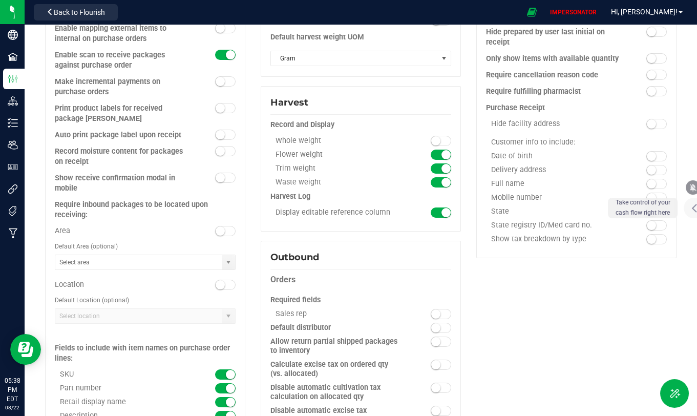
scroll to position [488, 0]
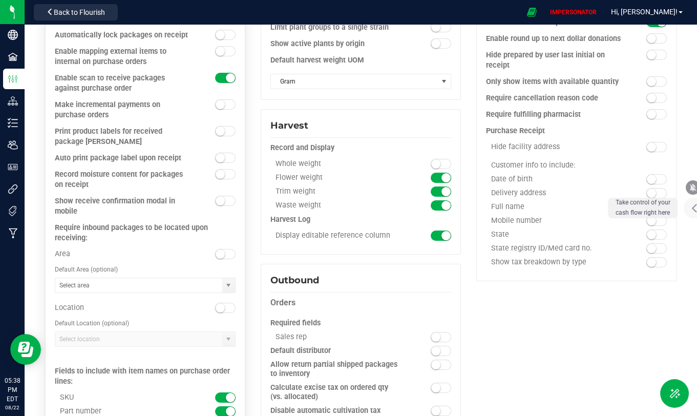
click at [221, 251] on small at bounding box center [220, 253] width 9 height 9
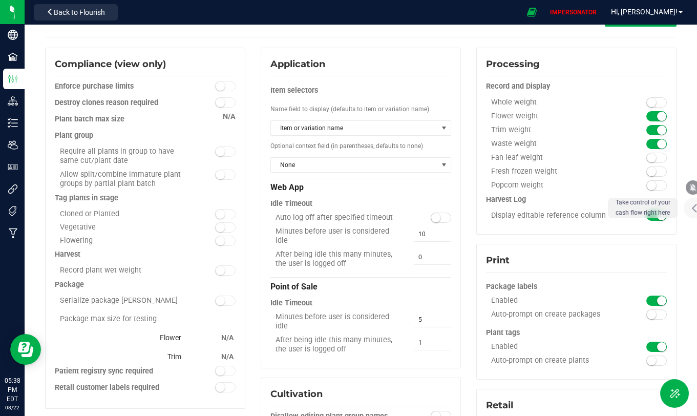
scroll to position [0, 0]
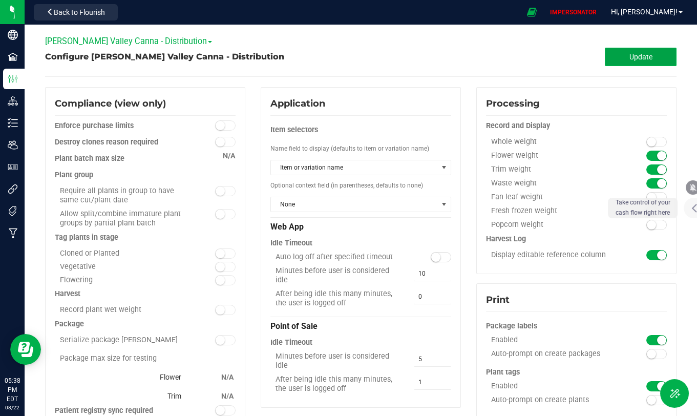
click at [638, 53] on span "Update" at bounding box center [640, 57] width 23 height 8
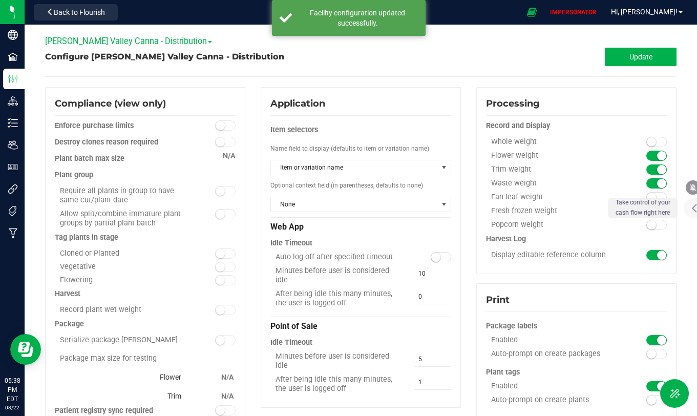
click at [102, 39] on span "[PERSON_NAME] Valley Canna - Distribution" at bounding box center [128, 41] width 167 height 10
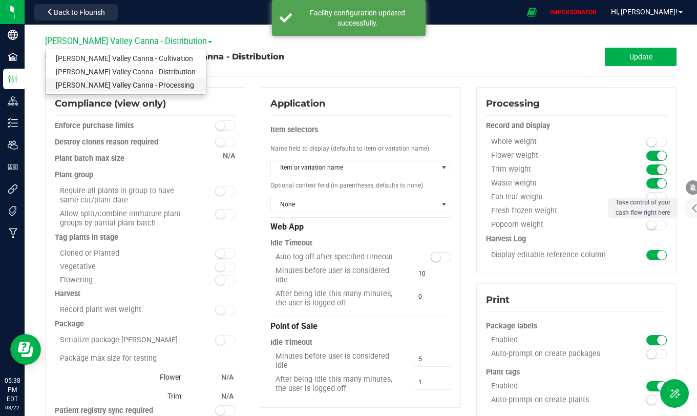
click at [108, 91] on link "[PERSON_NAME] Valley Canna - Processing" at bounding box center [126, 84] width 160 height 13
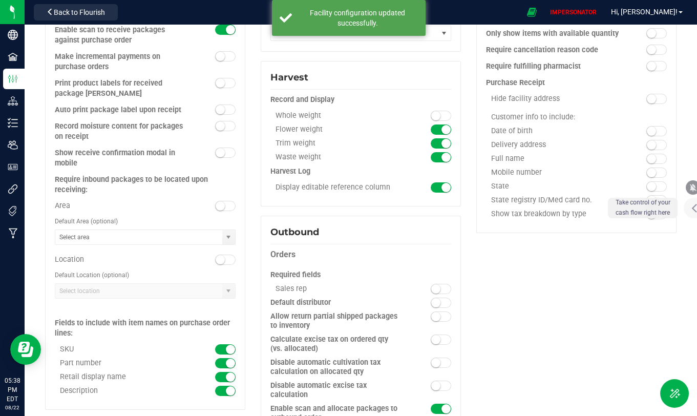
scroll to position [550, 0]
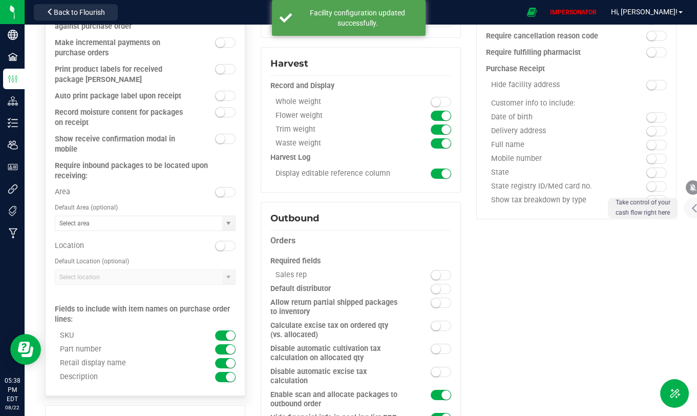
click at [215, 190] on span at bounding box center [225, 192] width 20 height 10
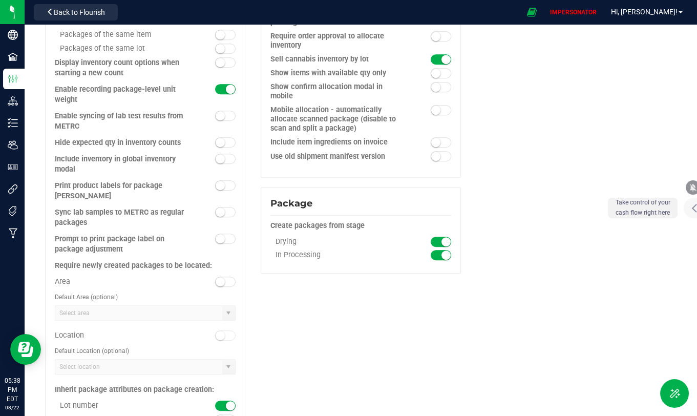
scroll to position [986, 0]
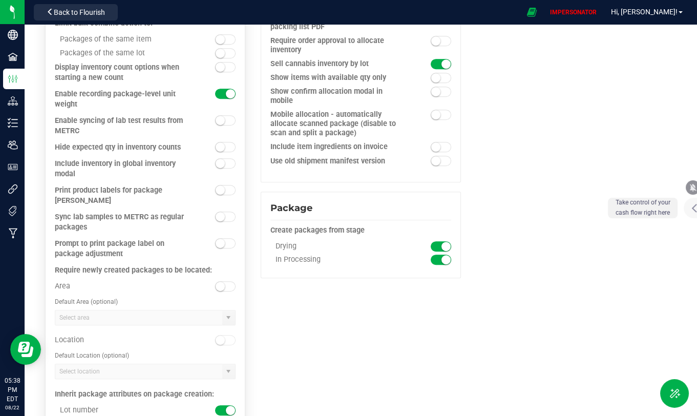
click at [219, 282] on small at bounding box center [220, 286] width 9 height 9
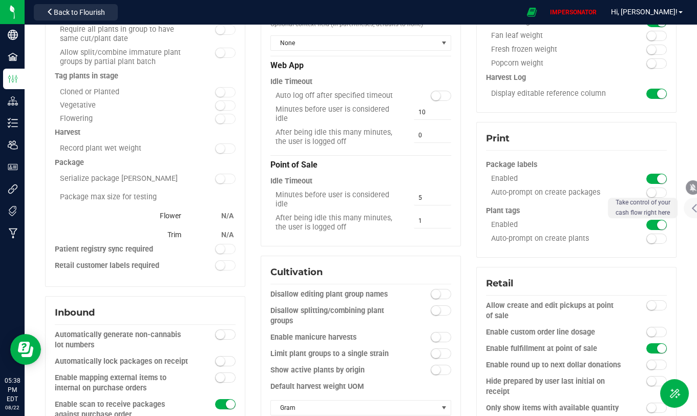
scroll to position [0, 0]
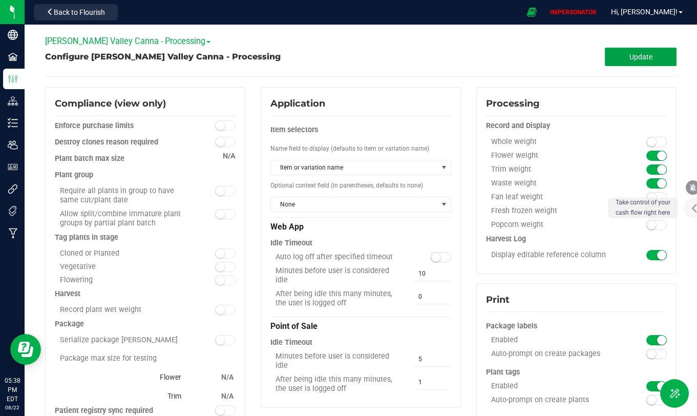
click at [652, 56] on button "Update" at bounding box center [641, 57] width 72 height 18
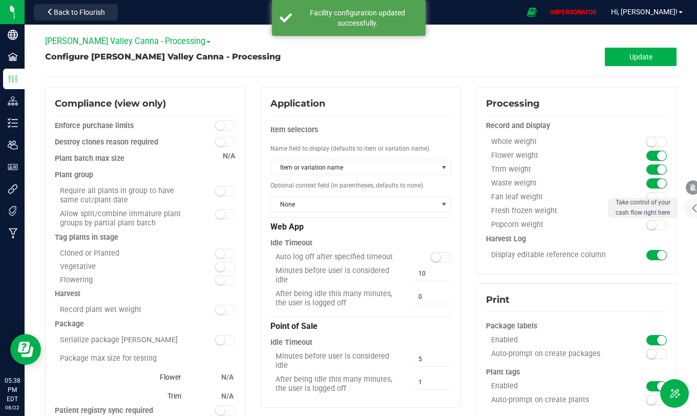
click at [141, 47] on div "[PERSON_NAME] Valley Canna - Processing [PERSON_NAME] Valley Canna - Cultivatio…" at bounding box center [360, 41] width 631 height 13
click at [141, 41] on span "[PERSON_NAME] Valley Canna - Processing" at bounding box center [127, 41] width 165 height 10
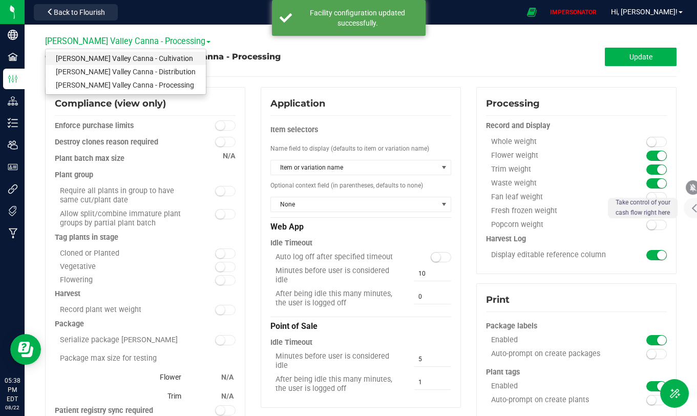
click at [138, 58] on link "[PERSON_NAME] Valley Canna - Cultivation" at bounding box center [126, 58] width 160 height 13
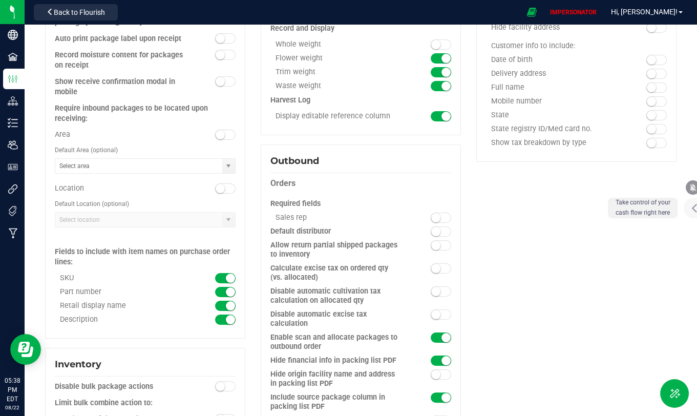
scroll to position [625, 0]
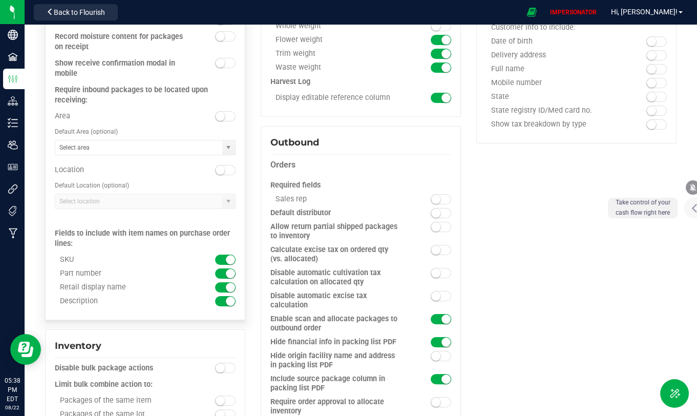
click at [224, 115] on span at bounding box center [225, 116] width 20 height 10
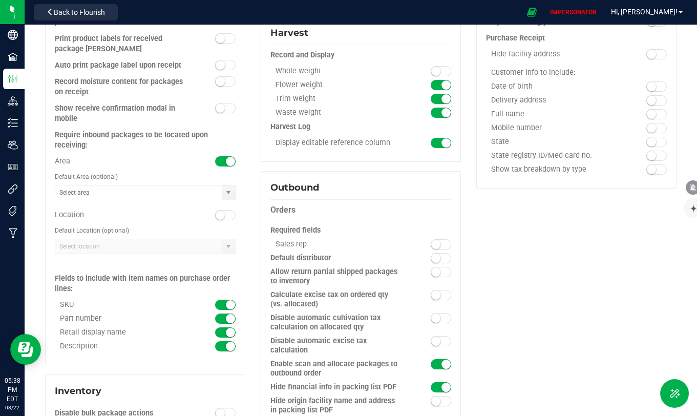
scroll to position [0, 0]
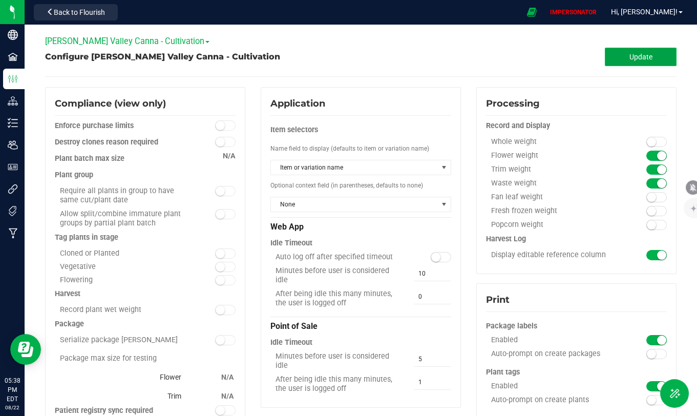
click at [635, 65] on button "Update" at bounding box center [641, 57] width 72 height 18
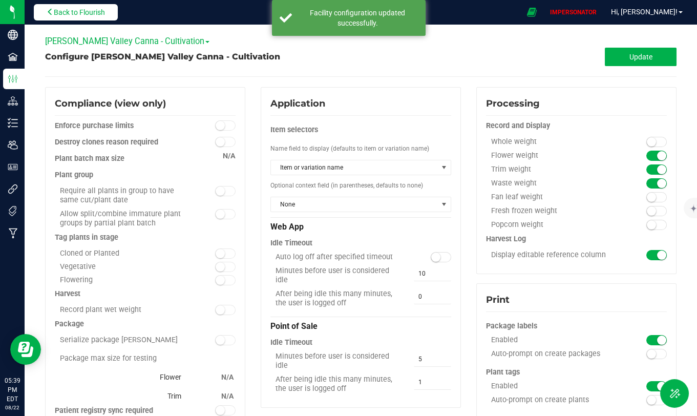
click at [107, 7] on button "Back to Flourish" at bounding box center [76, 12] width 84 height 16
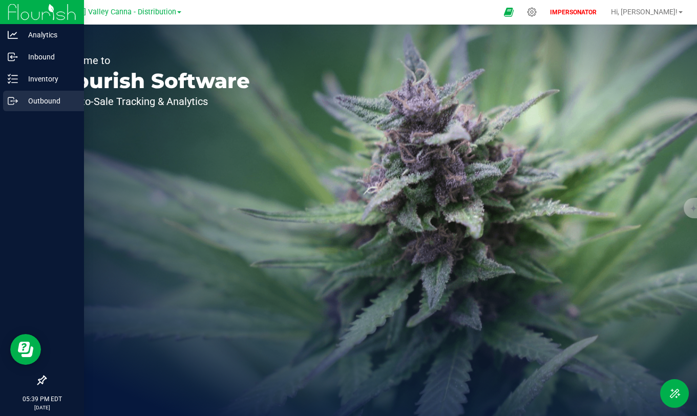
click at [36, 95] on p "Outbound" at bounding box center [48, 101] width 61 height 12
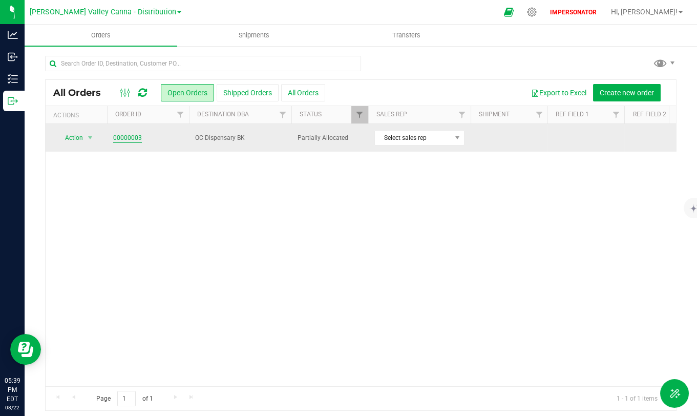
click at [129, 138] on link "00000003" at bounding box center [127, 138] width 29 height 10
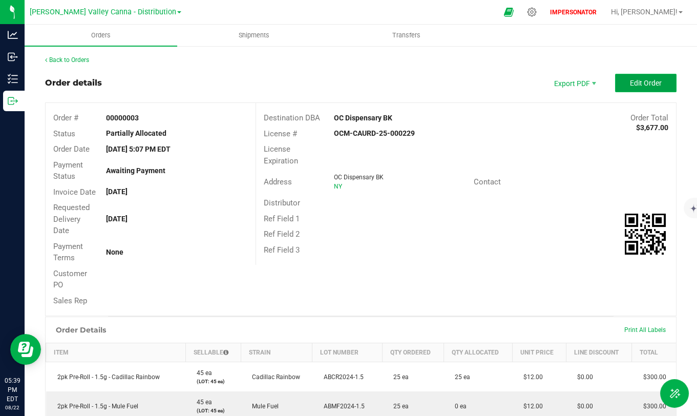
click at [639, 78] on button "Edit Order" at bounding box center [645, 83] width 61 height 18
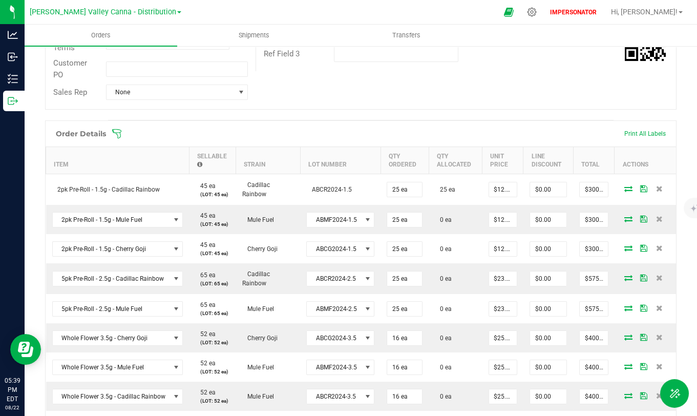
scroll to position [214, 0]
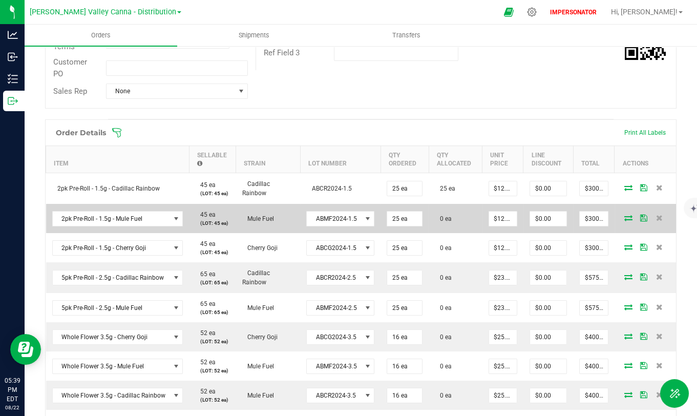
click at [624, 216] on icon at bounding box center [628, 218] width 8 height 6
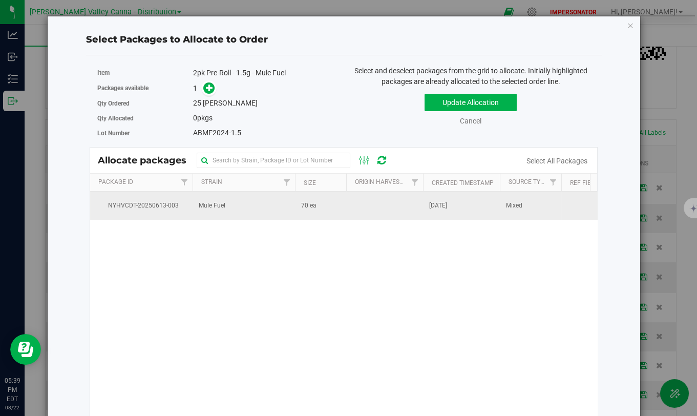
click at [242, 201] on td "Mule Fuel" at bounding box center [244, 206] width 102 height 28
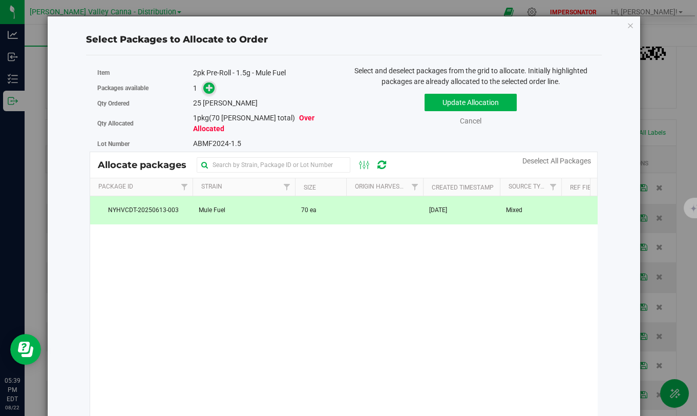
click at [209, 89] on icon at bounding box center [209, 87] width 7 height 7
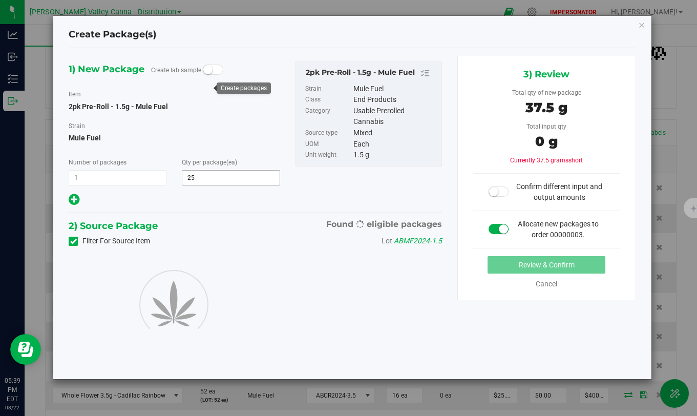
type input "25"
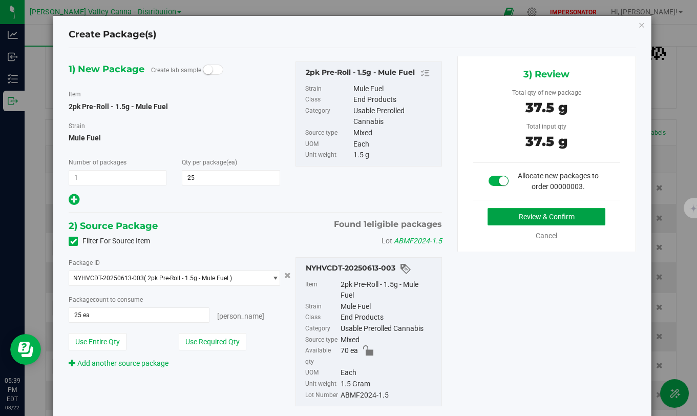
click at [569, 221] on button "Review & Confirm" at bounding box center [547, 216] width 118 height 17
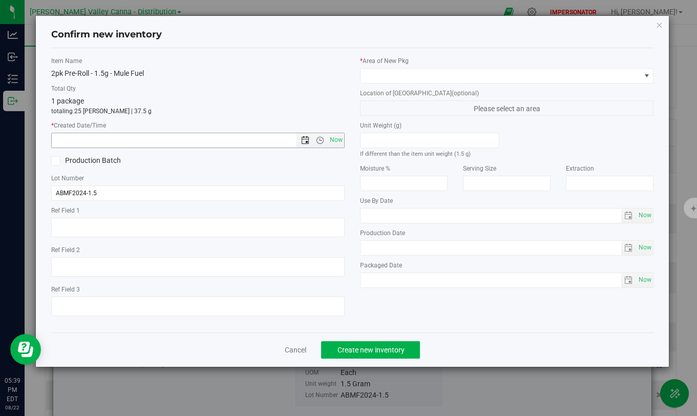
click at [298, 141] on span "Open the date view" at bounding box center [305, 140] width 17 height 8
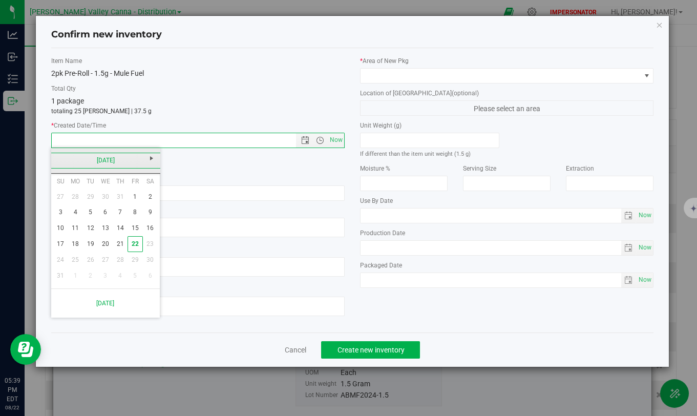
click at [62, 162] on link "[DATE]" at bounding box center [106, 161] width 110 height 16
click at [92, 213] on link "Jun" at bounding box center [92, 217] width 26 height 26
click at [126, 227] on link "19" at bounding box center [120, 228] width 15 height 16
type input "[DATE] 5:39 PM"
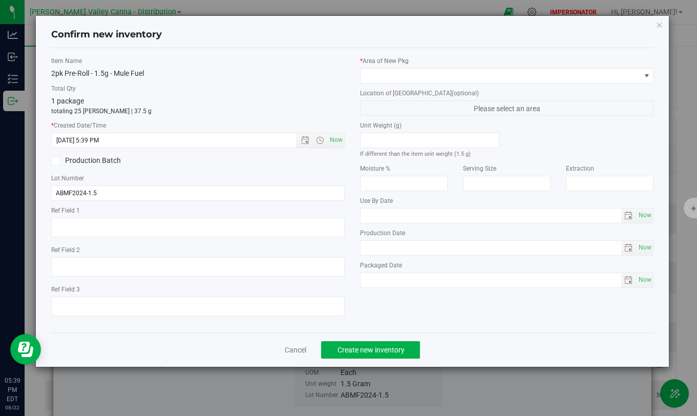
click at [207, 160] on div "Production Batch" at bounding box center [198, 160] width 309 height 15
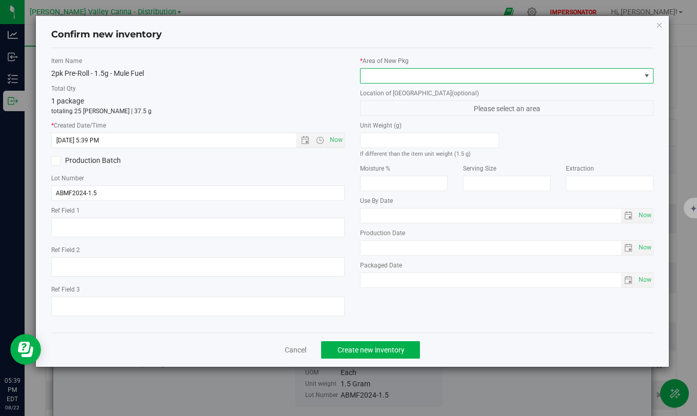
click at [399, 73] on span at bounding box center [501, 76] width 280 height 14
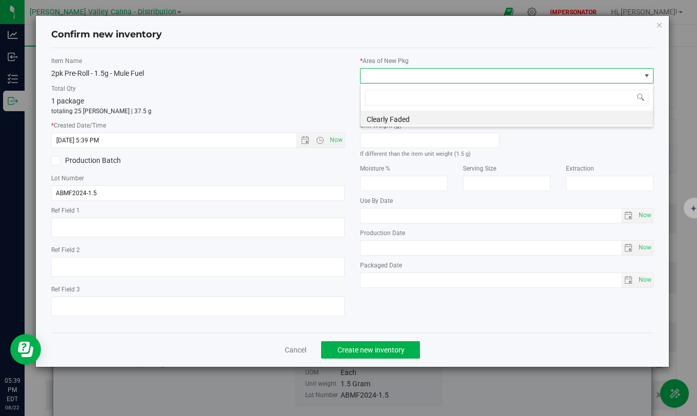
scroll to position [15, 293]
click at [417, 120] on li "Clearly Faded" at bounding box center [507, 118] width 292 height 14
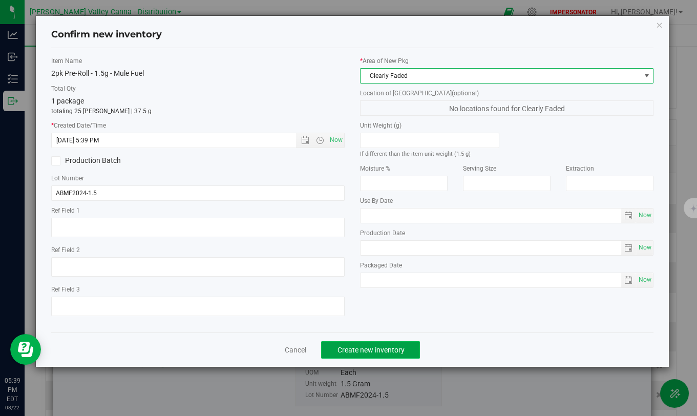
click at [378, 337] on span "Create new inventory" at bounding box center [370, 350] width 67 height 8
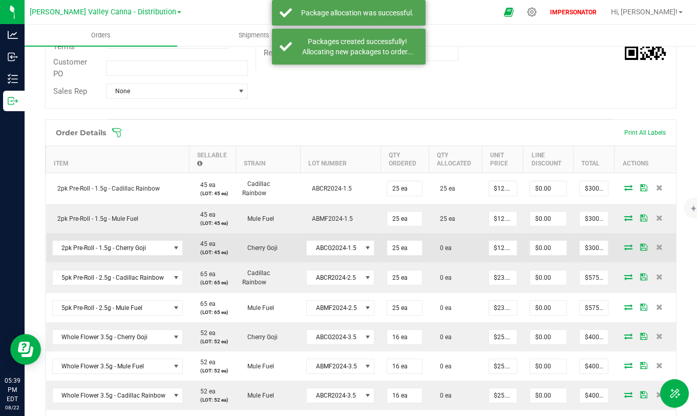
click at [624, 246] on icon at bounding box center [628, 247] width 8 height 6
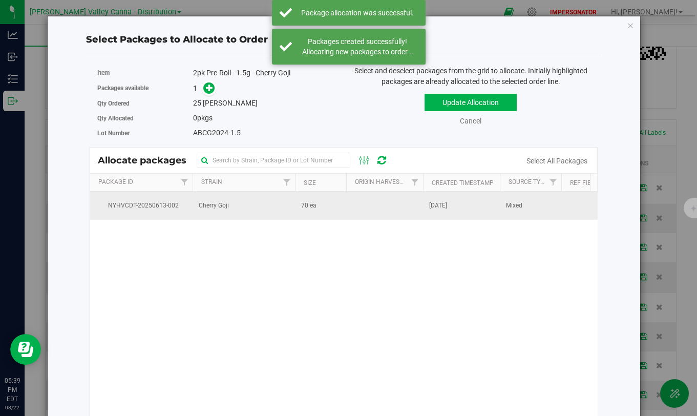
click at [245, 209] on td "Cherry Goji" at bounding box center [244, 206] width 102 height 28
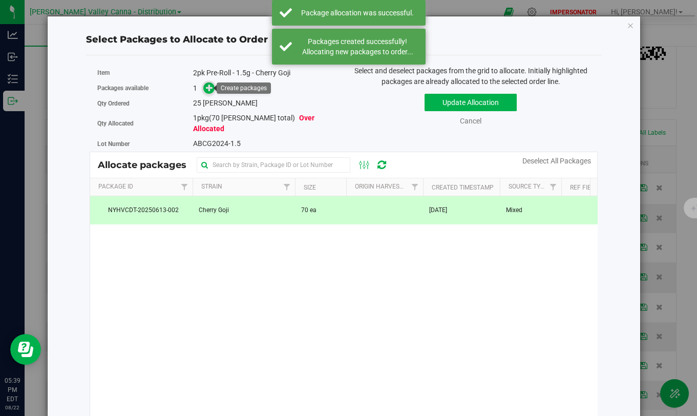
click at [206, 86] on icon at bounding box center [209, 87] width 7 height 7
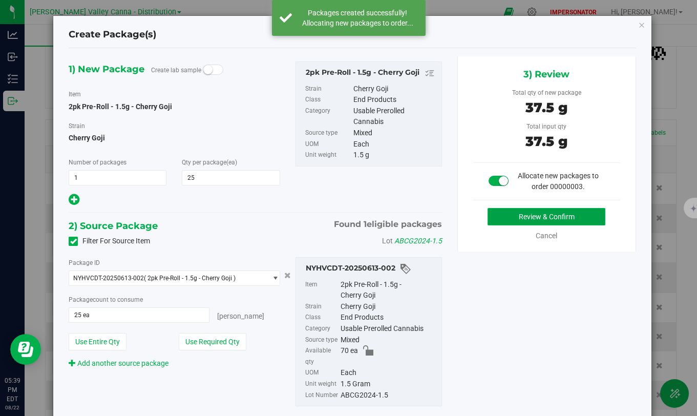
click at [569, 214] on button "Review & Confirm" at bounding box center [547, 216] width 118 height 17
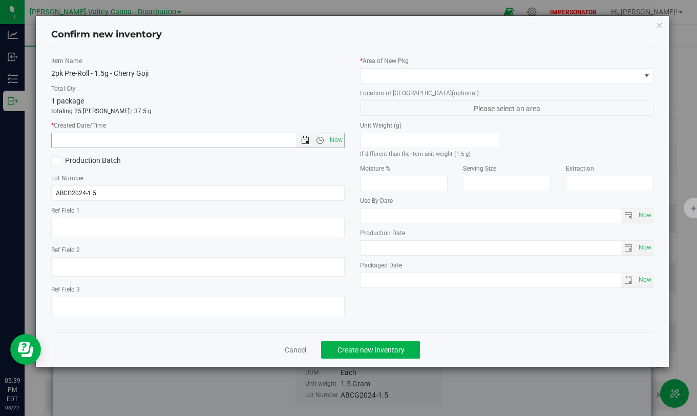
click at [304, 140] on span "Open the date view" at bounding box center [305, 140] width 8 height 8
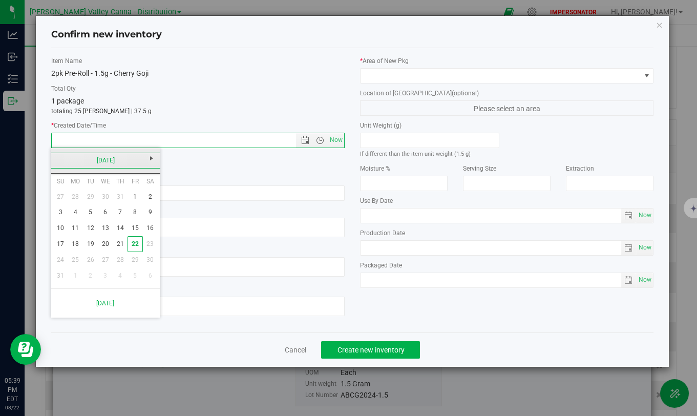
click at [62, 160] on link "[DATE]" at bounding box center [106, 161] width 110 height 16
click at [92, 221] on link "Jun" at bounding box center [92, 217] width 26 height 26
click at [122, 228] on link "19" at bounding box center [120, 228] width 15 height 16
type input "[DATE] 5:39 PM"
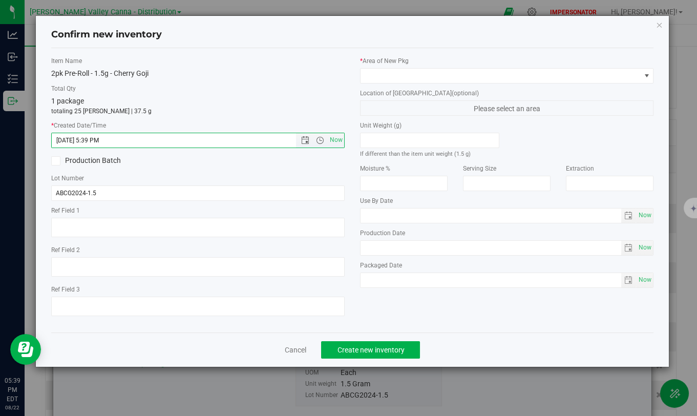
drag, startPoint x: 87, startPoint y: 139, endPoint x: 50, endPoint y: 140, distance: 37.4
click at [50, 140] on div "Item Name 2pk Pre-Roll - 1.5g - Cherry Goji Total Qty 1 package totaling 25 [PE…" at bounding box center [198, 190] width 309 height 268
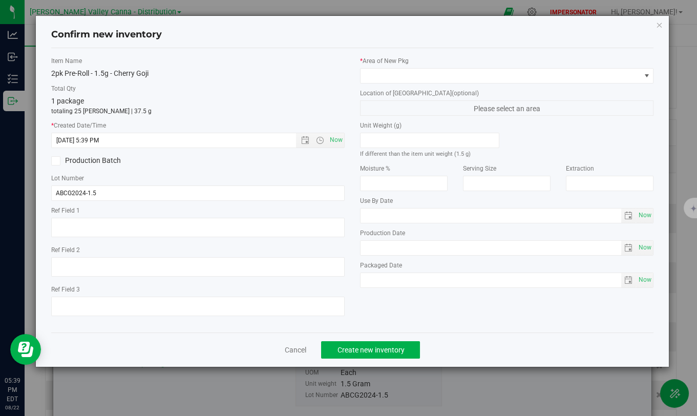
click at [226, 90] on label "Total Qty" at bounding box center [197, 88] width 293 height 9
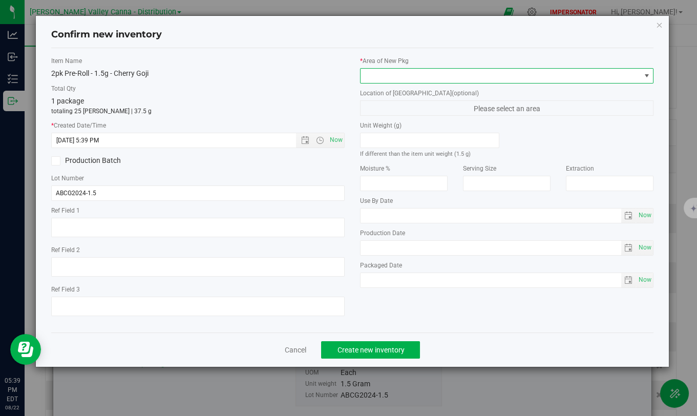
click at [497, 76] on span at bounding box center [501, 76] width 280 height 14
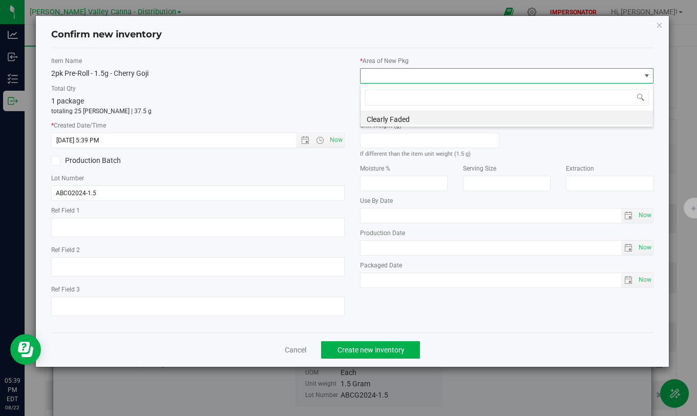
scroll to position [15, 293]
click at [377, 120] on li "Clearly Faded" at bounding box center [507, 118] width 292 height 14
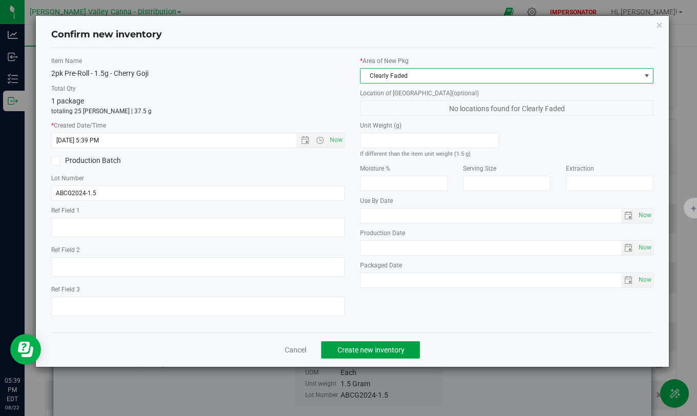
click at [390, 337] on button "Create new inventory" at bounding box center [370, 349] width 99 height 17
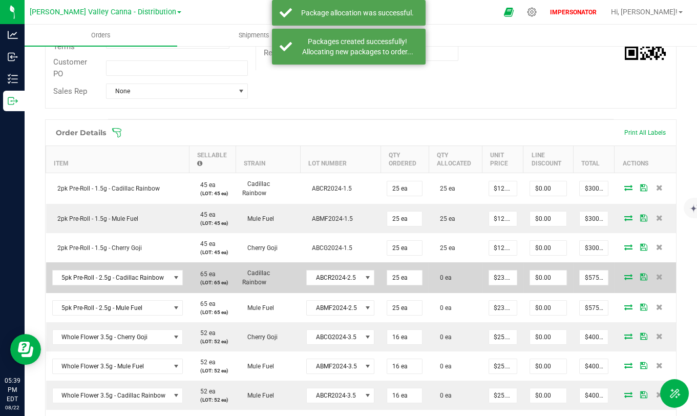
click at [624, 275] on icon at bounding box center [628, 276] width 8 height 6
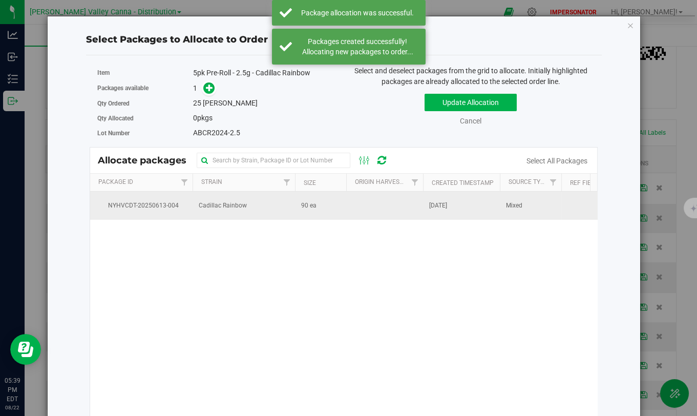
click at [301, 207] on span "90 ea" at bounding box center [308, 206] width 15 height 10
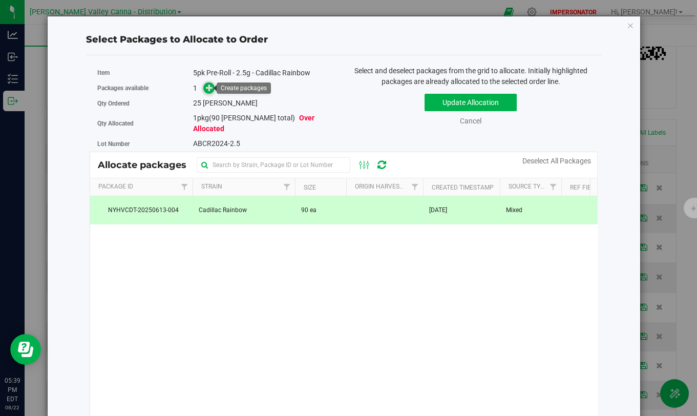
click at [207, 90] on icon at bounding box center [209, 87] width 7 height 7
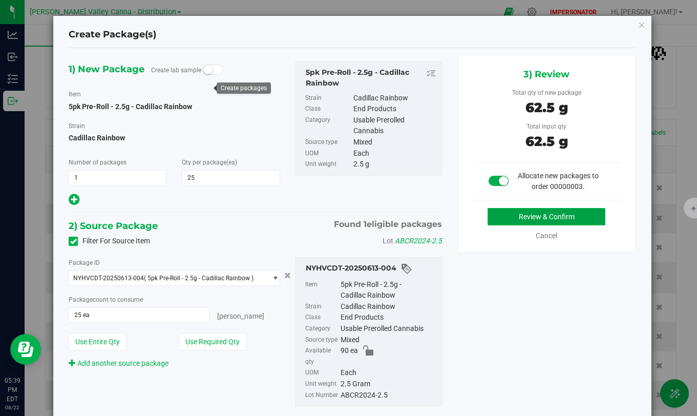
click at [547, 214] on button "Review & Confirm" at bounding box center [547, 216] width 118 height 17
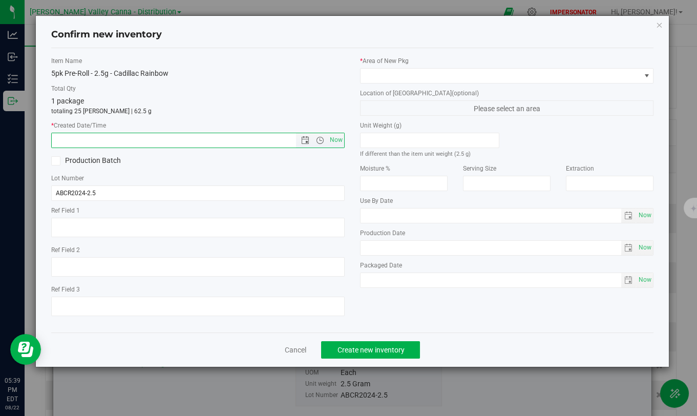
click at [140, 136] on input "text" at bounding box center [183, 140] width 262 height 14
paste input "[DATE]"
click at [316, 140] on span "Open the time view" at bounding box center [320, 140] width 8 height 8
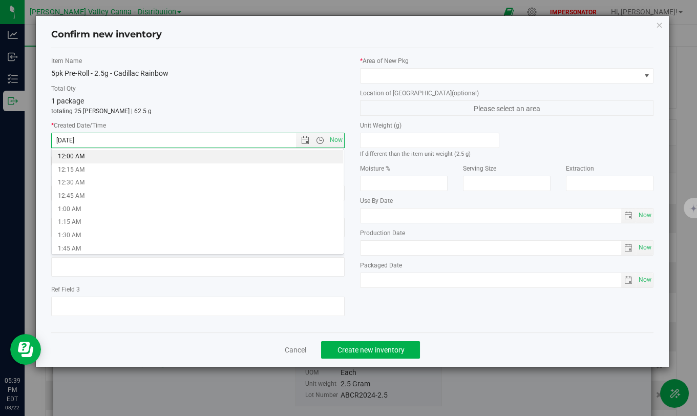
click at [116, 157] on li "12:00 AM" at bounding box center [197, 156] width 291 height 13
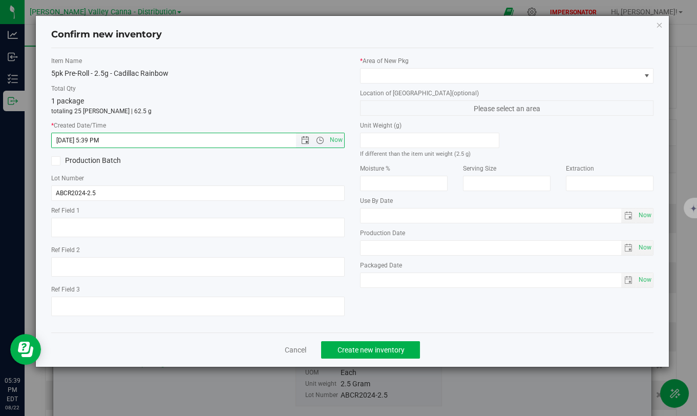
click at [223, 96] on div "1 package totaling 25 [PERSON_NAME] | 62.5 g" at bounding box center [197, 106] width 293 height 20
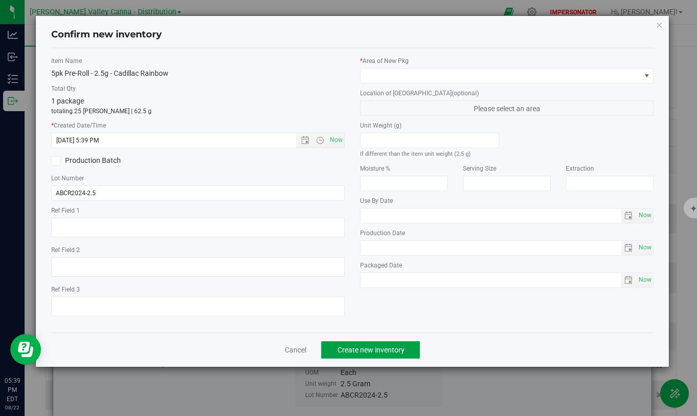
click at [404, 337] on span "Create new inventory" at bounding box center [370, 350] width 67 height 8
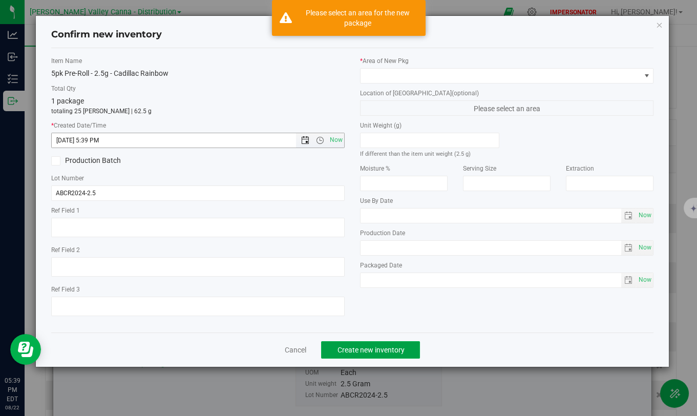
click at [307, 140] on span "Open the date view" at bounding box center [305, 140] width 8 height 8
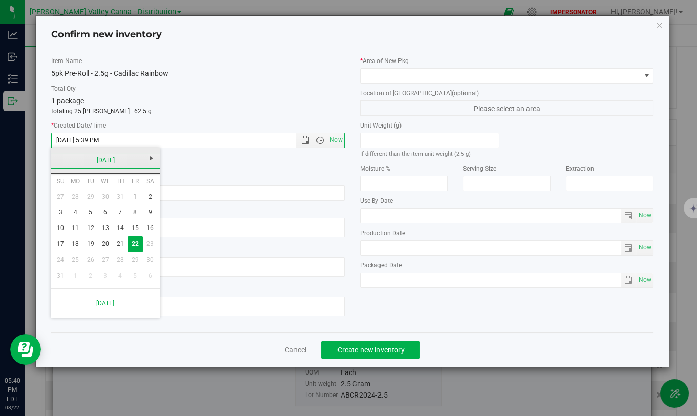
click at [66, 156] on link "[DATE]" at bounding box center [106, 161] width 110 height 16
click at [94, 215] on link "Jun" at bounding box center [92, 217] width 26 height 26
click at [115, 229] on link "19" at bounding box center [120, 228] width 15 height 16
type input "[DATE] 5:39 PM"
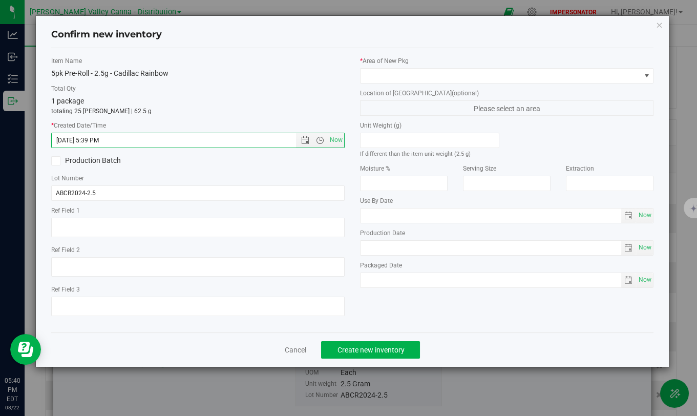
click at [196, 111] on p "totaling 25 [PERSON_NAME] | 62.5 g" at bounding box center [197, 111] width 293 height 9
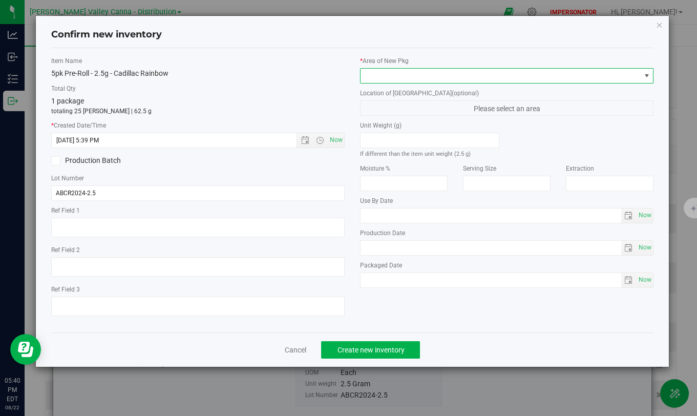
click at [476, 75] on span at bounding box center [501, 76] width 280 height 14
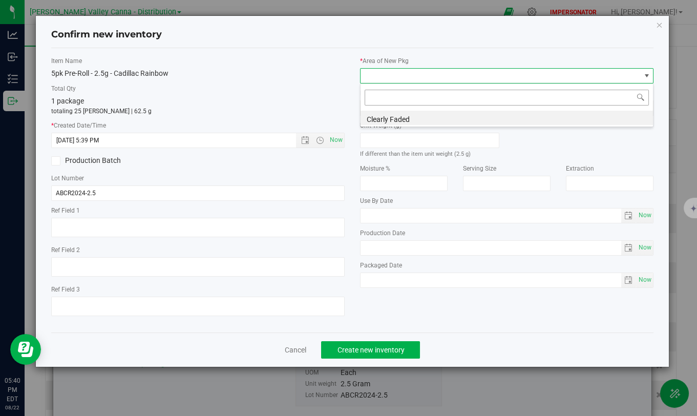
scroll to position [15, 293]
click at [393, 118] on li "Clearly Faded" at bounding box center [507, 118] width 292 height 14
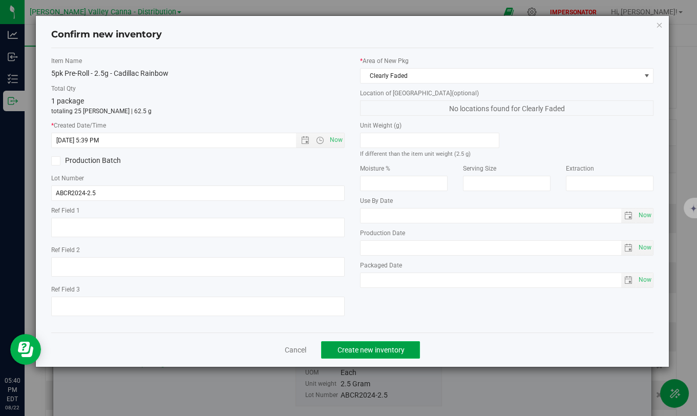
click at [392, 337] on button "Create new inventory" at bounding box center [370, 349] width 99 height 17
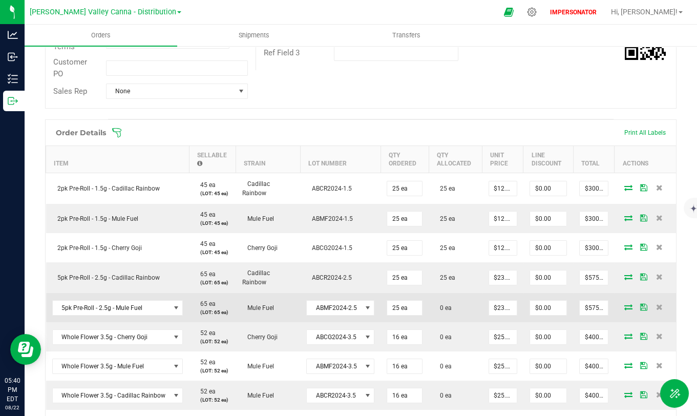
click at [624, 304] on icon at bounding box center [628, 307] width 8 height 6
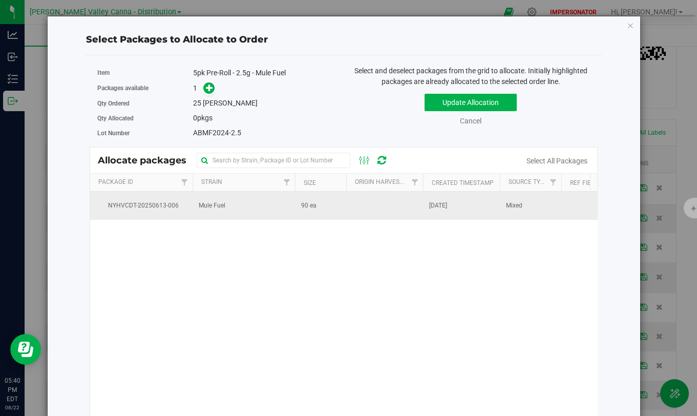
click at [257, 202] on td "Mule Fuel" at bounding box center [244, 206] width 102 height 28
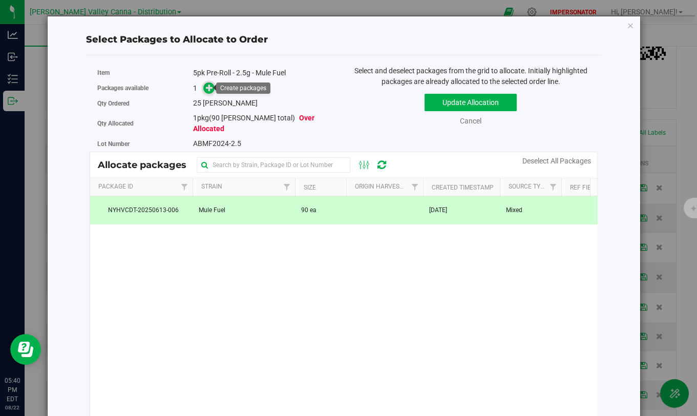
click at [208, 85] on icon at bounding box center [209, 87] width 7 height 7
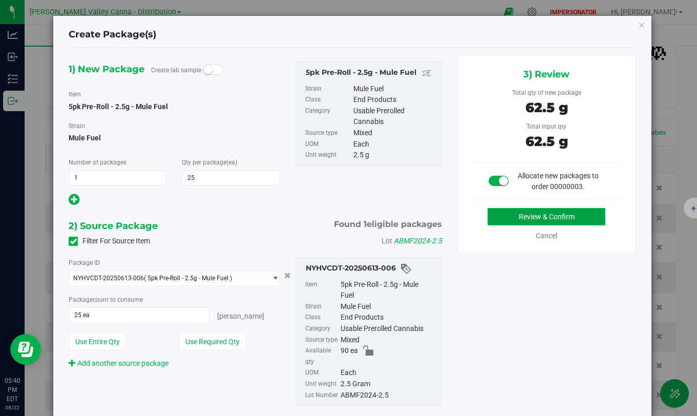
click at [538, 218] on button "Review & Confirm" at bounding box center [547, 216] width 118 height 17
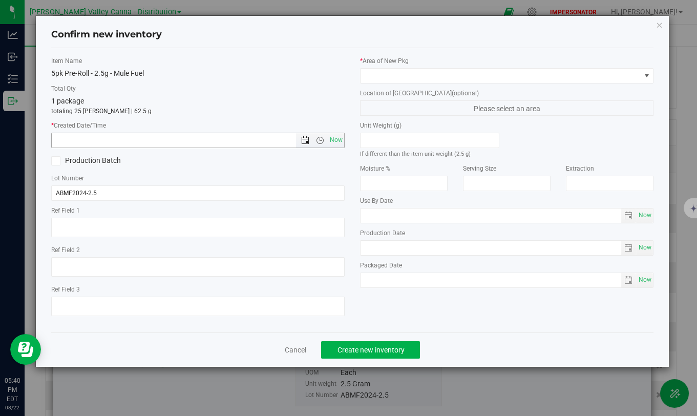
click at [308, 141] on span "Open the date view" at bounding box center [305, 140] width 8 height 8
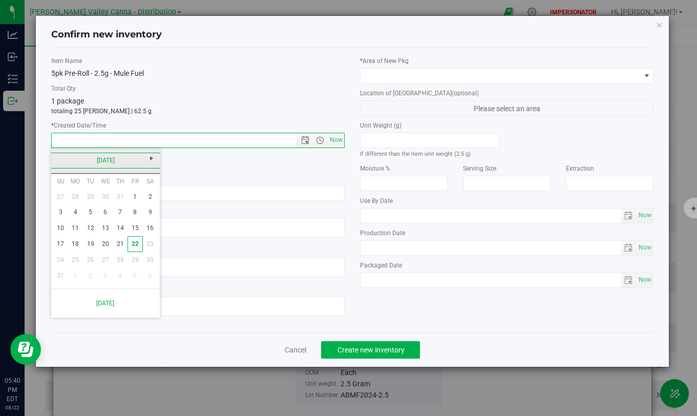
click at [60, 161] on link "[DATE]" at bounding box center [106, 161] width 110 height 16
click at [86, 216] on link "Jun" at bounding box center [92, 217] width 26 height 26
click at [124, 226] on link "19" at bounding box center [120, 228] width 15 height 16
type input "[DATE] 5:40 PM"
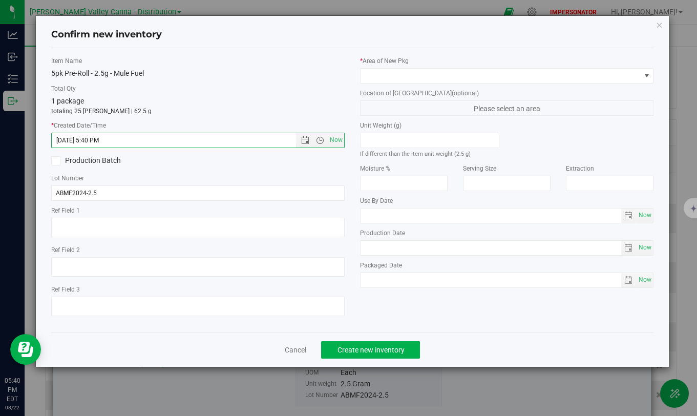
click at [234, 116] on div "Item Name 5pk Pre-Roll - 2.5g - Mule Fuel Total Qty 1 package totaling 25 [PERS…" at bounding box center [198, 190] width 309 height 268
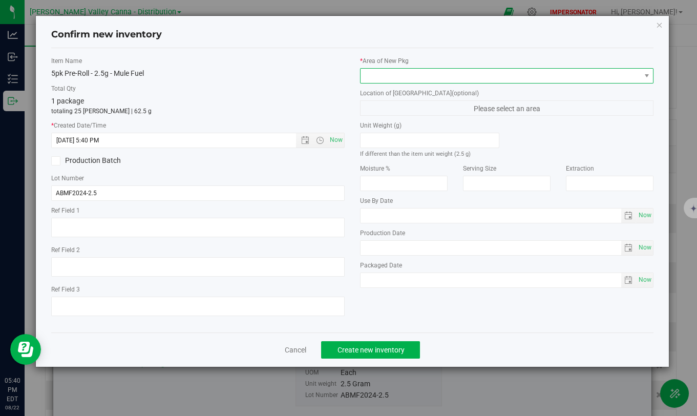
click at [403, 77] on span at bounding box center [501, 76] width 280 height 14
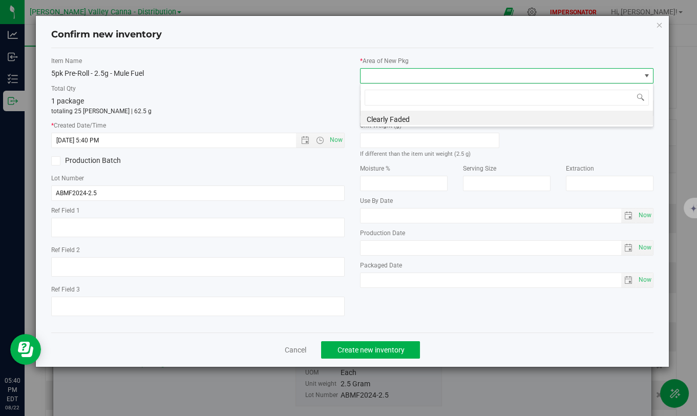
scroll to position [15, 293]
click at [402, 112] on li "Clearly Faded" at bounding box center [507, 118] width 292 height 14
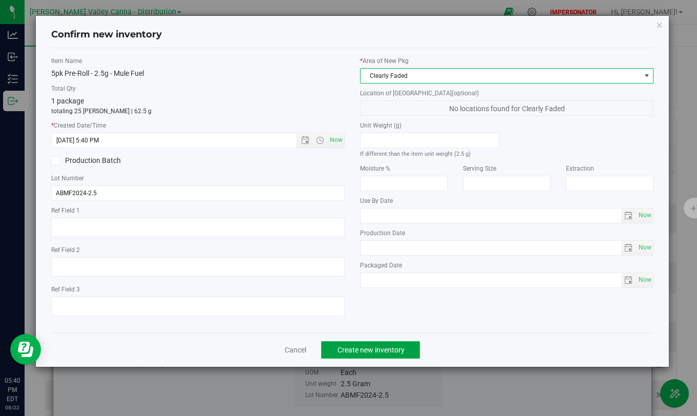
click at [365, 337] on span "Create new inventory" at bounding box center [370, 350] width 67 height 8
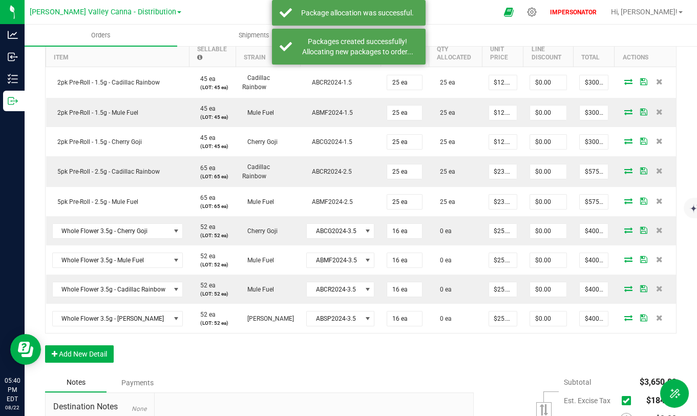
scroll to position [316, 0]
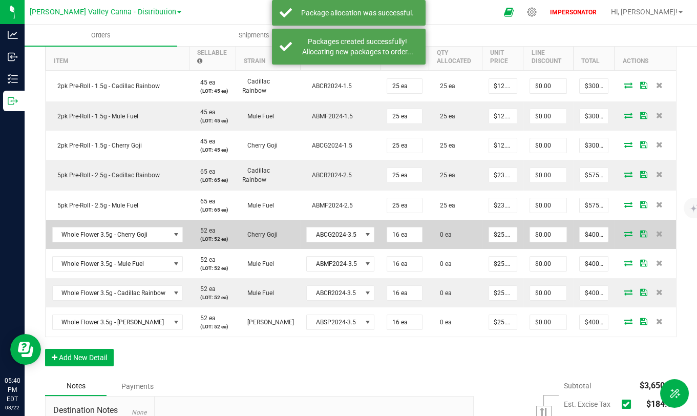
click at [624, 235] on icon at bounding box center [628, 233] width 8 height 6
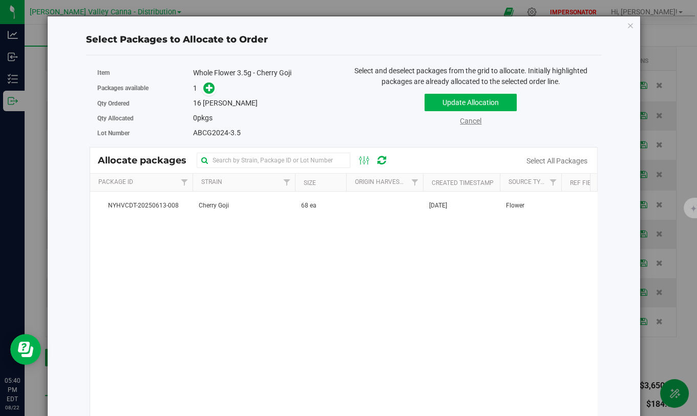
click at [473, 119] on link "Cancel" at bounding box center [471, 121] width 22 height 8
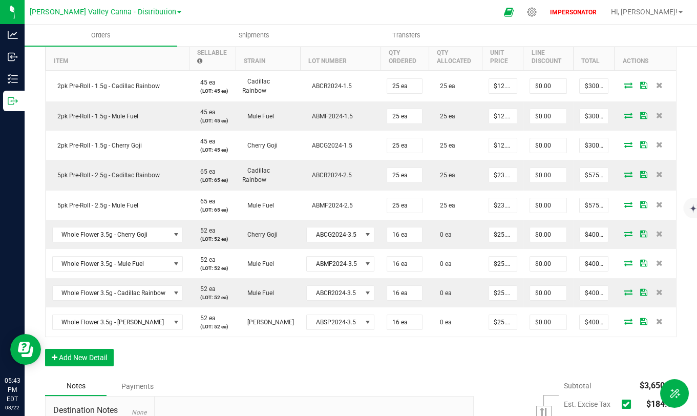
scroll to position [317, 0]
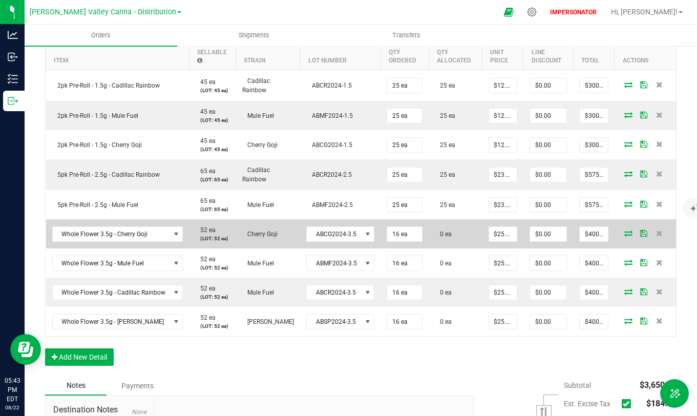
drag, startPoint x: 433, startPoint y: 236, endPoint x: 450, endPoint y: 236, distance: 16.4
click at [450, 236] on td "0 ea" at bounding box center [456, 233] width 54 height 29
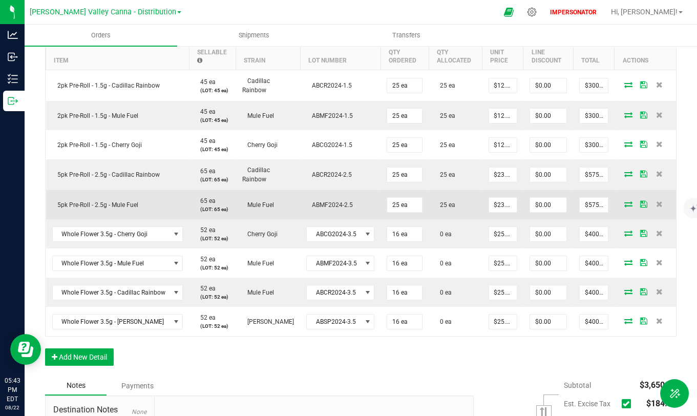
drag, startPoint x: 431, startPoint y: 201, endPoint x: 456, endPoint y: 201, distance: 24.6
click at [456, 201] on td "25 ea" at bounding box center [456, 204] width 54 height 29
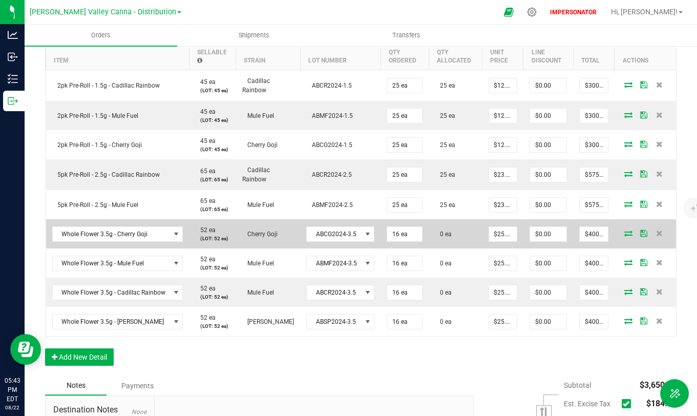
drag, startPoint x: 427, startPoint y: 234, endPoint x: 465, endPoint y: 234, distance: 38.4
click at [465, 234] on td "0 ea" at bounding box center [456, 233] width 54 height 29
click at [463, 234] on td "0 ea" at bounding box center [456, 233] width 54 height 29
click at [624, 233] on icon at bounding box center [628, 233] width 8 height 6
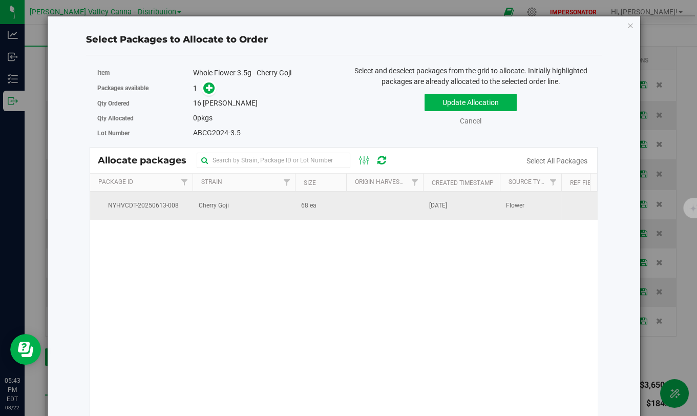
click at [352, 204] on td at bounding box center [384, 206] width 77 height 28
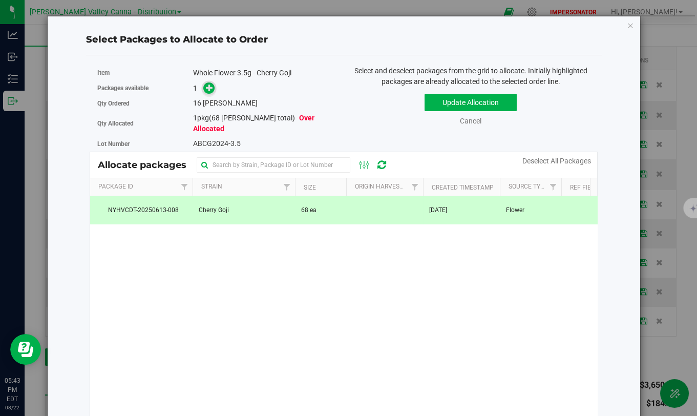
click at [208, 84] on icon at bounding box center [209, 87] width 7 height 7
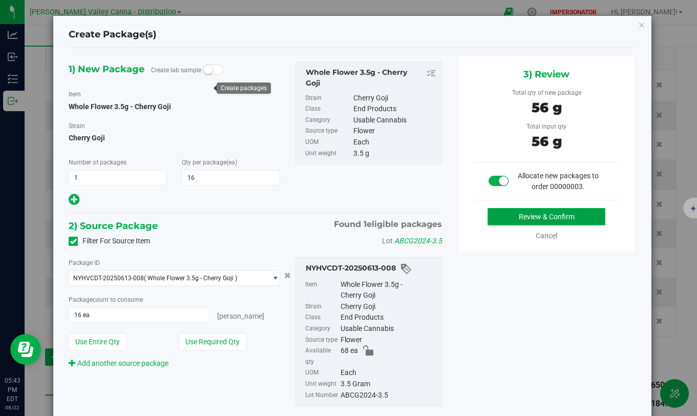
click at [566, 217] on button "Review & Confirm" at bounding box center [547, 216] width 118 height 17
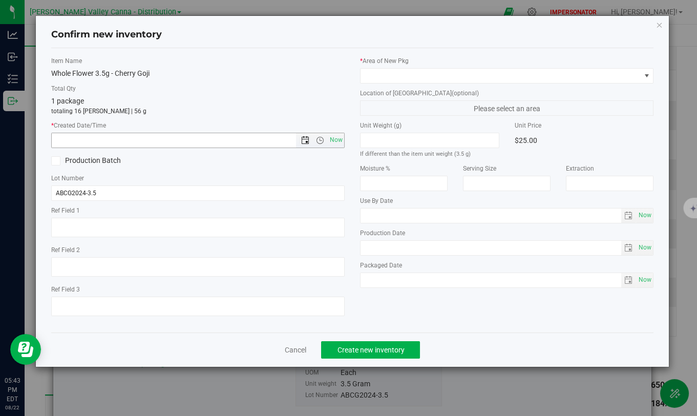
click at [307, 138] on span "Open the date view" at bounding box center [305, 140] width 8 height 8
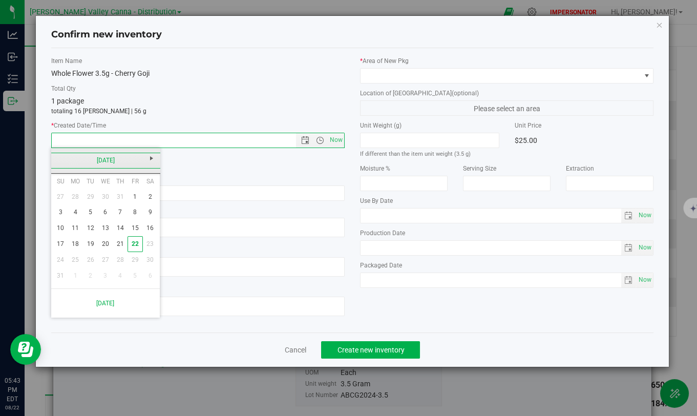
click at [62, 158] on link "[DATE]" at bounding box center [106, 161] width 110 height 16
click at [86, 215] on link "Jun" at bounding box center [92, 217] width 26 height 26
click at [123, 228] on link "19" at bounding box center [120, 228] width 15 height 16
type input "[DATE] 5:43 PM"
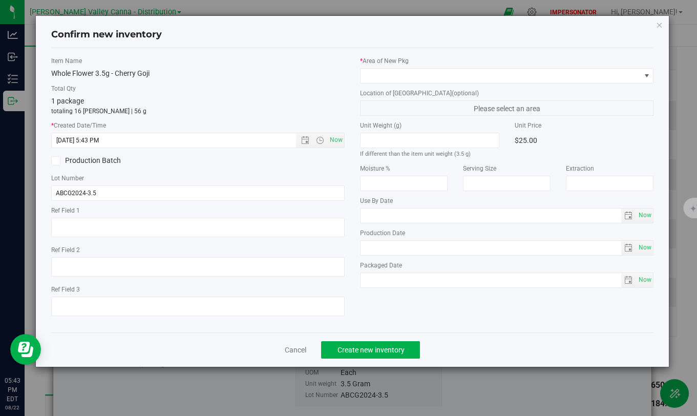
click at [248, 102] on div "1 package totaling 16 [PERSON_NAME] | 56 g" at bounding box center [197, 106] width 293 height 20
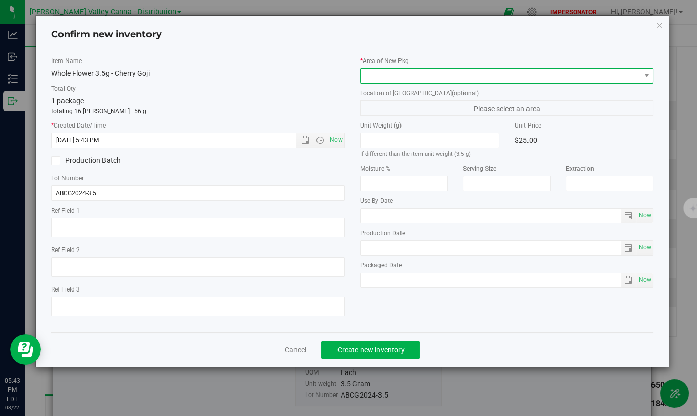
click at [450, 72] on span at bounding box center [501, 76] width 280 height 14
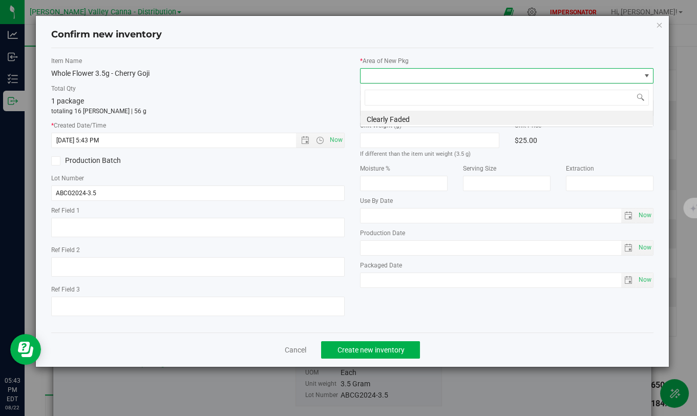
scroll to position [15, 293]
click at [390, 128] on label "Unit Weight (g)" at bounding box center [429, 125] width 139 height 9
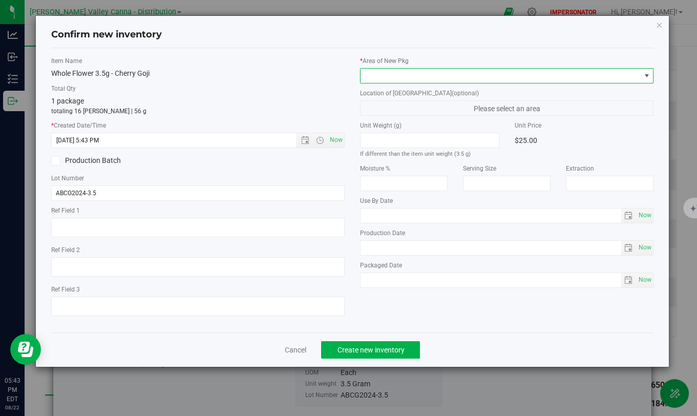
click at [435, 70] on span at bounding box center [501, 76] width 280 height 14
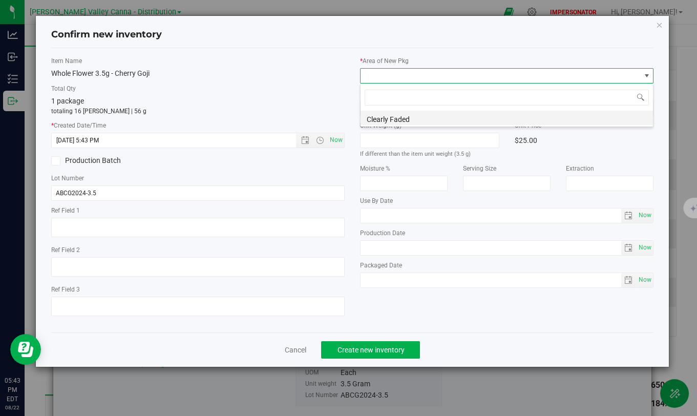
click at [409, 121] on li "Clearly Faded" at bounding box center [507, 118] width 292 height 14
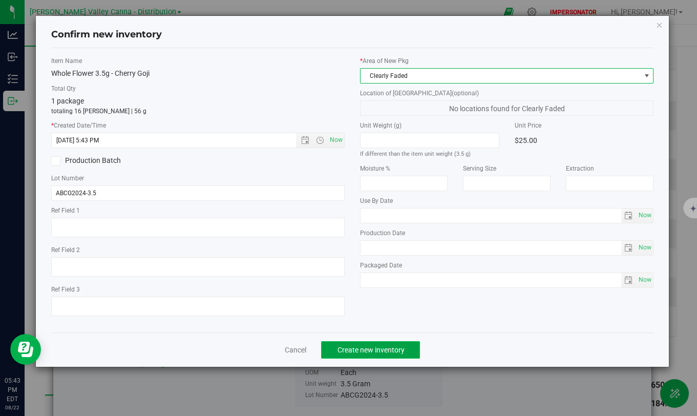
click at [365, 337] on span "Create new inventory" at bounding box center [370, 350] width 67 height 8
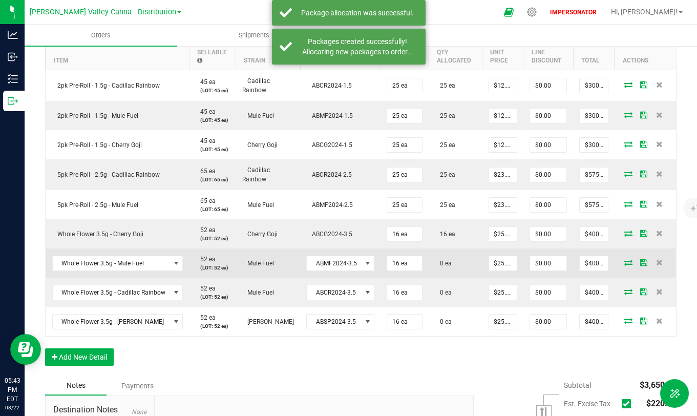
click at [621, 263] on span at bounding box center [628, 262] width 15 height 6
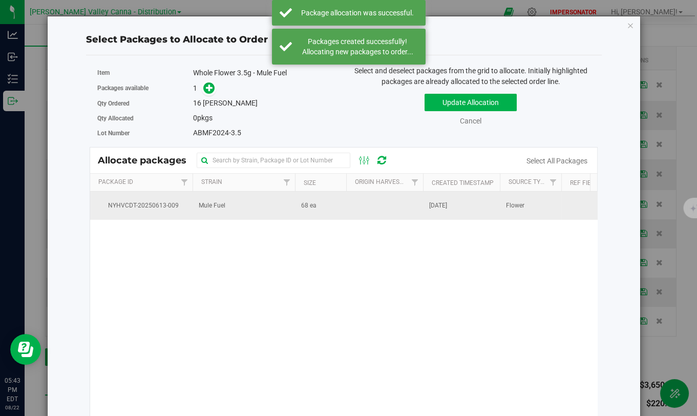
click at [237, 208] on td "Mule Fuel" at bounding box center [244, 206] width 102 height 28
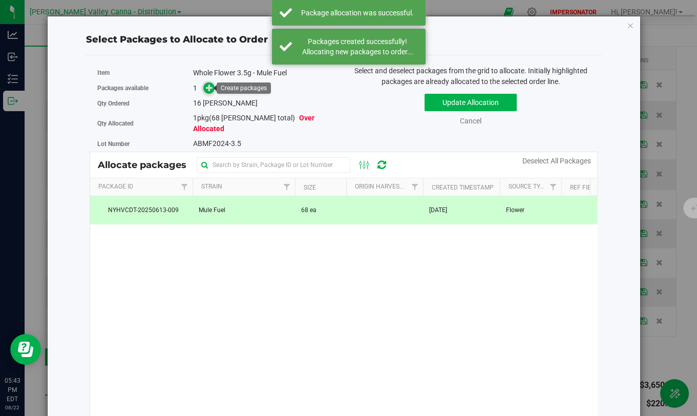
click at [212, 85] on icon at bounding box center [209, 87] width 7 height 7
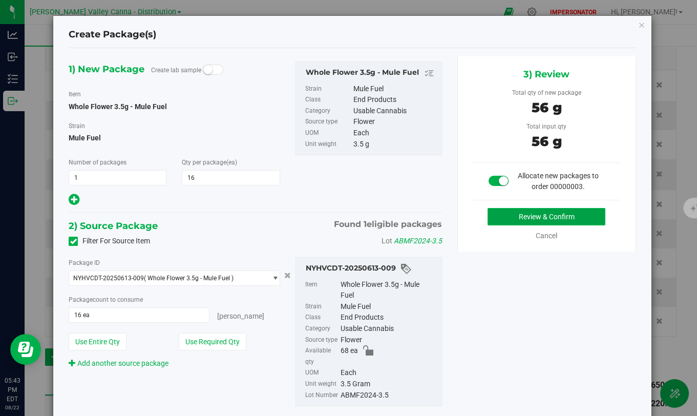
click at [569, 212] on button "Review & Confirm" at bounding box center [547, 216] width 118 height 17
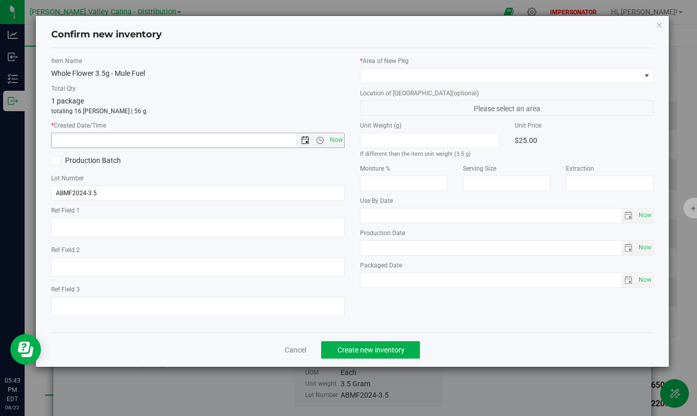
click at [302, 139] on span "Open the date view" at bounding box center [305, 140] width 8 height 8
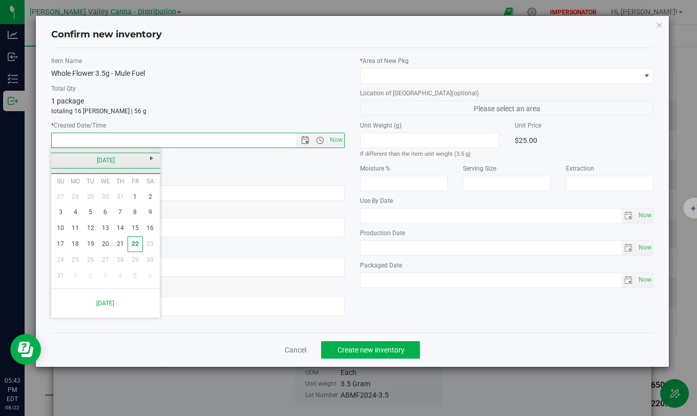
click at [62, 158] on link "[DATE]" at bounding box center [106, 161] width 110 height 16
click at [85, 217] on link "Jun" at bounding box center [92, 217] width 26 height 26
click at [119, 229] on link "19" at bounding box center [120, 228] width 15 height 16
type input "[DATE] 5:43 PM"
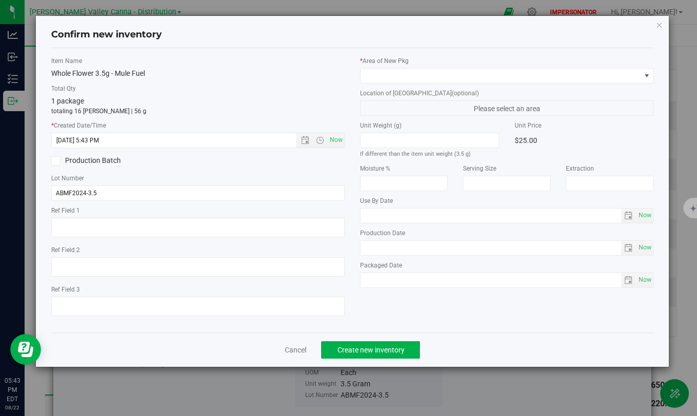
click at [198, 160] on div "Production Batch" at bounding box center [198, 160] width 309 height 15
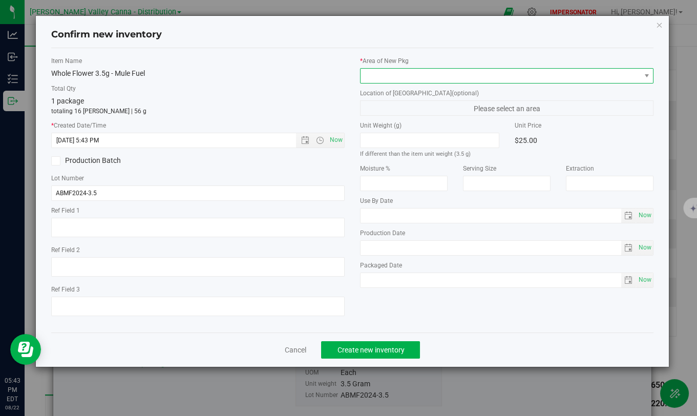
click at [510, 75] on span at bounding box center [501, 76] width 280 height 14
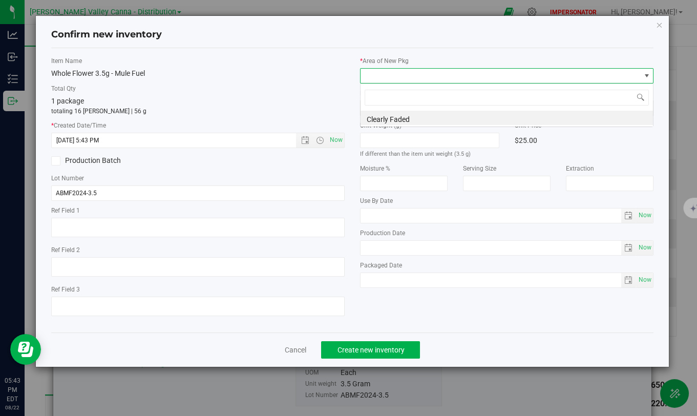
scroll to position [15, 293]
click at [402, 116] on li "Clearly Faded" at bounding box center [507, 118] width 292 height 14
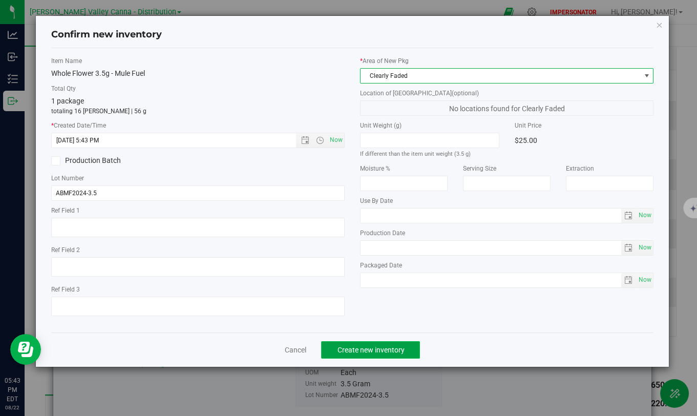
click at [390, 337] on span "Create new inventory" at bounding box center [370, 350] width 67 height 8
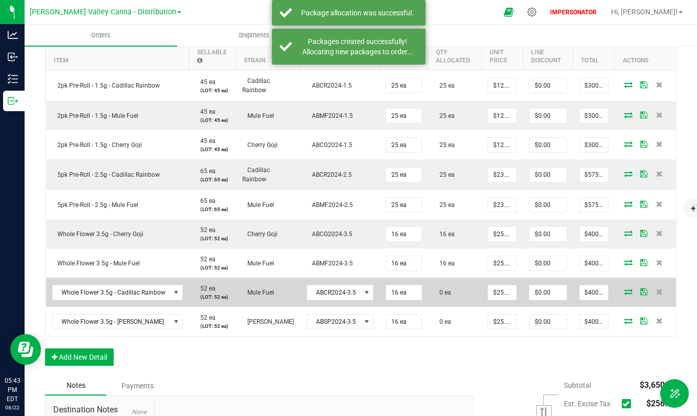
click at [624, 290] on icon at bounding box center [628, 291] width 8 height 6
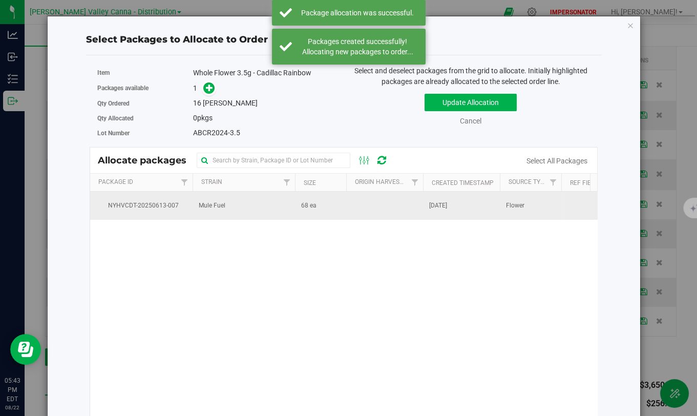
click at [255, 213] on td "Mule Fuel" at bounding box center [244, 206] width 102 height 28
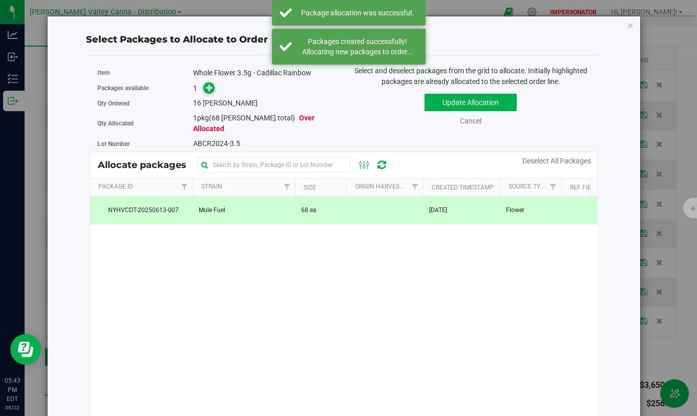
click at [208, 92] on span at bounding box center [209, 88] width 12 height 12
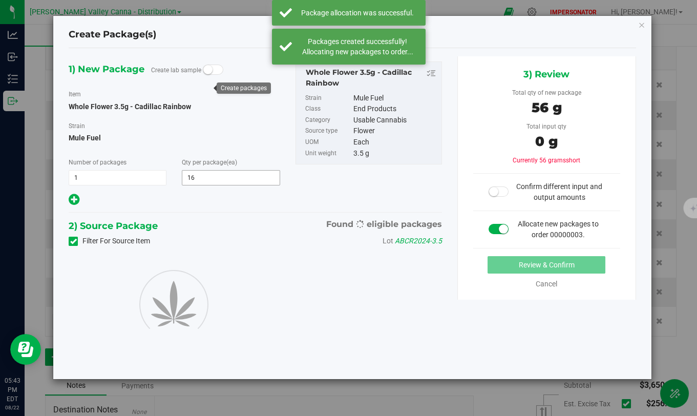
type input "16"
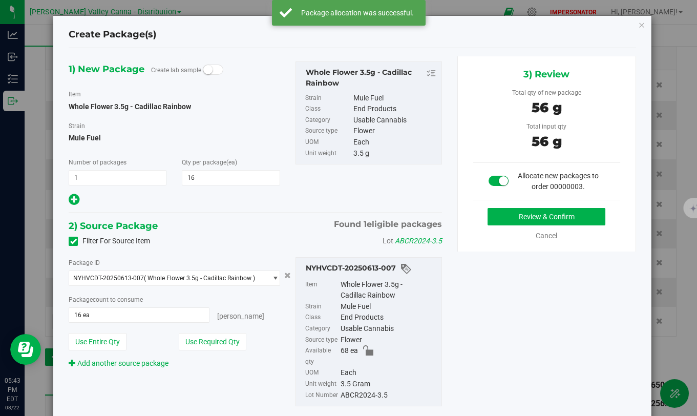
click at [557, 206] on div "3) Review Total qty of new package 56 g Total input qty 56 g Allocate new packa…" at bounding box center [546, 153] width 179 height 195
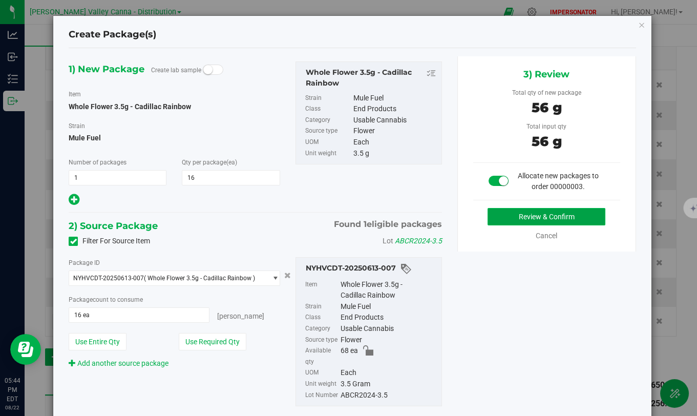
click at [565, 219] on button "Review & Confirm" at bounding box center [547, 216] width 118 height 17
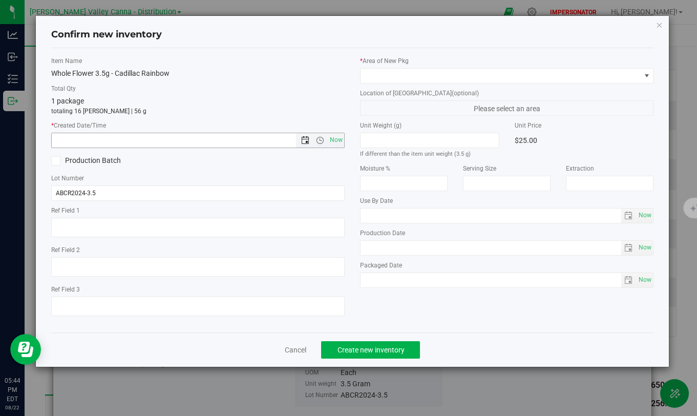
click at [309, 140] on span "Open the date view" at bounding box center [305, 140] width 8 height 8
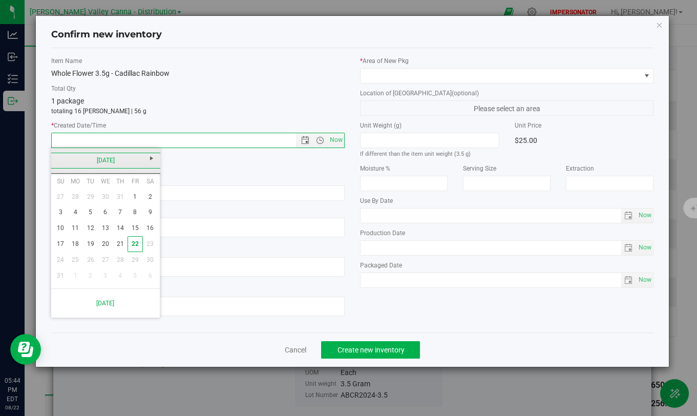
click at [67, 162] on link "[DATE]" at bounding box center [106, 161] width 110 height 16
click at [82, 208] on link "Jun" at bounding box center [92, 217] width 26 height 26
click at [122, 226] on link "19" at bounding box center [120, 228] width 15 height 16
type input "[DATE] 5:44 PM"
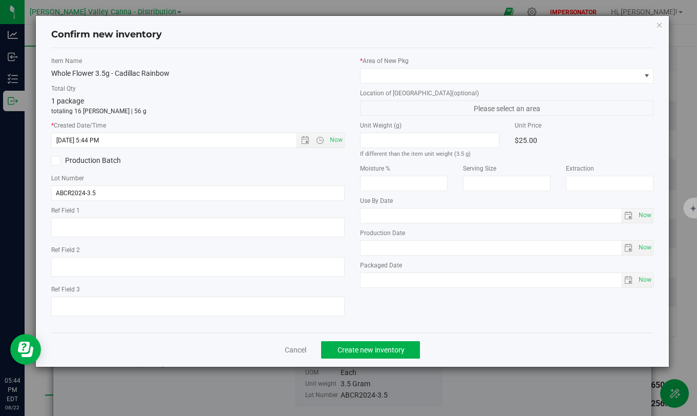
click at [222, 103] on div "1 package totaling 16 [PERSON_NAME] | 56 g" at bounding box center [197, 106] width 293 height 20
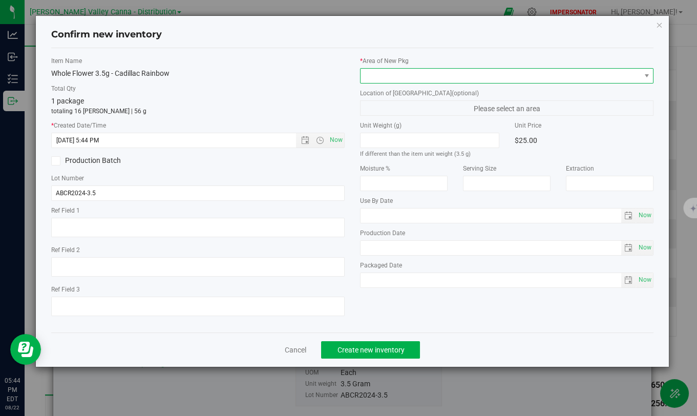
click at [490, 73] on span at bounding box center [501, 76] width 280 height 14
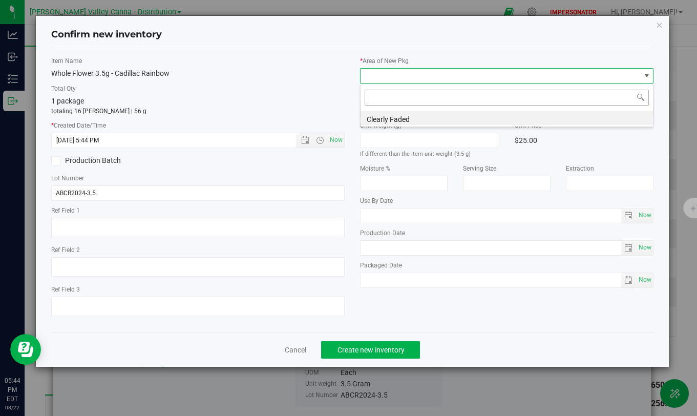
scroll to position [15, 293]
click at [430, 119] on li "Clearly Faded" at bounding box center [507, 118] width 292 height 14
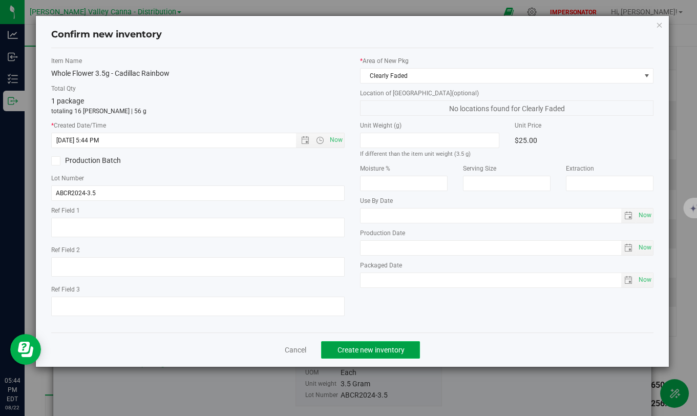
click at [379, 337] on span "Create new inventory" at bounding box center [370, 350] width 67 height 8
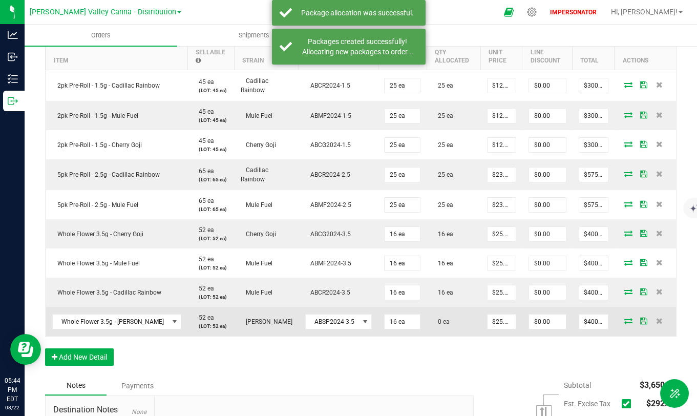
click at [624, 323] on icon at bounding box center [628, 321] width 8 height 6
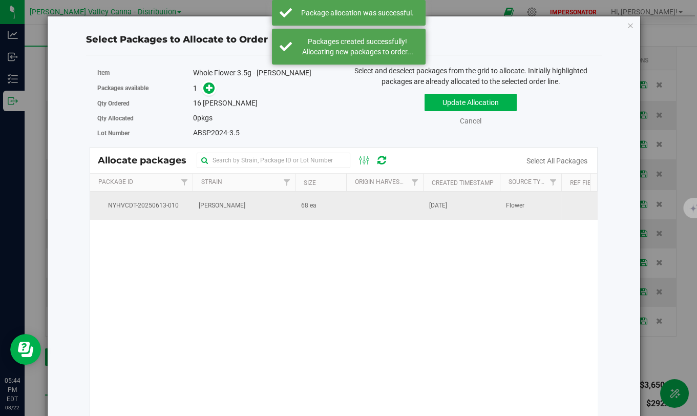
click at [294, 209] on td "[PERSON_NAME]" at bounding box center [244, 206] width 102 height 28
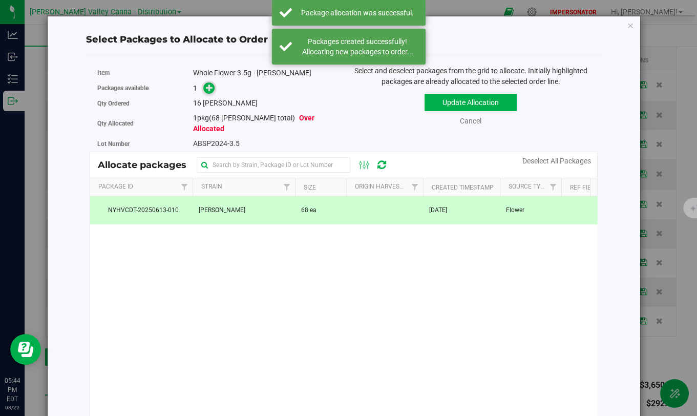
click at [208, 88] on icon at bounding box center [209, 87] width 7 height 7
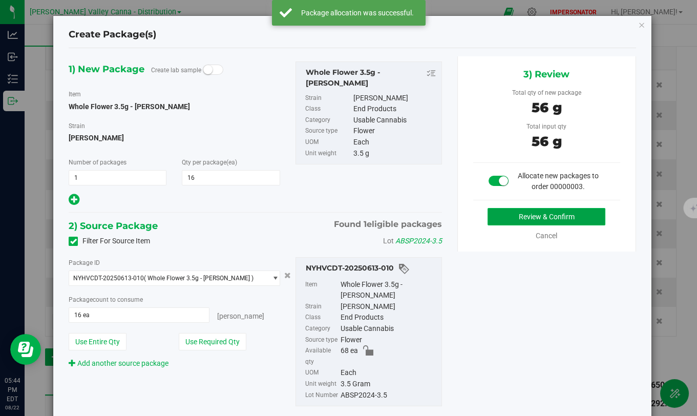
click at [546, 218] on button "Review & Confirm" at bounding box center [547, 216] width 118 height 17
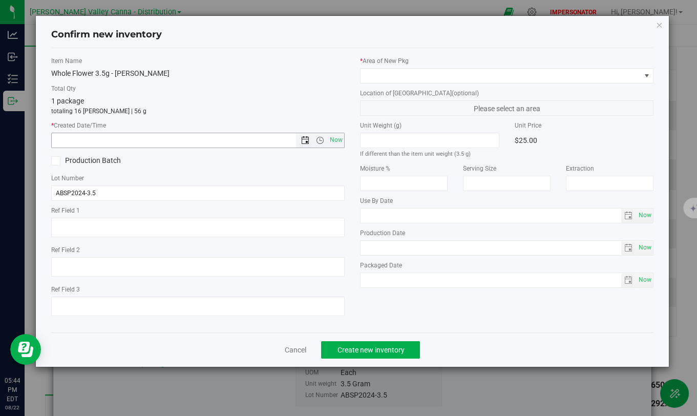
click at [300, 141] on span "Open the date view" at bounding box center [305, 140] width 17 height 8
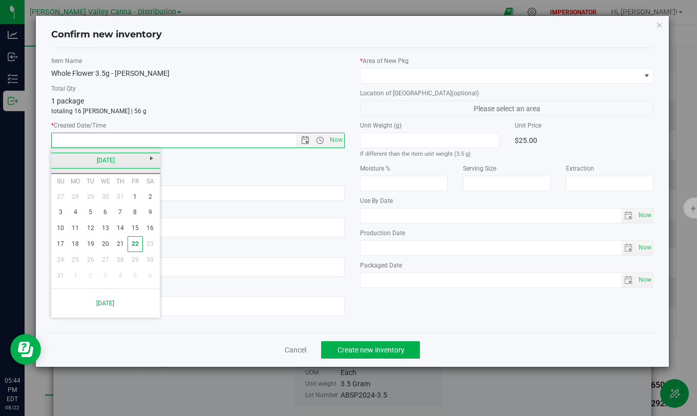
click at [57, 156] on link "[DATE]" at bounding box center [106, 161] width 110 height 16
click at [90, 215] on link "Jun" at bounding box center [92, 217] width 26 height 26
click at [120, 229] on link "19" at bounding box center [120, 228] width 15 height 16
type input "[DATE] 5:44 PM"
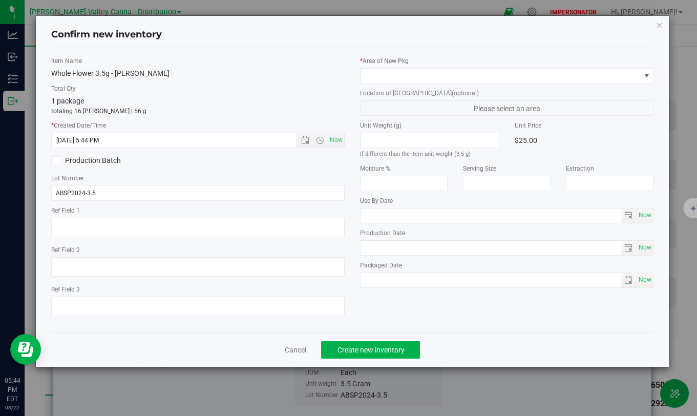
click at [201, 123] on label "* Created Date/Time" at bounding box center [197, 125] width 293 height 9
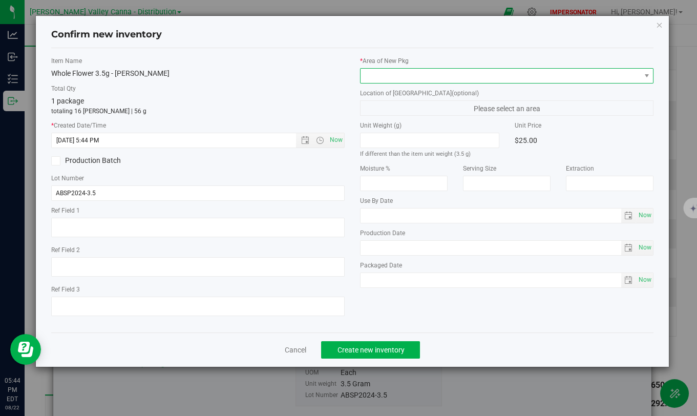
click at [458, 71] on span at bounding box center [501, 76] width 280 height 14
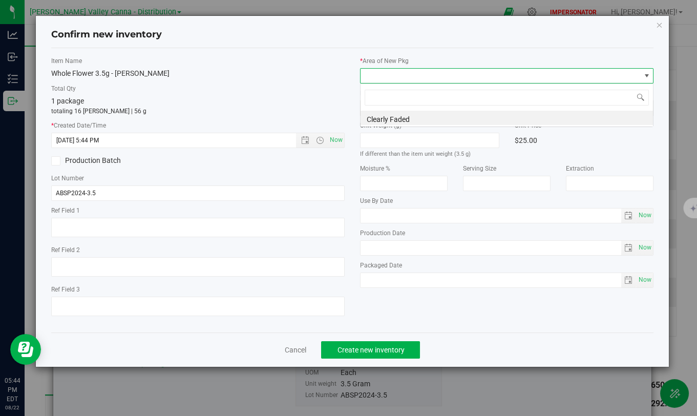
scroll to position [15, 293]
click at [412, 114] on li "Clearly Faded" at bounding box center [507, 118] width 292 height 14
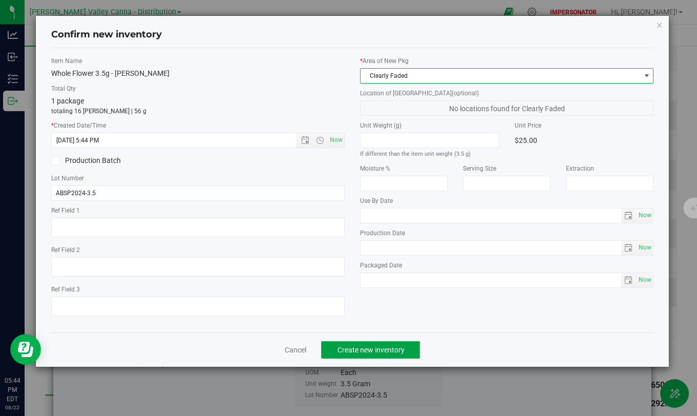
click at [376, 337] on button "Create new inventory" at bounding box center [370, 349] width 99 height 17
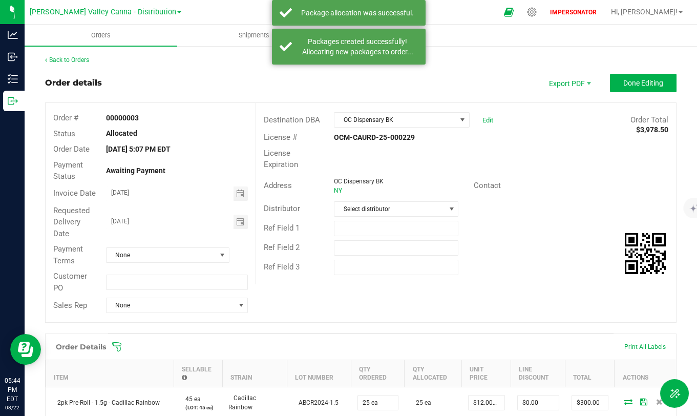
drag, startPoint x: 98, startPoint y: 133, endPoint x: 188, endPoint y: 132, distance: 89.6
click at [188, 132] on div "Allocated" at bounding box center [177, 133] width 158 height 11
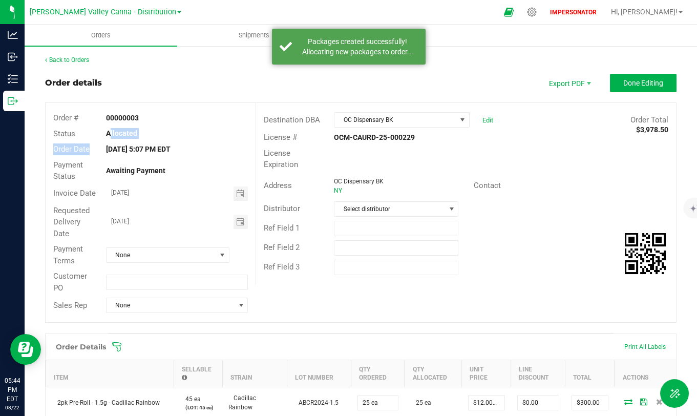
drag, startPoint x: 104, startPoint y: 131, endPoint x: 163, endPoint y: 143, distance: 60.6
click at [164, 143] on div "Order # 00000003 Status Allocated Order Date [DATE] 5:07 PM EDT Payment Status …" at bounding box center [151, 212] width 210 height 219
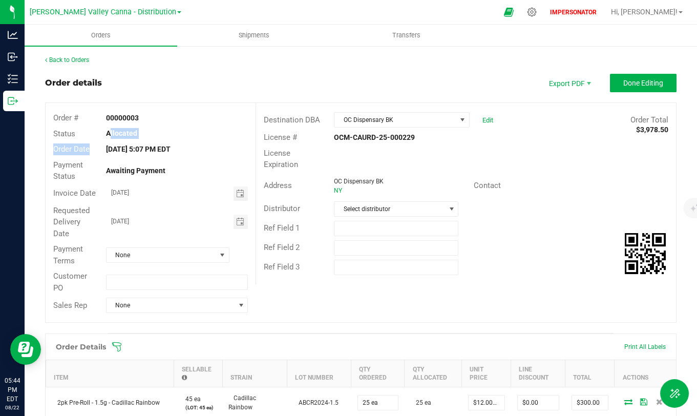
click at [163, 143] on div "Order Date [DATE] 5:07 PM EDT" at bounding box center [151, 149] width 210 height 16
click at [252, 35] on span "Shipments" at bounding box center [254, 35] width 58 height 9
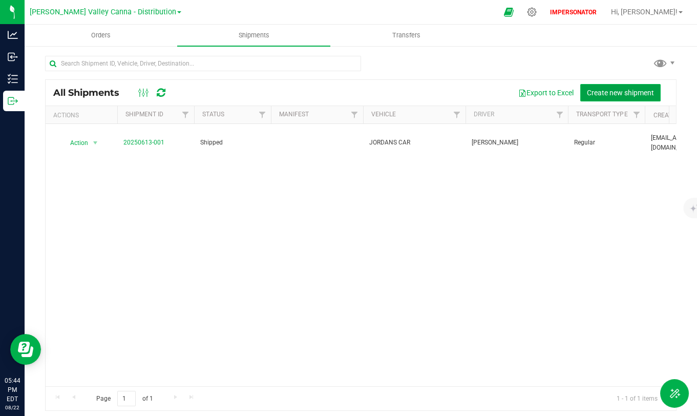
click at [602, 89] on span "Create new shipment" at bounding box center [620, 93] width 67 height 8
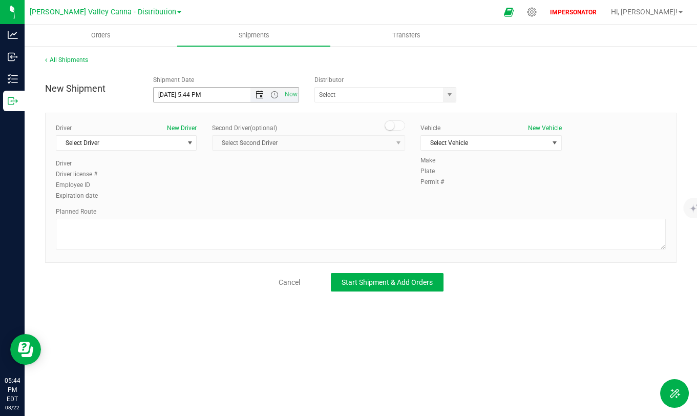
click at [263, 94] on span "Open the date view" at bounding box center [260, 95] width 8 height 8
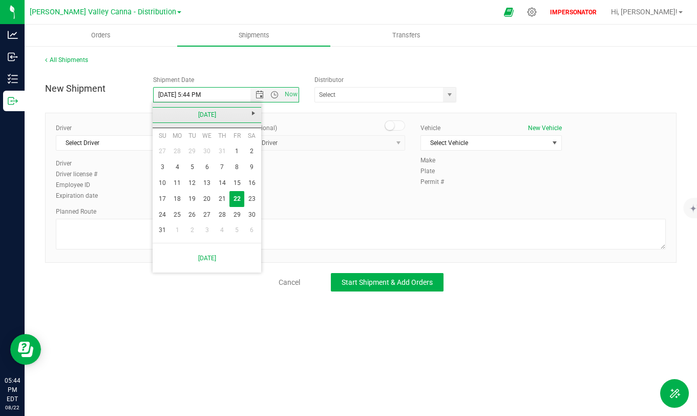
click at [162, 115] on link "[DATE]" at bounding box center [207, 115] width 110 height 16
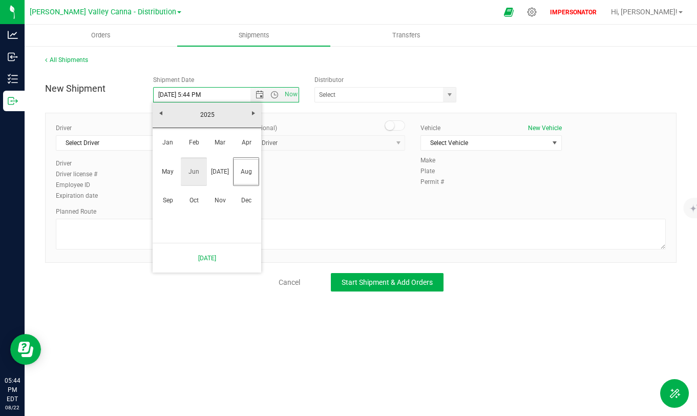
click at [189, 171] on link "Jun" at bounding box center [194, 172] width 26 height 26
click at [224, 180] on link "19" at bounding box center [222, 183] width 15 height 16
type input "[DATE] 5:44 PM"
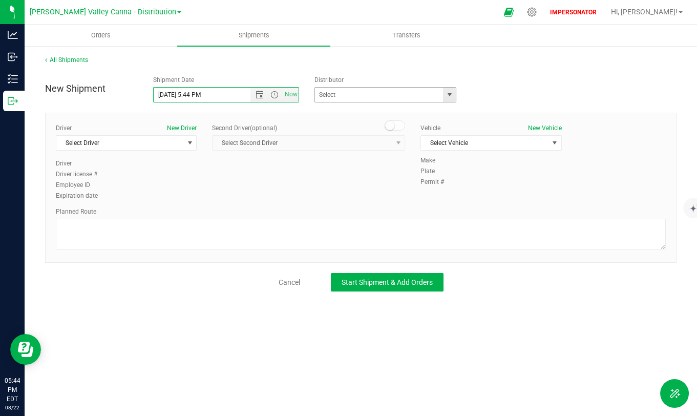
click at [457, 92] on div "[PERSON_NAME] Valley Canna - Distribution keystone state testing of ny" at bounding box center [387, 94] width 146 height 15
click at [448, 93] on span "select" at bounding box center [450, 95] width 8 height 8
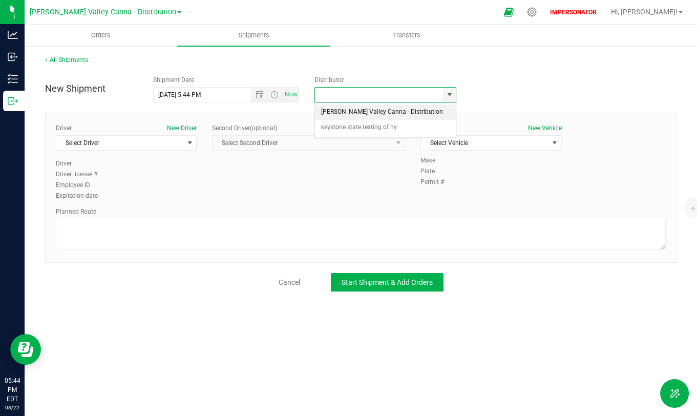
click at [378, 105] on li "[PERSON_NAME] Valley Canna - Distribution" at bounding box center [385, 111] width 141 height 15
type input "[PERSON_NAME] Valley Canna - Distribution"
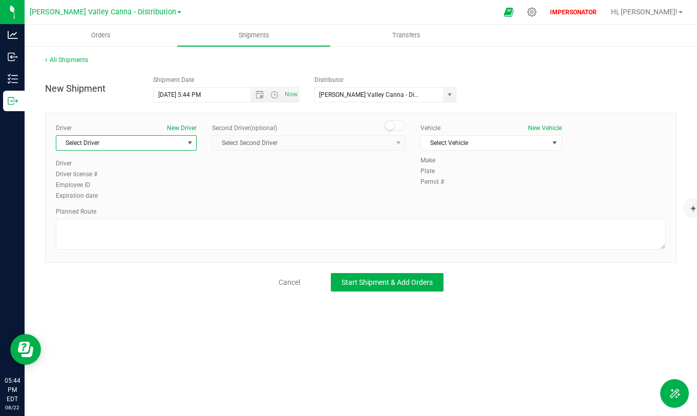
click at [147, 142] on span "Select Driver" at bounding box center [119, 143] width 127 height 14
click at [146, 181] on li "[PERSON_NAME]" at bounding box center [126, 185] width 140 height 15
click at [521, 146] on span "Select Vehicle" at bounding box center [484, 143] width 127 height 14
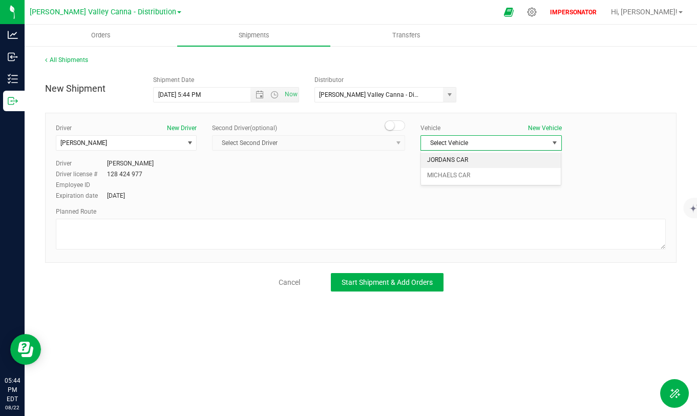
click at [465, 160] on li "JORDANS CAR" at bounding box center [491, 160] width 140 height 15
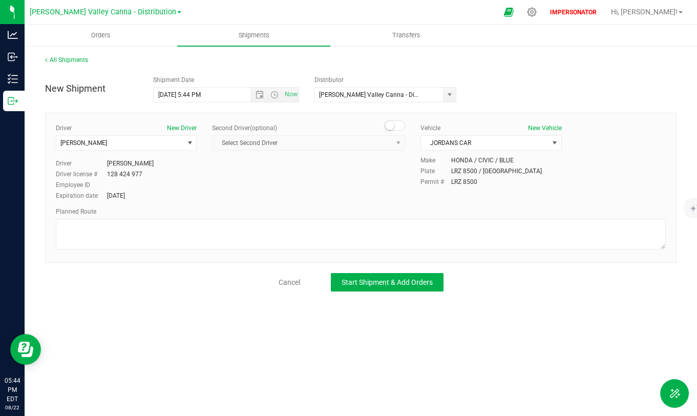
click at [289, 178] on div "Driver New Driver [PERSON_NAME] Select Driver [PERSON_NAME] Driver [PERSON_NAME…" at bounding box center [360, 162] width 625 height 78
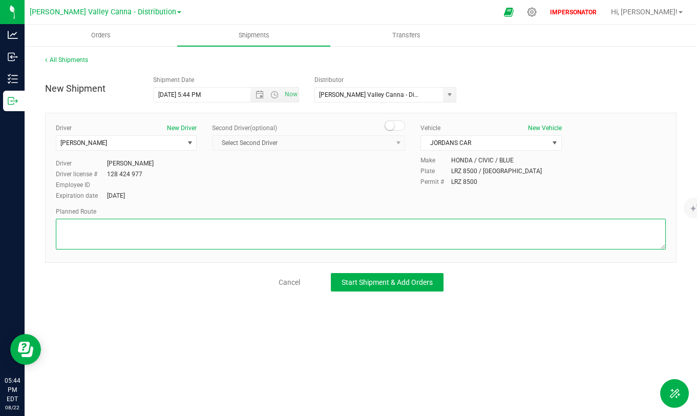
click at [153, 241] on textarea at bounding box center [361, 234] width 610 height 31
drag, startPoint x: 201, startPoint y: 229, endPoint x: 25, endPoint y: 229, distance: 175.7
click at [25, 229] on div "All Shipments New Shipment Shipment Date [DATE] 5:44 PM Now Distributor [PERSON…" at bounding box center [361, 173] width 672 height 257
type textarea "F"
type textarea "Google Maps from [GEOGRAPHIC_DATA] to [GEOGRAPHIC_DATA]."
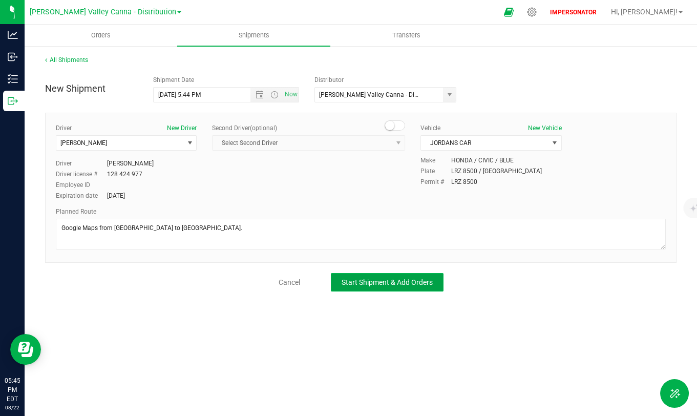
click at [381, 288] on button "Start Shipment & Add Orders" at bounding box center [387, 282] width 113 height 18
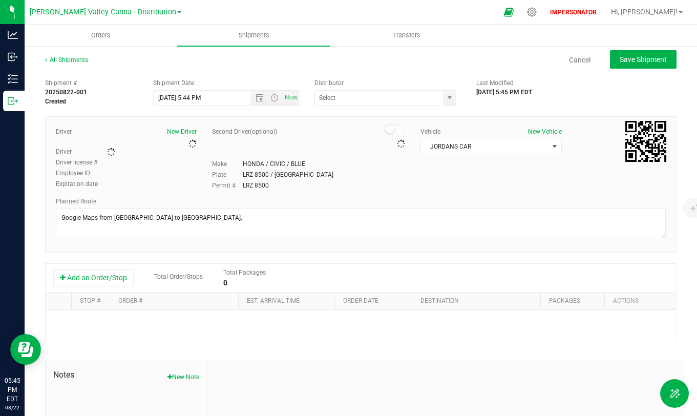
type input "[PERSON_NAME] Valley Canna - Distribution"
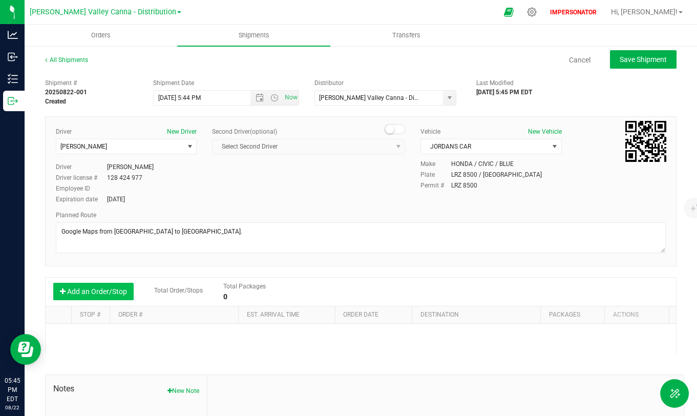
click at [111, 293] on button "Add an Order/Stop" at bounding box center [93, 291] width 80 height 17
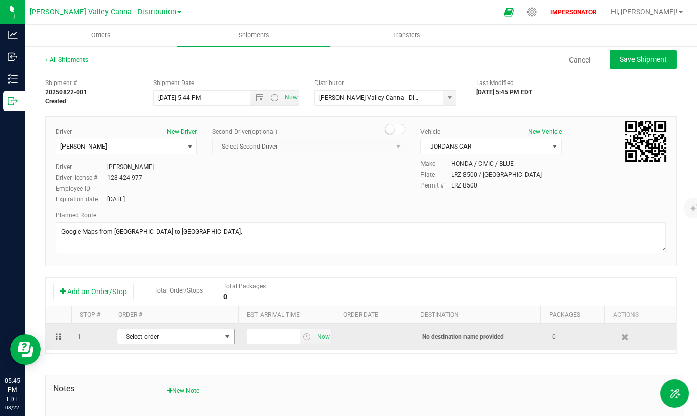
click at [179, 333] on span "Select order" at bounding box center [169, 336] width 104 height 14
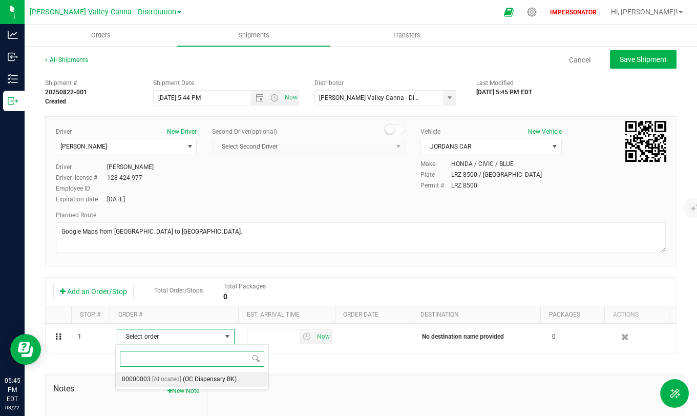
click at [200, 337] on span "(OC Dispensary BK)" at bounding box center [210, 379] width 54 height 13
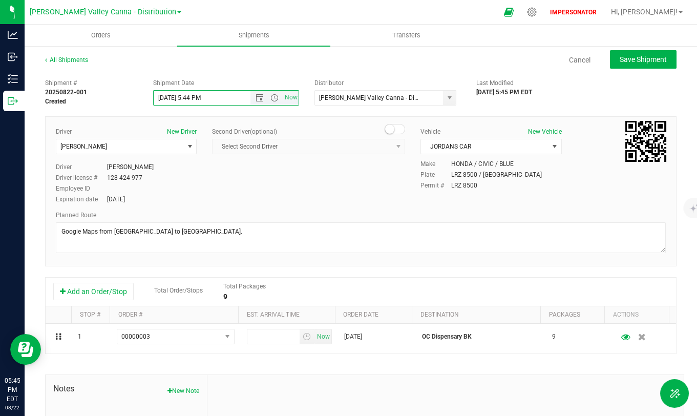
drag, startPoint x: 185, startPoint y: 100, endPoint x: 215, endPoint y: 99, distance: 30.2
click at [216, 99] on input "[DATE] 5:44 PM" at bounding box center [211, 98] width 115 height 14
click at [215, 99] on input "[DATE] 5:44 PM" at bounding box center [211, 98] width 115 height 14
click at [270, 97] on span "Open the time view" at bounding box center [274, 98] width 8 height 8
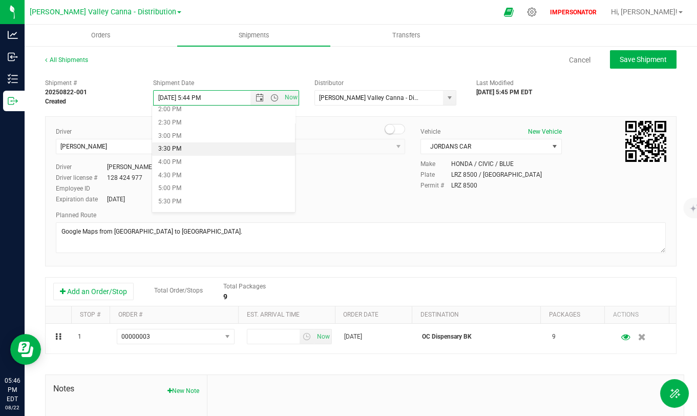
click at [168, 150] on li "3:30 PM" at bounding box center [223, 148] width 142 height 13
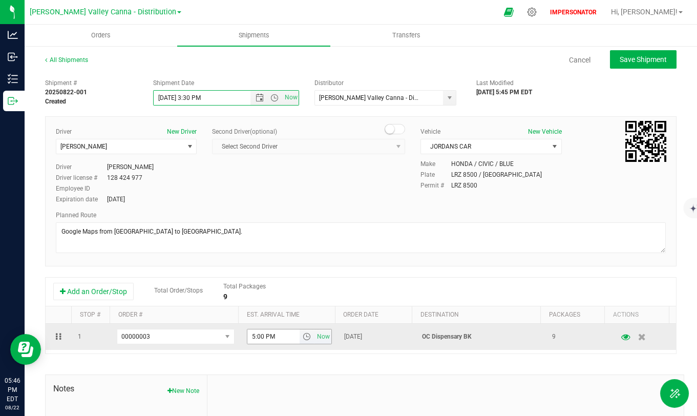
click at [303, 337] on span "select" at bounding box center [307, 336] width 8 height 8
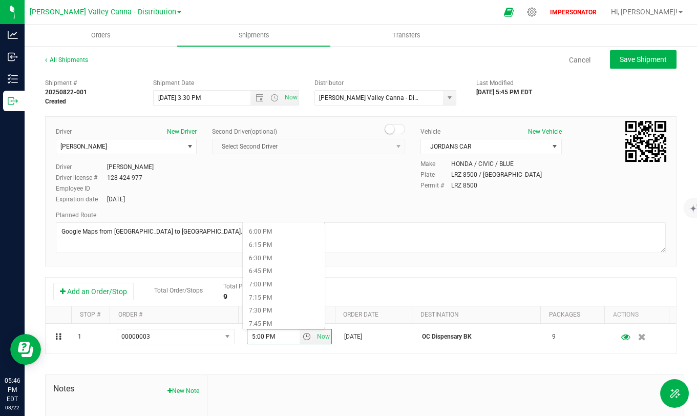
scroll to position [946, 0]
click at [254, 230] on li "6:00 PM" at bounding box center [283, 231] width 81 height 13
click at [404, 278] on div "Add an Order/Stop Total Order/Stops Total Packages 9" at bounding box center [361, 292] width 630 height 29
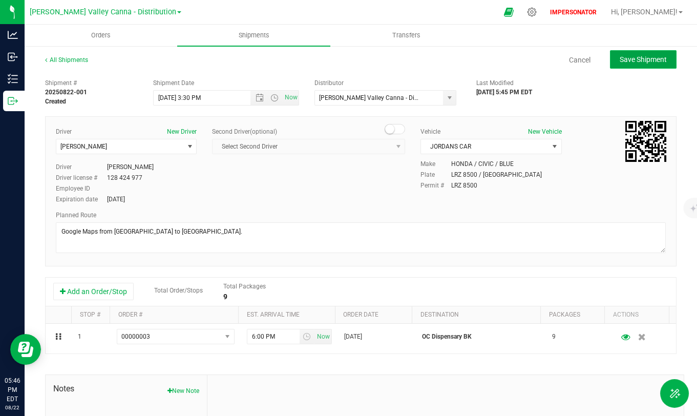
click at [625, 59] on span "Save Shipment" at bounding box center [643, 59] width 47 height 8
type input "[DATE] 7:30 PM"
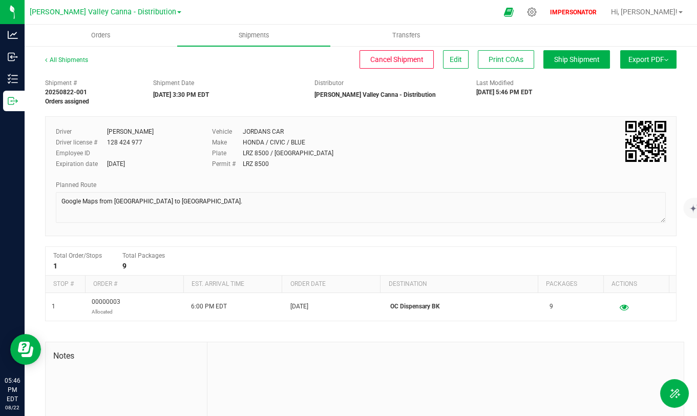
click at [645, 64] on button "Export PDF" at bounding box center [648, 59] width 56 height 18
click at [612, 112] on span "NY Manifest" at bounding box center [618, 112] width 34 height 7
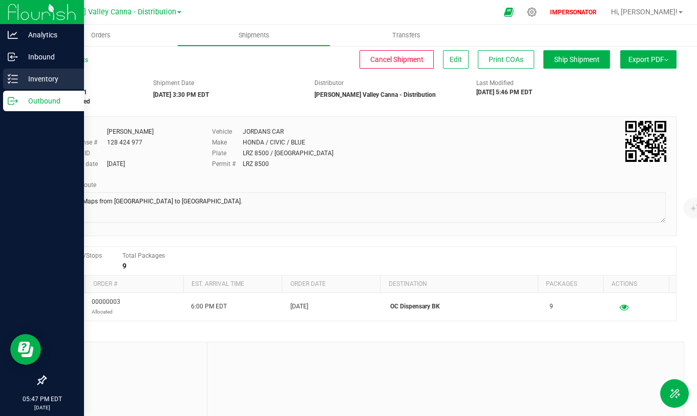
click at [32, 79] on p "Inventory" at bounding box center [48, 79] width 61 height 12
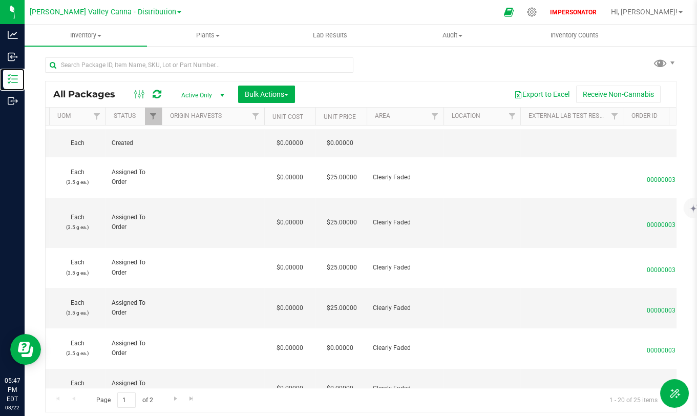
scroll to position [0, 709]
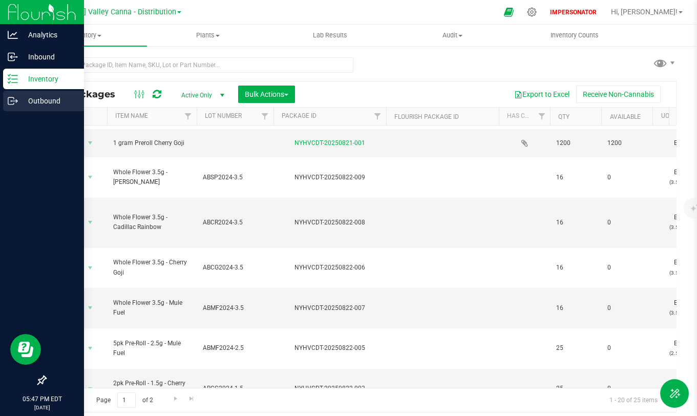
click at [19, 102] on p "Outbound" at bounding box center [48, 101] width 61 height 12
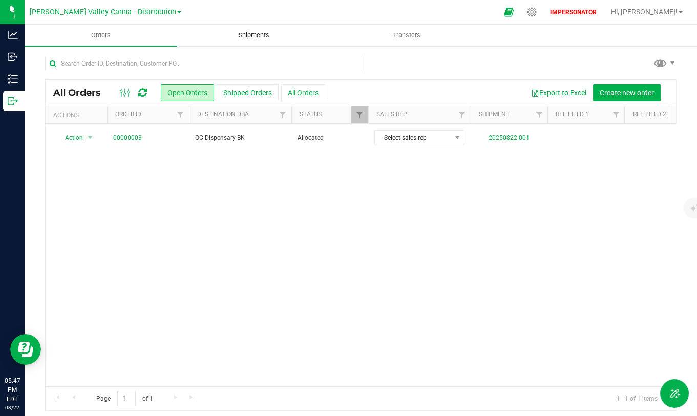
click at [250, 34] on span "Shipments" at bounding box center [254, 35] width 58 height 9
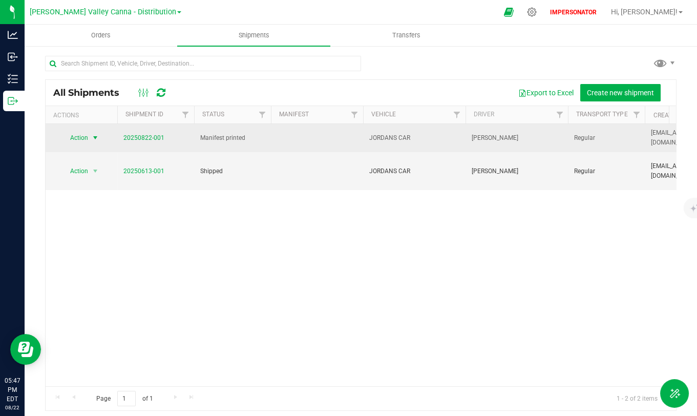
click at [79, 136] on span "Action" at bounding box center [75, 138] width 28 height 14
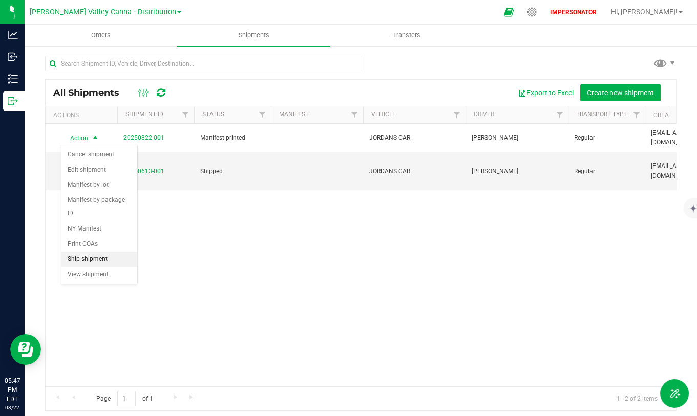
click at [90, 259] on li "Ship shipment" at bounding box center [99, 258] width 76 height 15
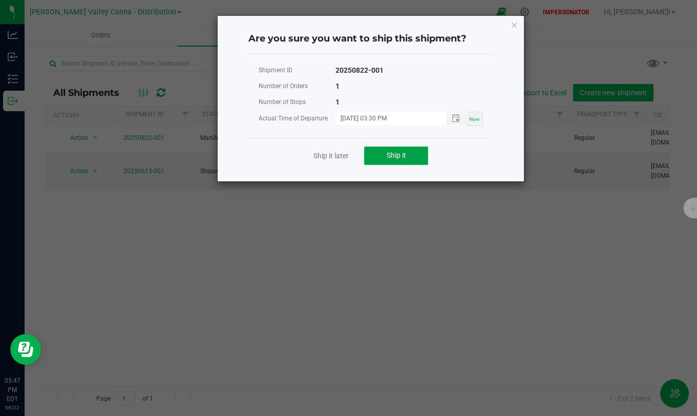
click at [399, 157] on span "Ship it" at bounding box center [396, 155] width 19 height 8
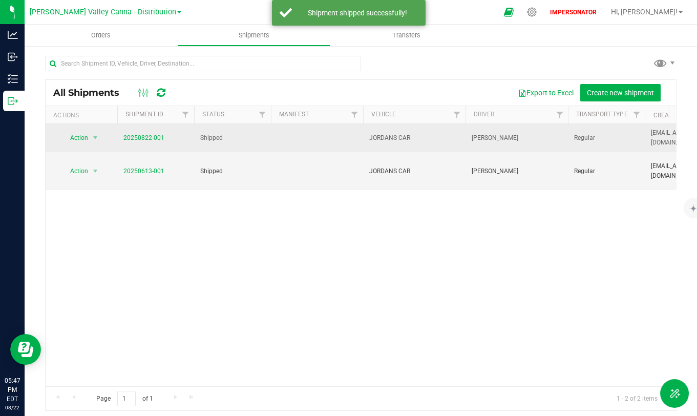
click at [87, 146] on td "Action Action Manifest by lot Manifest by package ID NY Manifest Print COAs Vie…" at bounding box center [82, 138] width 72 height 28
click at [86, 133] on span "Action" at bounding box center [75, 138] width 28 height 14
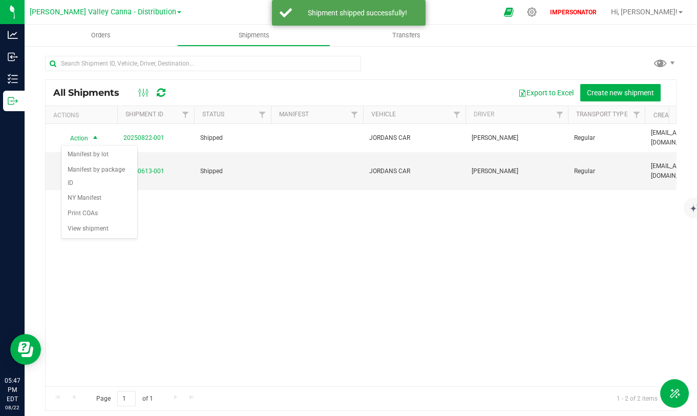
click at [252, 232] on div "Action Action Manifest by lot Manifest by package ID NY Manifest Print COAs Vie…" at bounding box center [361, 255] width 630 height 262
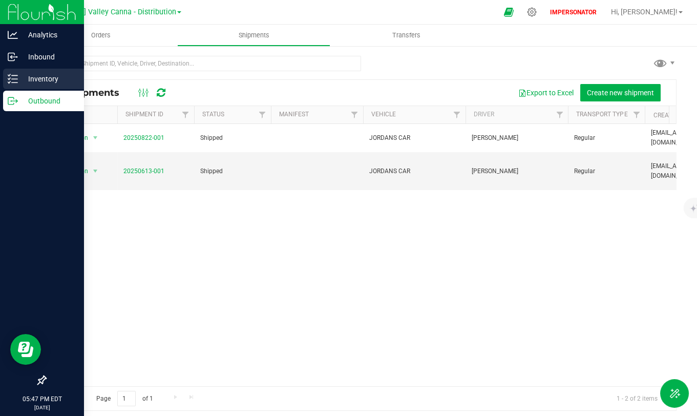
click at [11, 77] on icon at bounding box center [13, 79] width 10 height 10
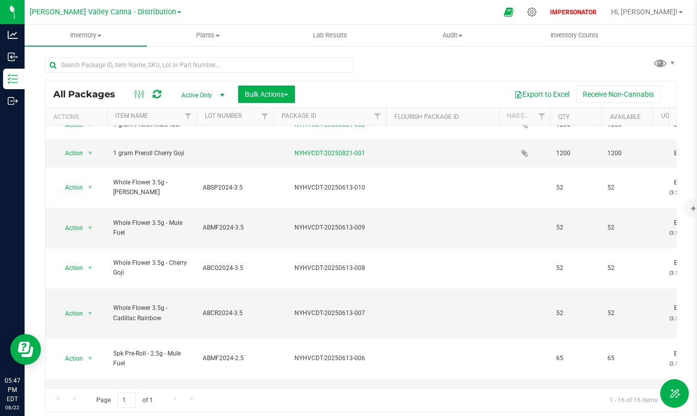
click at [197, 95] on span "Active Only" at bounding box center [201, 95] width 56 height 14
click at [191, 161] on li "All" at bounding box center [200, 157] width 55 height 15
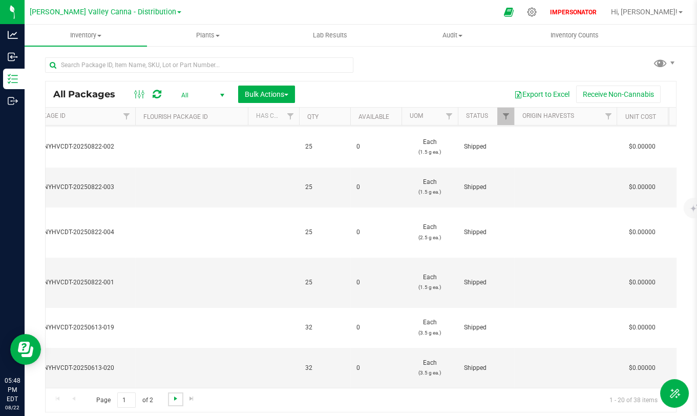
click at [176, 337] on span "Go to the next page" at bounding box center [176, 398] width 8 height 8
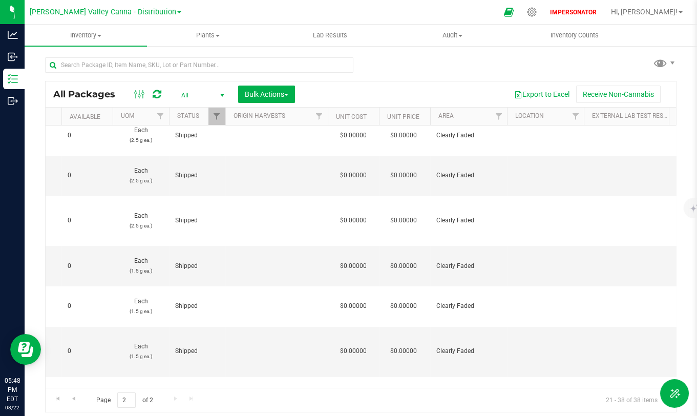
click at [200, 94] on span "All" at bounding box center [201, 95] width 56 height 14
click at [212, 112] on li "Active Only" at bounding box center [200, 111] width 55 height 15
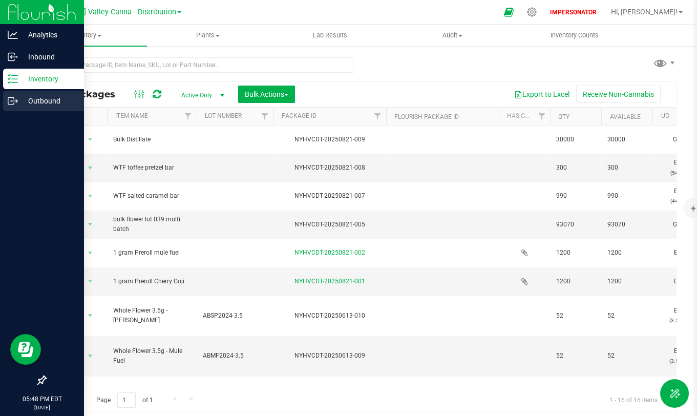
click at [53, 103] on p "Outbound" at bounding box center [48, 101] width 61 height 12
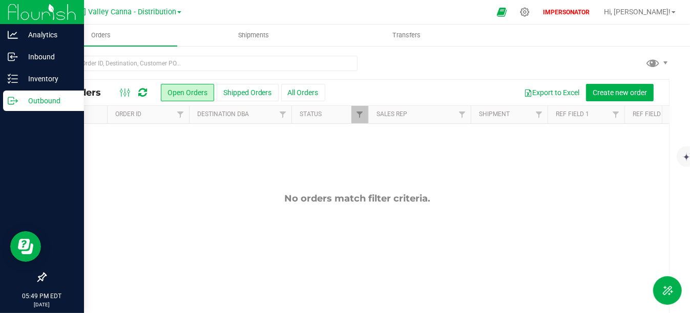
click at [18, 102] on p "Outbound" at bounding box center [48, 101] width 61 height 12
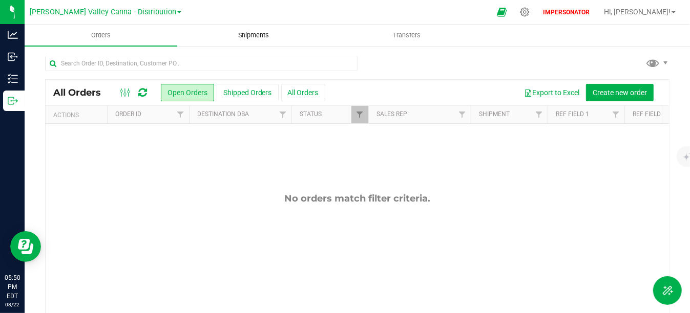
click at [251, 32] on span "Shipments" at bounding box center [254, 35] width 58 height 9
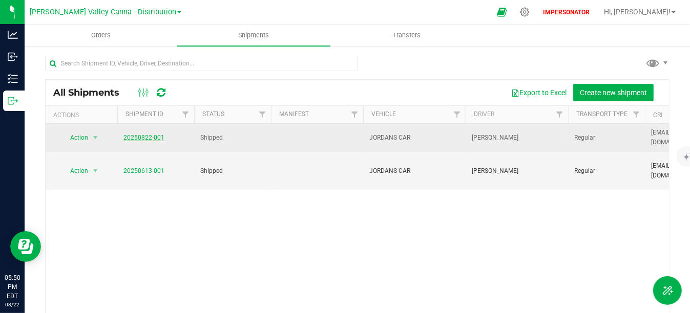
click at [144, 137] on link "20250822-001" at bounding box center [143, 137] width 41 height 7
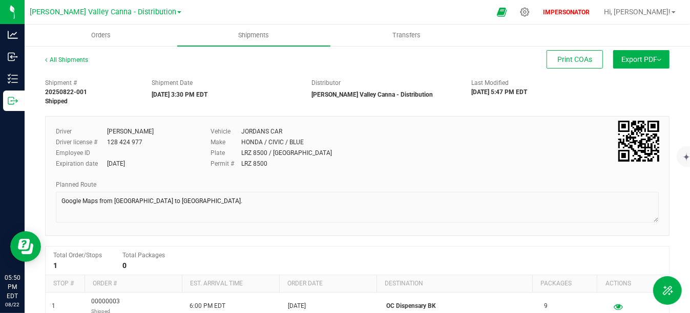
click at [662, 57] on button "Export PDF" at bounding box center [641, 59] width 56 height 18
click at [75, 59] on link "All Shipments" at bounding box center [66, 59] width 43 height 7
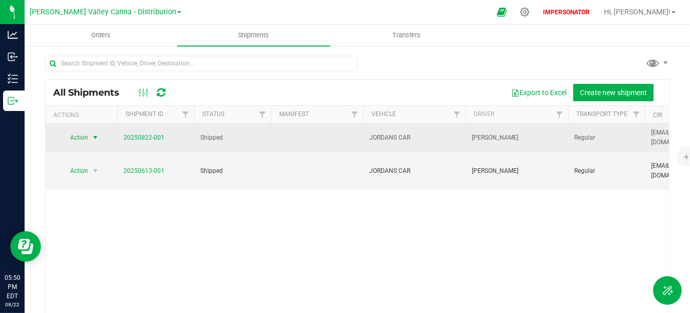
click at [80, 137] on span "Action" at bounding box center [75, 138] width 28 height 14
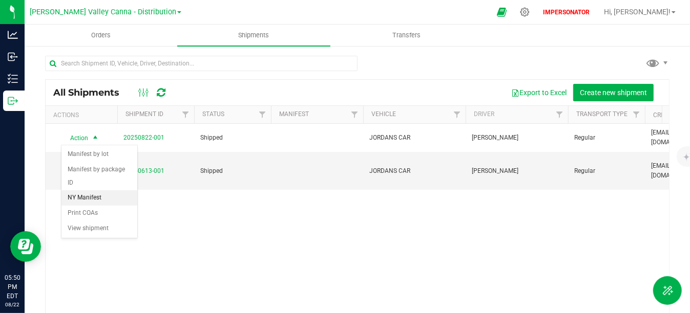
click at [96, 198] on li "NY Manifest" at bounding box center [99, 198] width 76 height 15
